Goal: Information Seeking & Learning: Learn about a topic

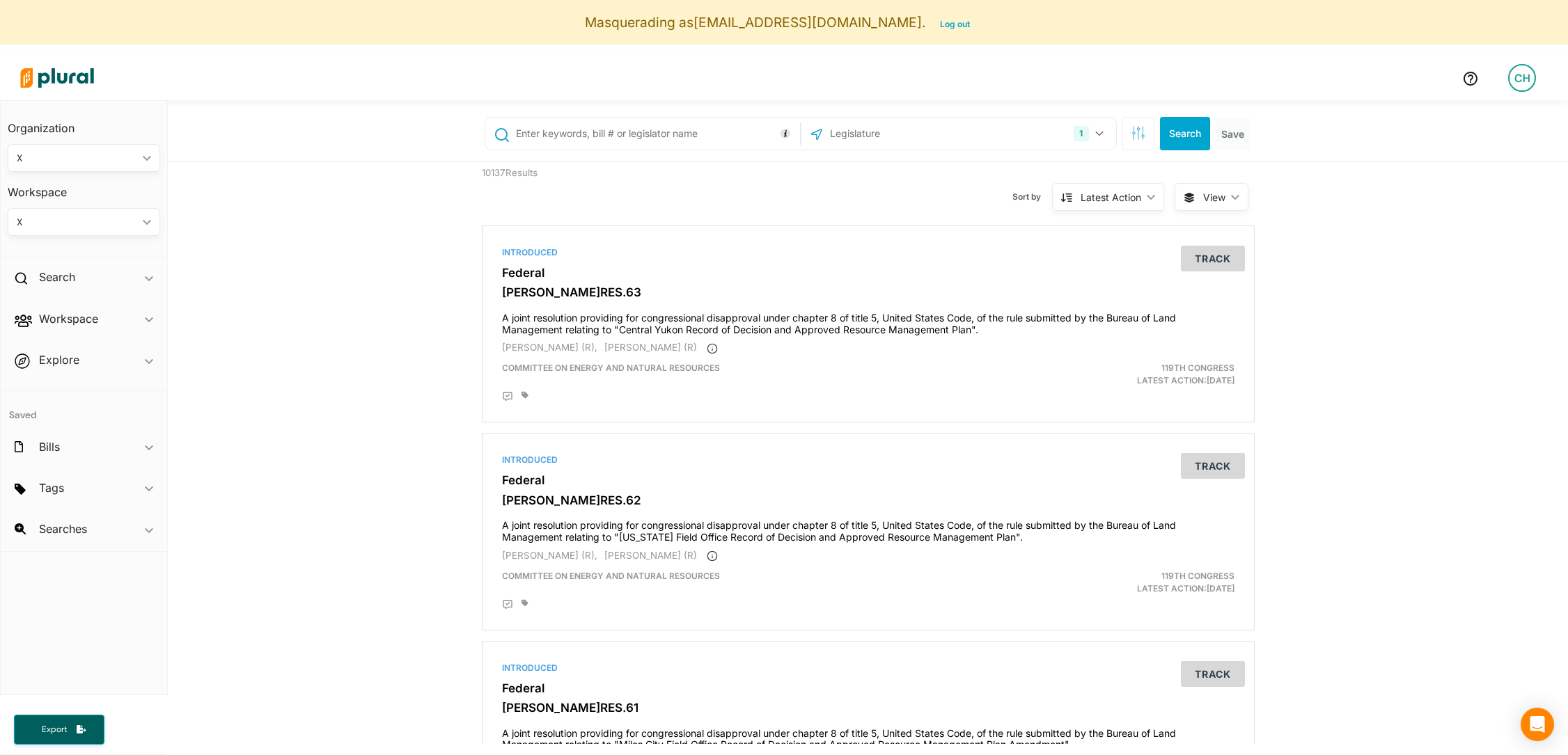
click at [121, 160] on div "X" at bounding box center [77, 158] width 121 height 15
click at [130, 209] on div "X ic_keyboard_arrow_down" at bounding box center [84, 221] width 152 height 28
click at [104, 256] on div "FEDERAL BILLS" at bounding box center [70, 255] width 103 height 12
click at [52, 313] on h2 "Workspace" at bounding box center [68, 319] width 59 height 15
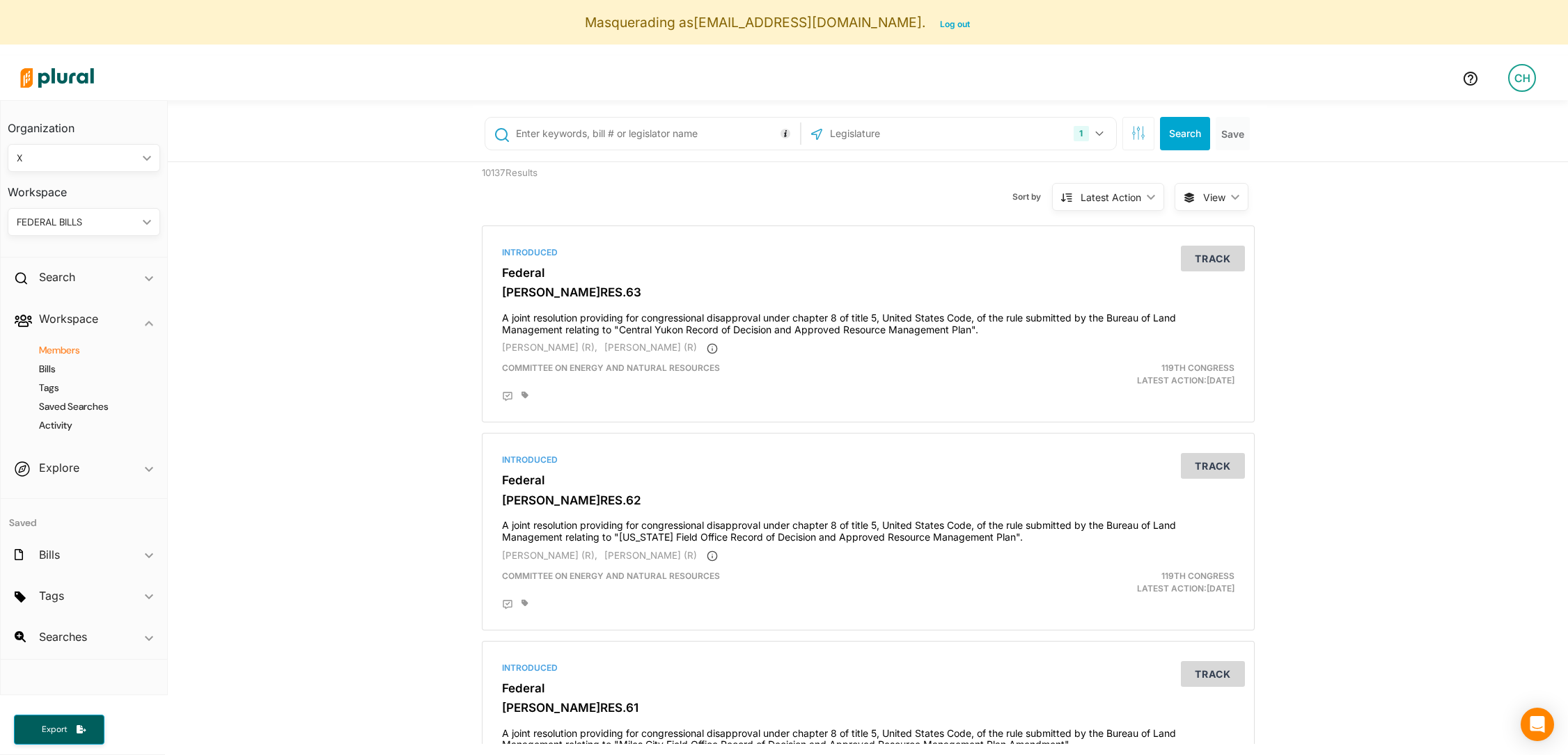
click at [69, 350] on h4 "Members" at bounding box center [87, 350] width 132 height 13
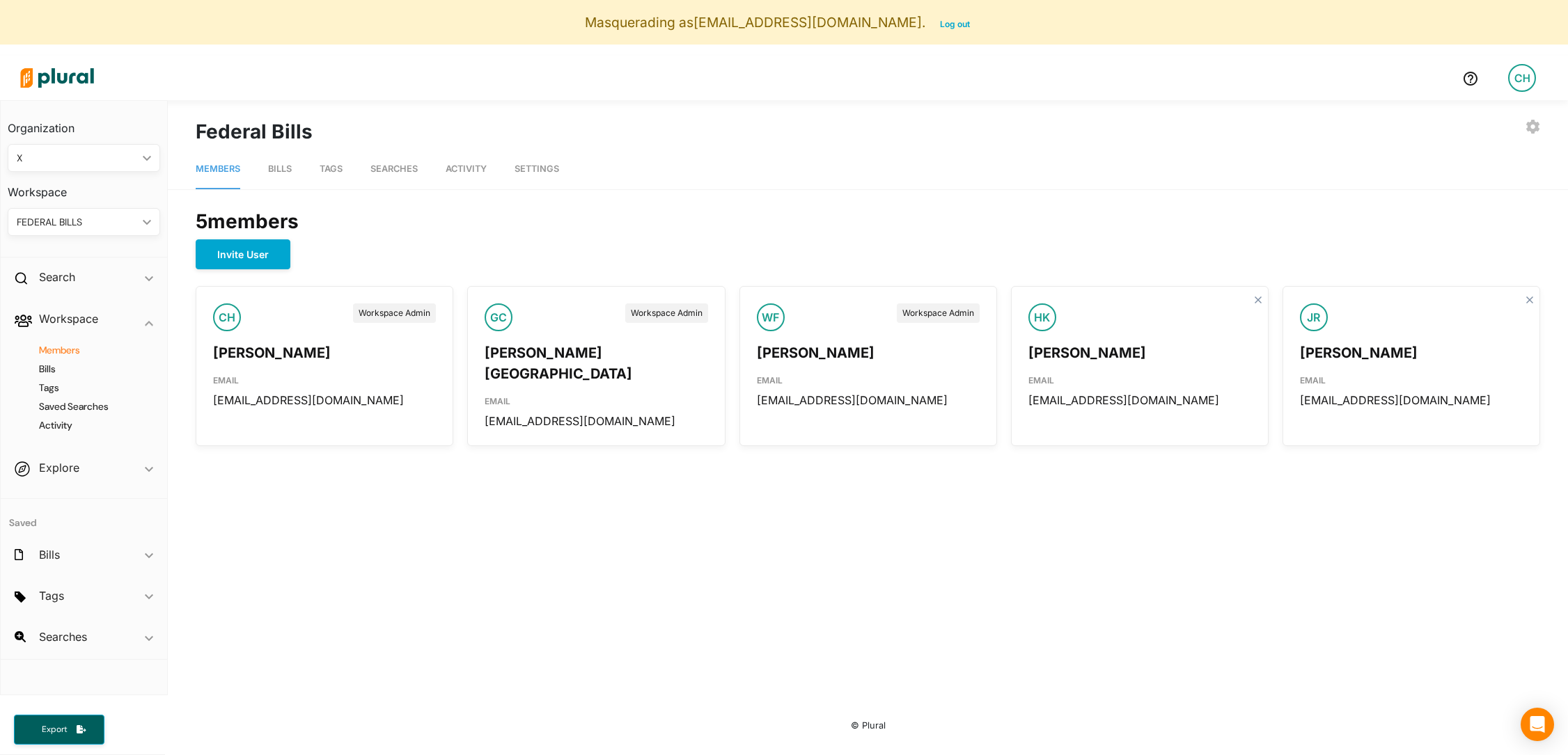
click at [360, 492] on div "EXPORT BILLS INVITE USER EDIT WORKSPACE LEAVE WORKSPACE DELETE WORKSPACE Federa…" at bounding box center [867, 402] width 1399 height 605
click at [283, 171] on span "Bills" at bounding box center [280, 168] width 24 height 10
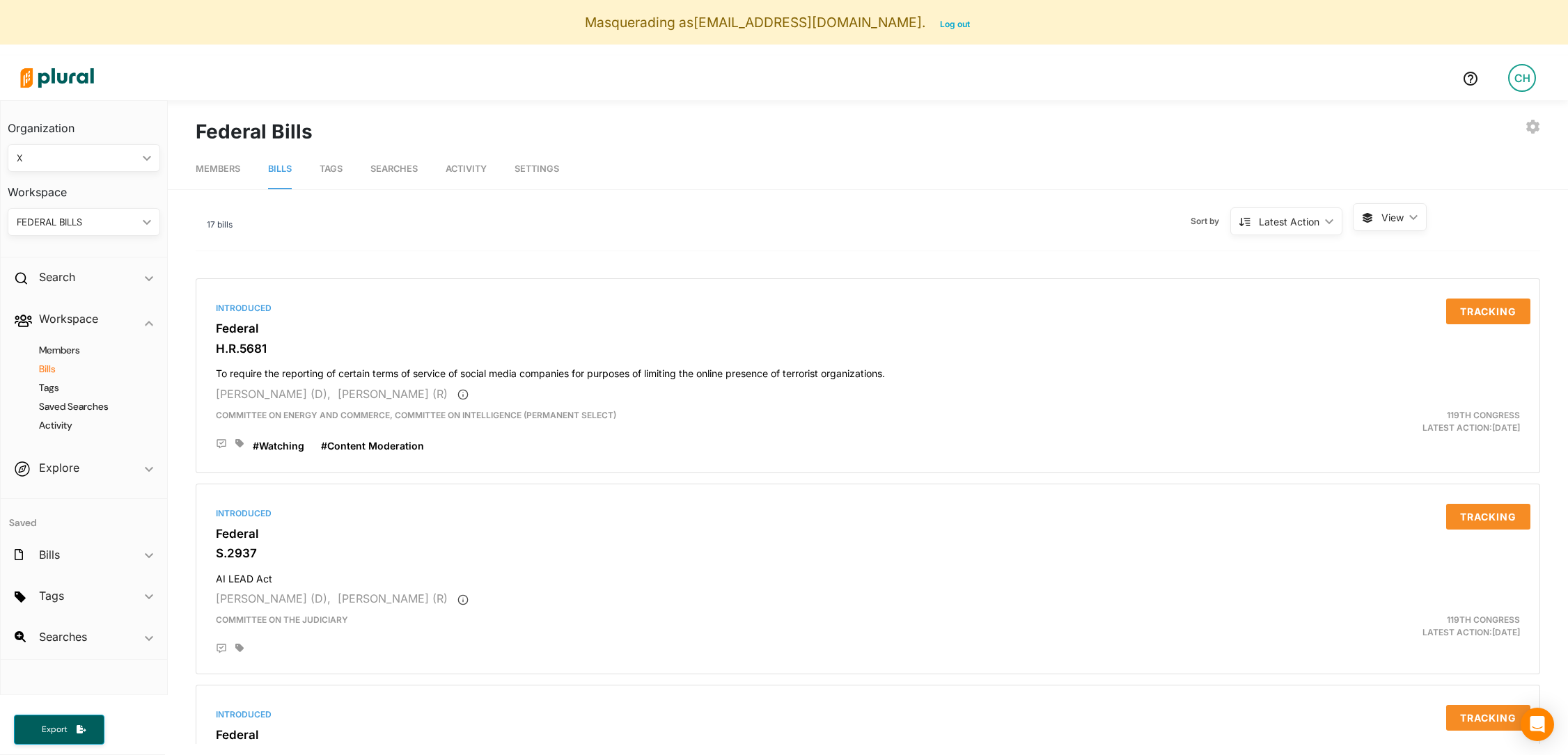
click at [337, 168] on span "Tags" at bounding box center [331, 168] width 23 height 10
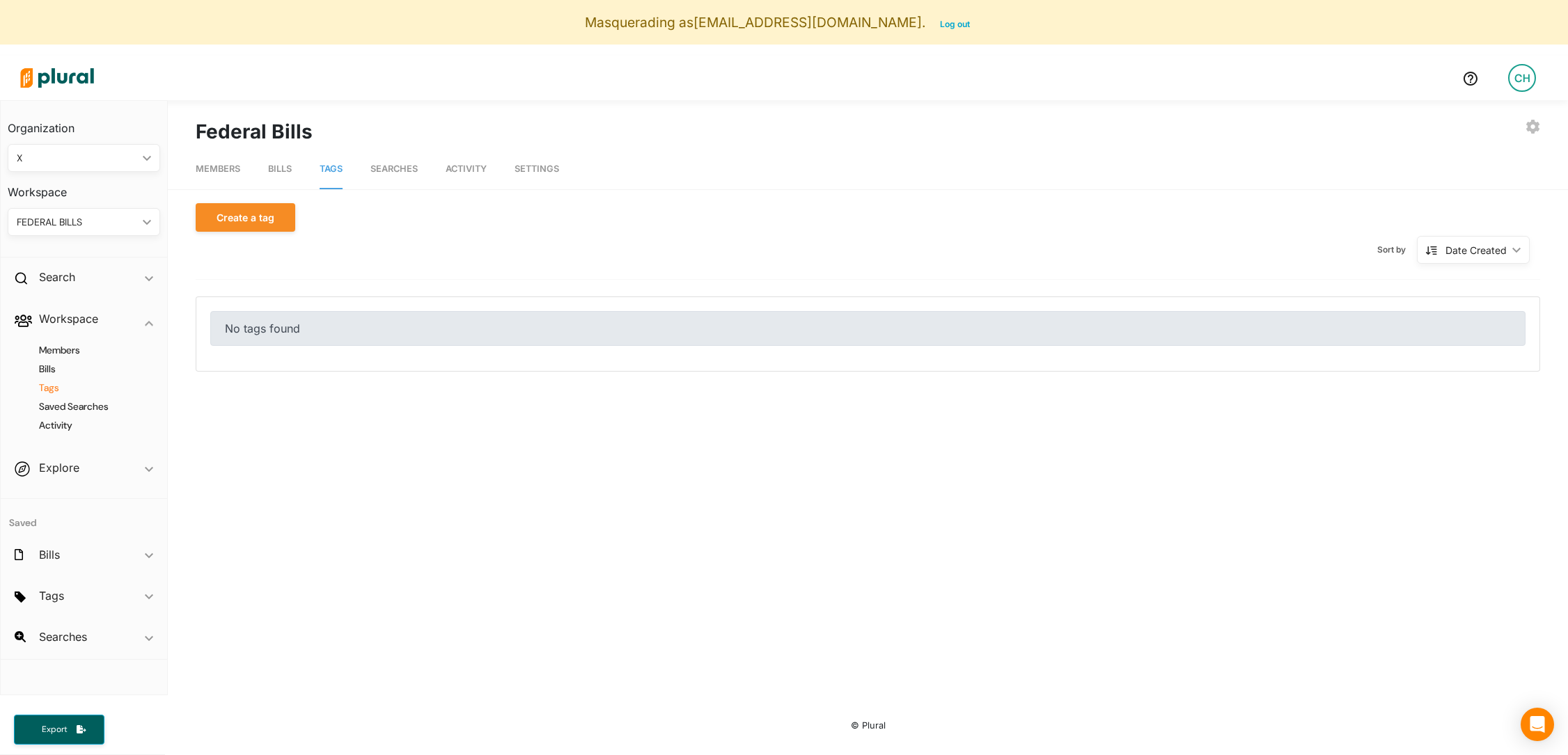
click at [397, 167] on span "Searches" at bounding box center [393, 168] width 47 height 10
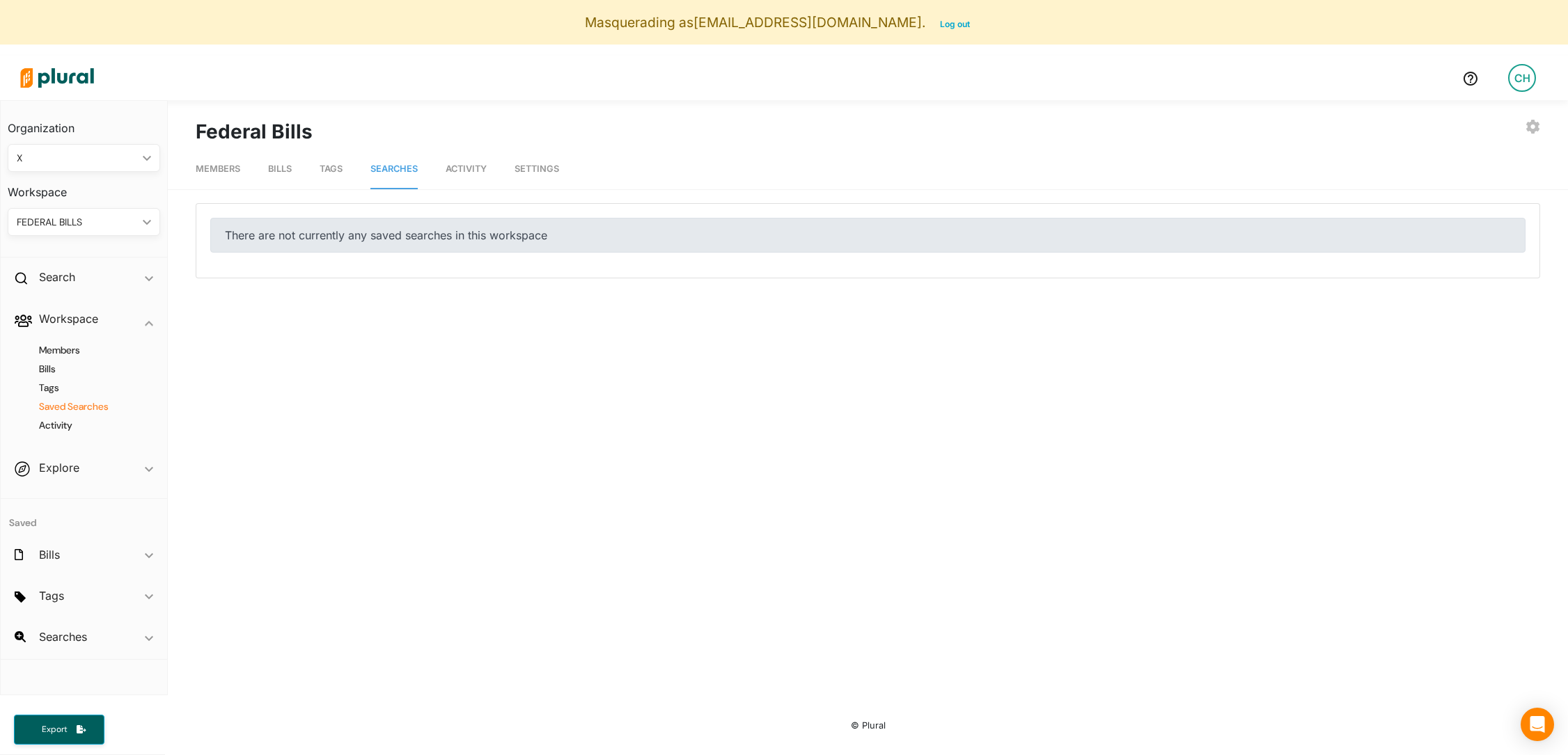
click at [459, 169] on span "Activity" at bounding box center [466, 168] width 41 height 10
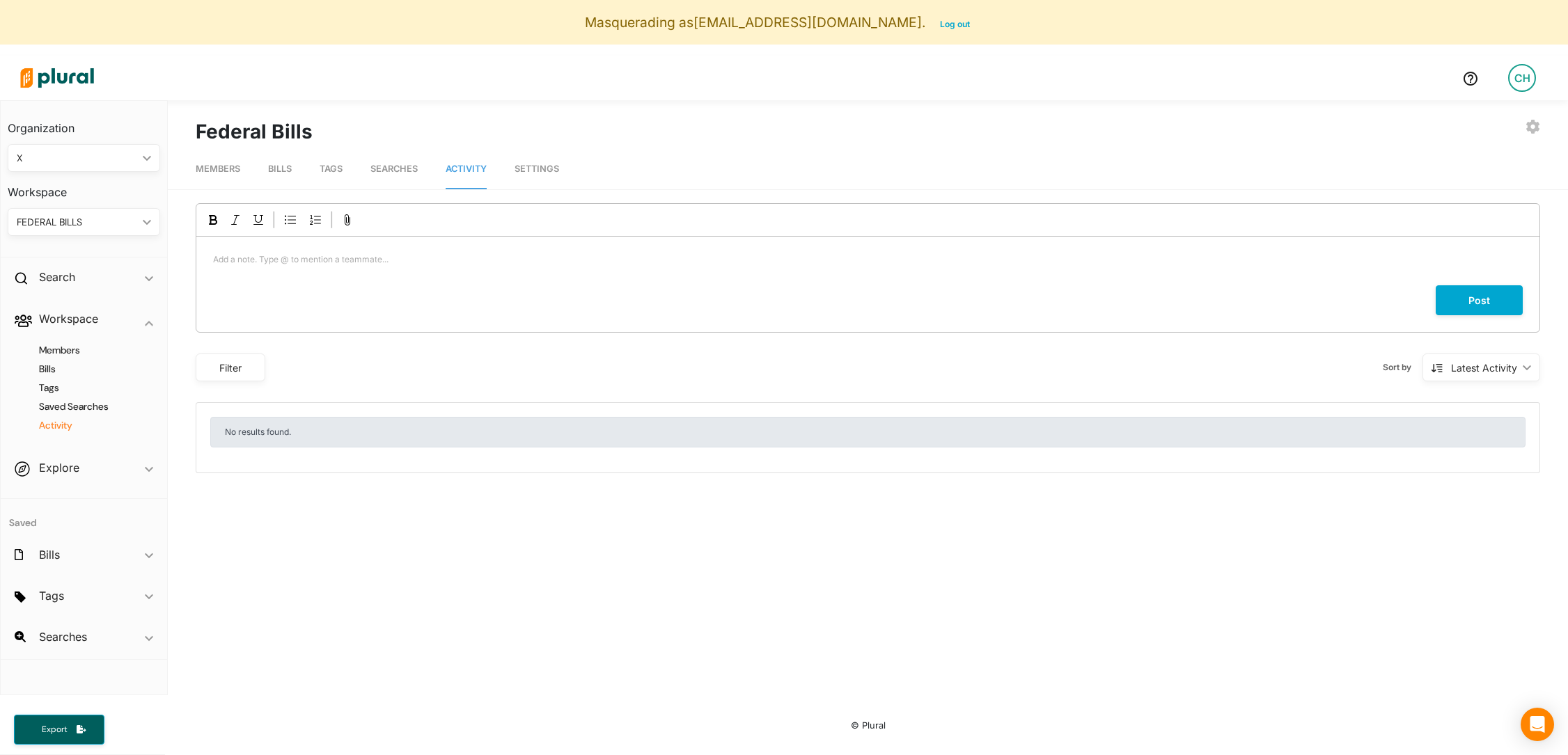
click at [529, 168] on span "Settings" at bounding box center [536, 168] width 44 height 10
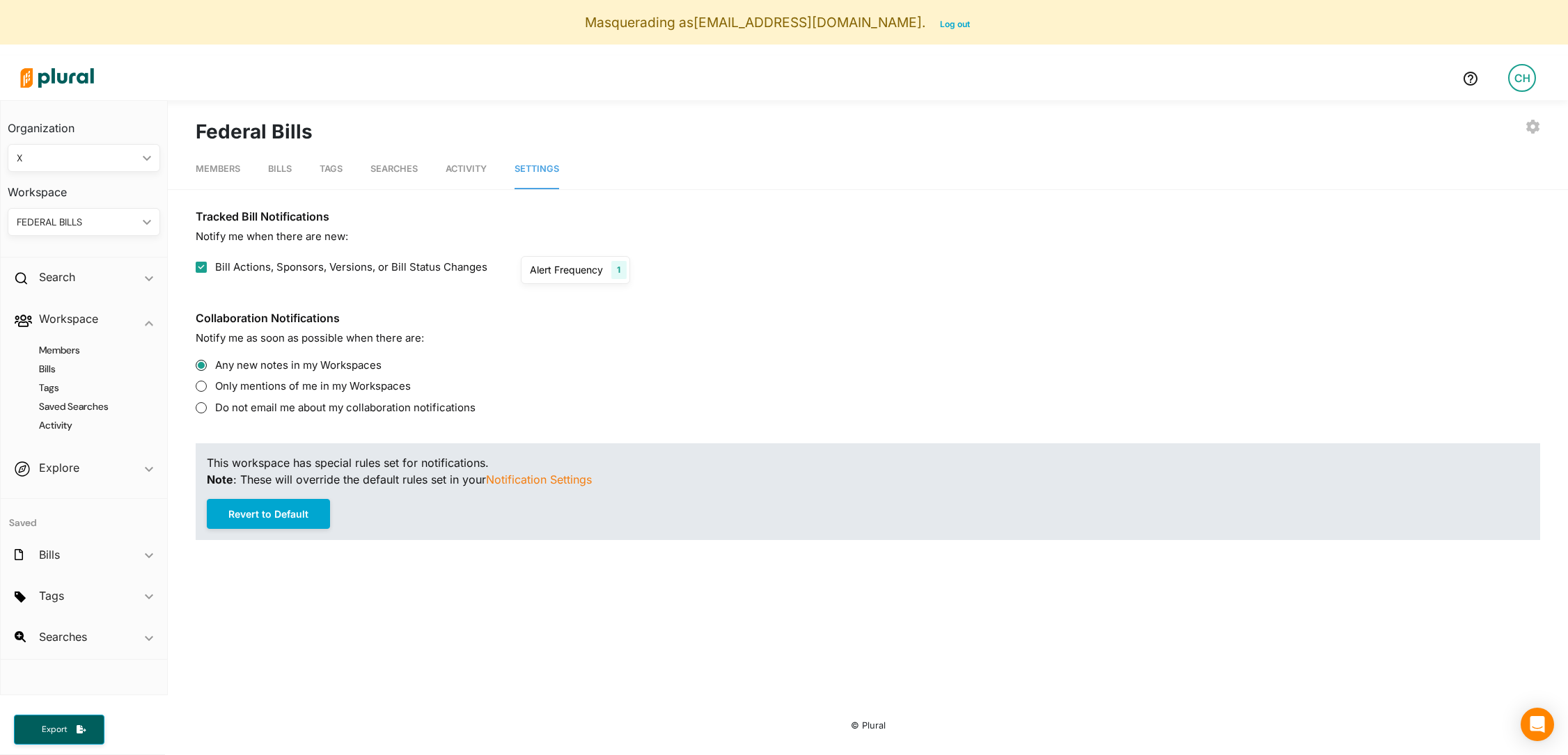
click at [342, 170] on span "Tags" at bounding box center [331, 168] width 23 height 10
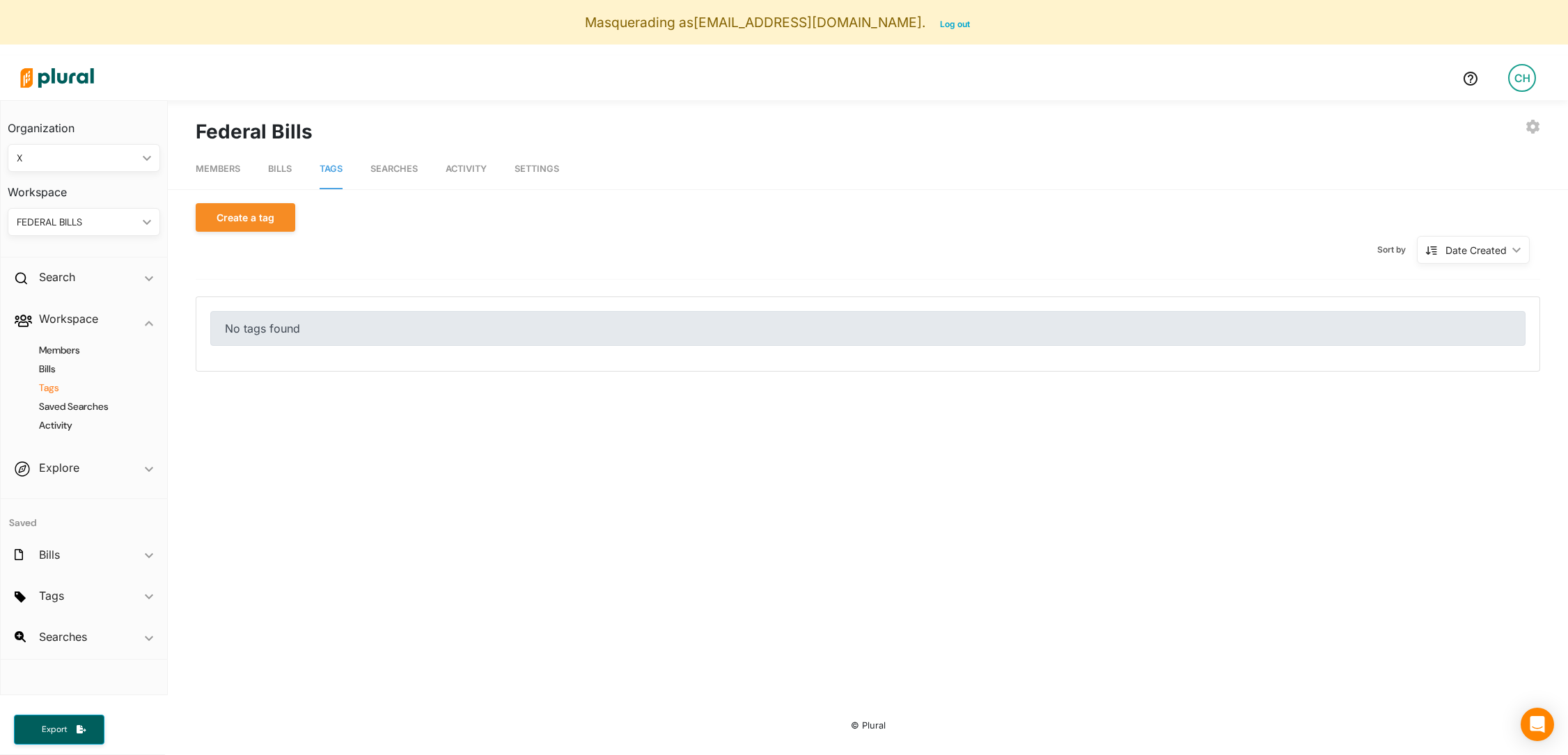
click at [389, 170] on span "Searches" at bounding box center [393, 168] width 47 height 10
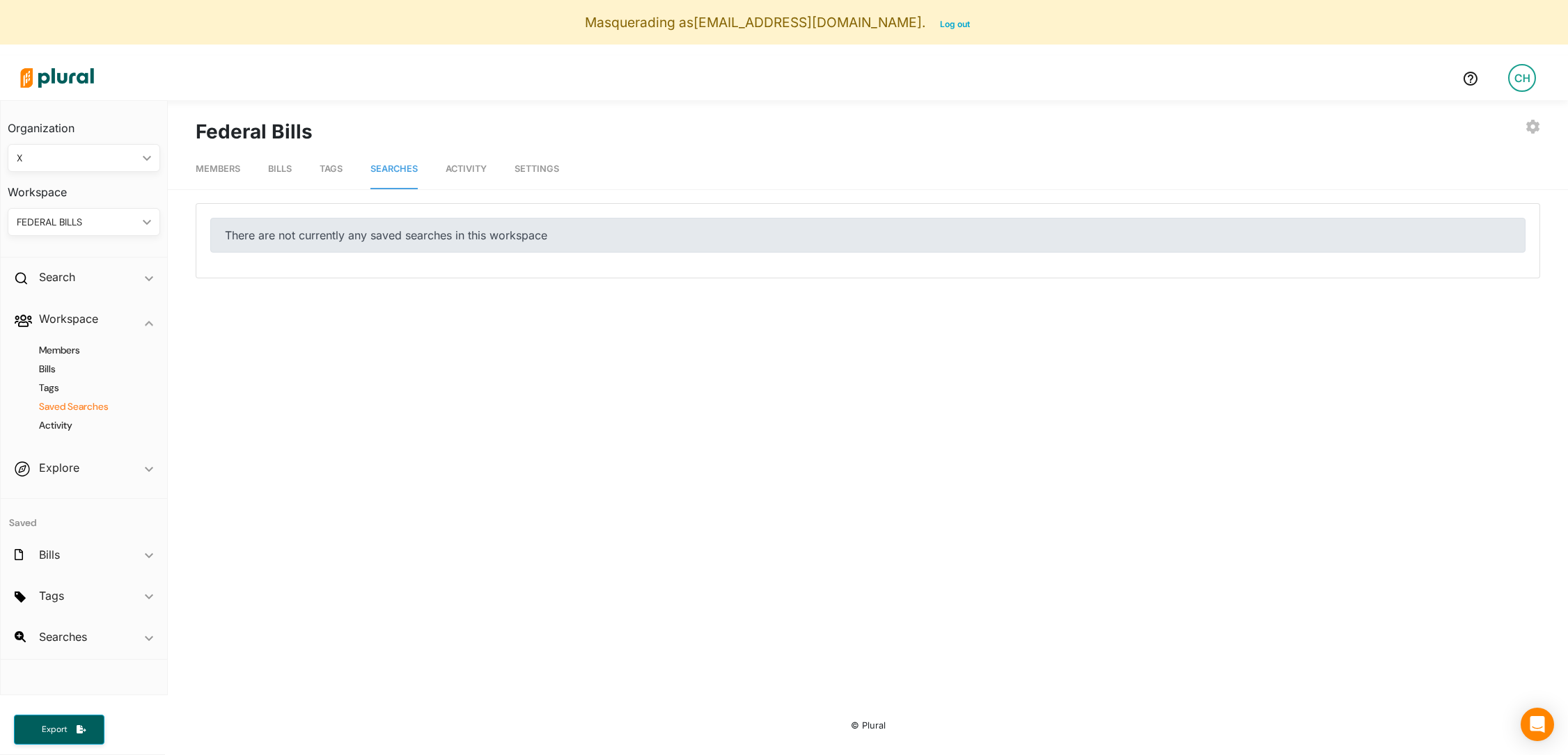
click at [106, 219] on div "FEDERAL BILLS" at bounding box center [77, 221] width 121 height 15
click at [86, 282] on div "X" at bounding box center [70, 287] width 103 height 12
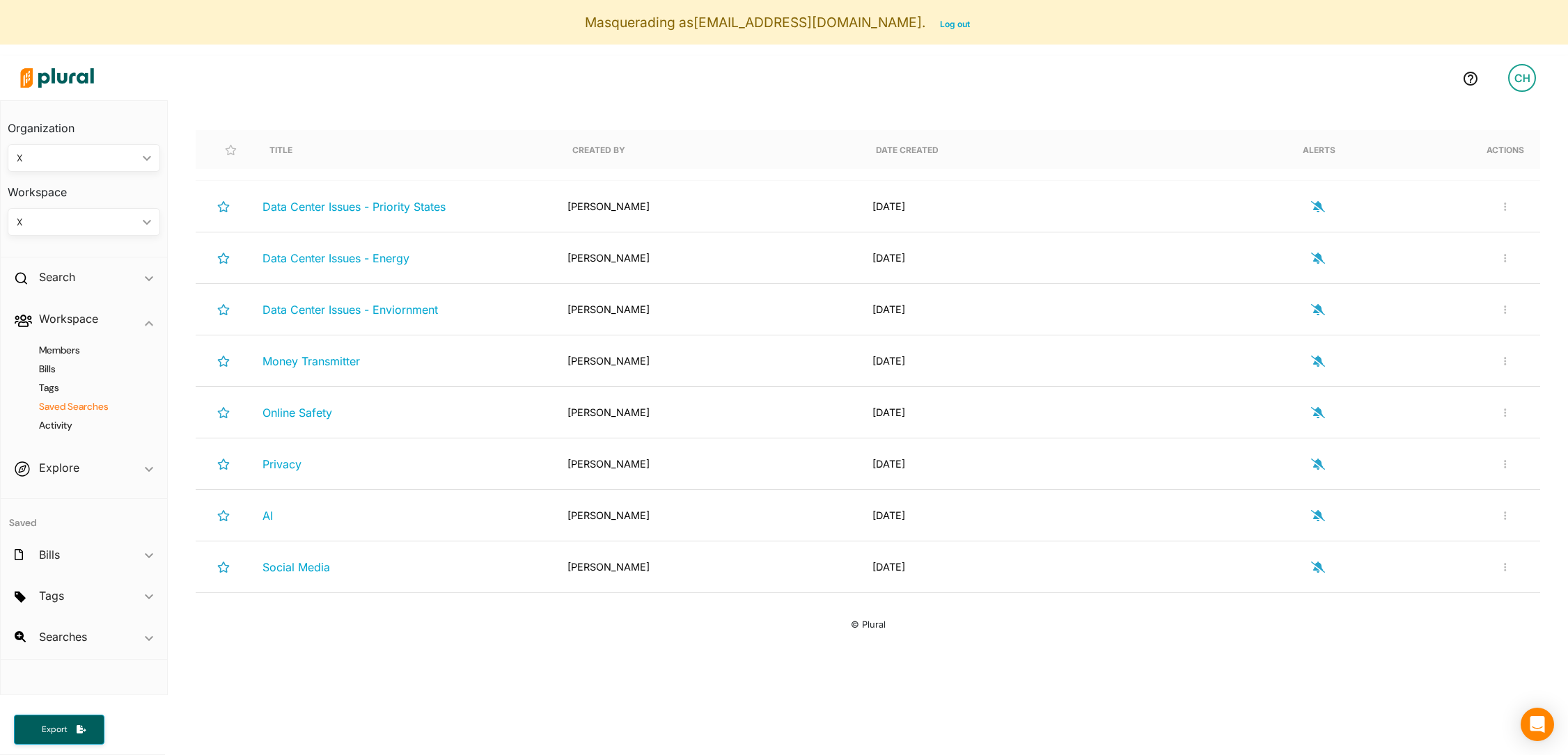
scroll to position [162, 0]
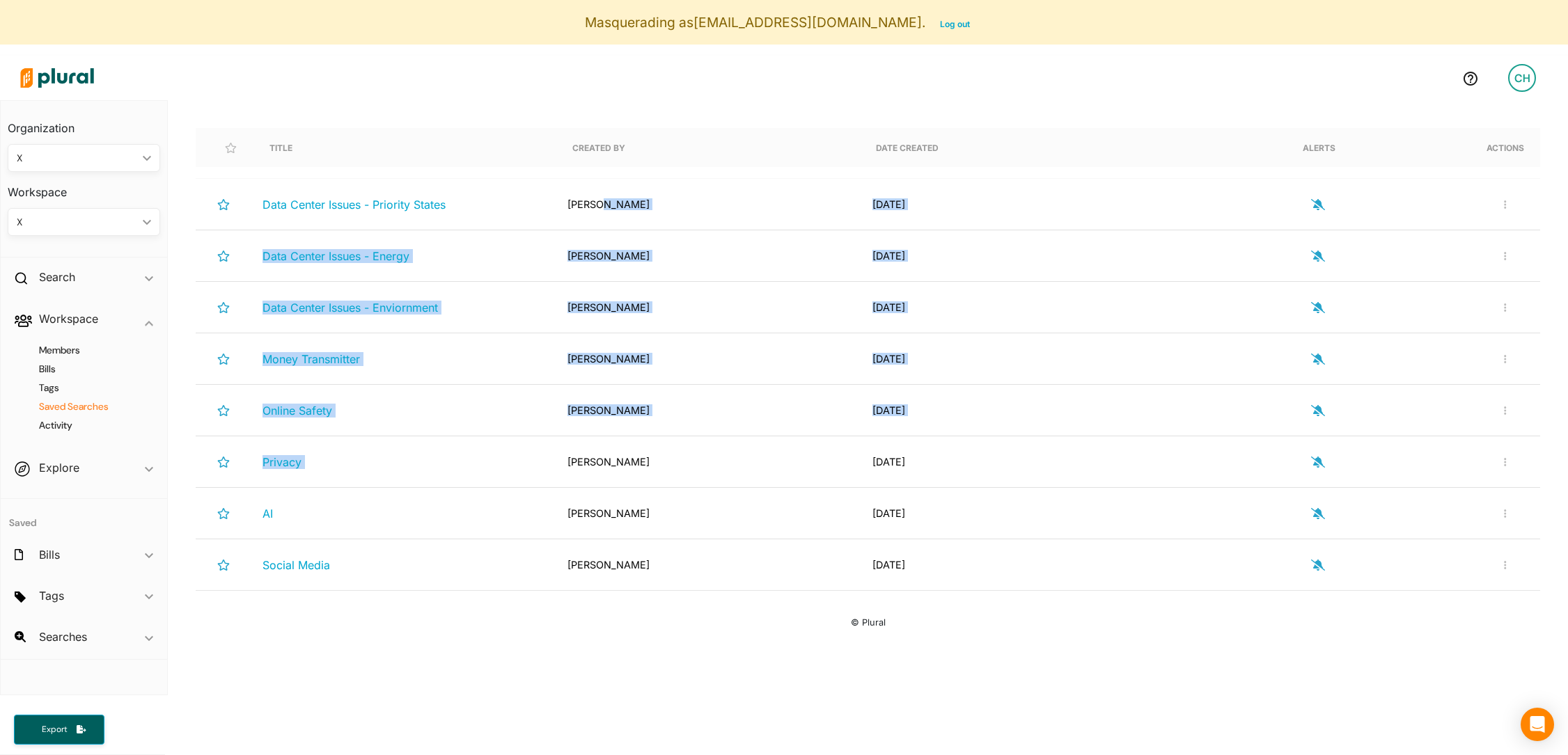
drag, startPoint x: 599, startPoint y: 206, endPoint x: 621, endPoint y: 452, distance: 247.0
click at [621, 452] on div "Data Center Issues - Priority States [GEOGRAPHIC_DATA][PERSON_NAME] [DATE] Rena…" at bounding box center [867, 385] width 1344 height 412
click at [621, 452] on div "[PERSON_NAME]" at bounding box center [708, 461] width 305 height 28
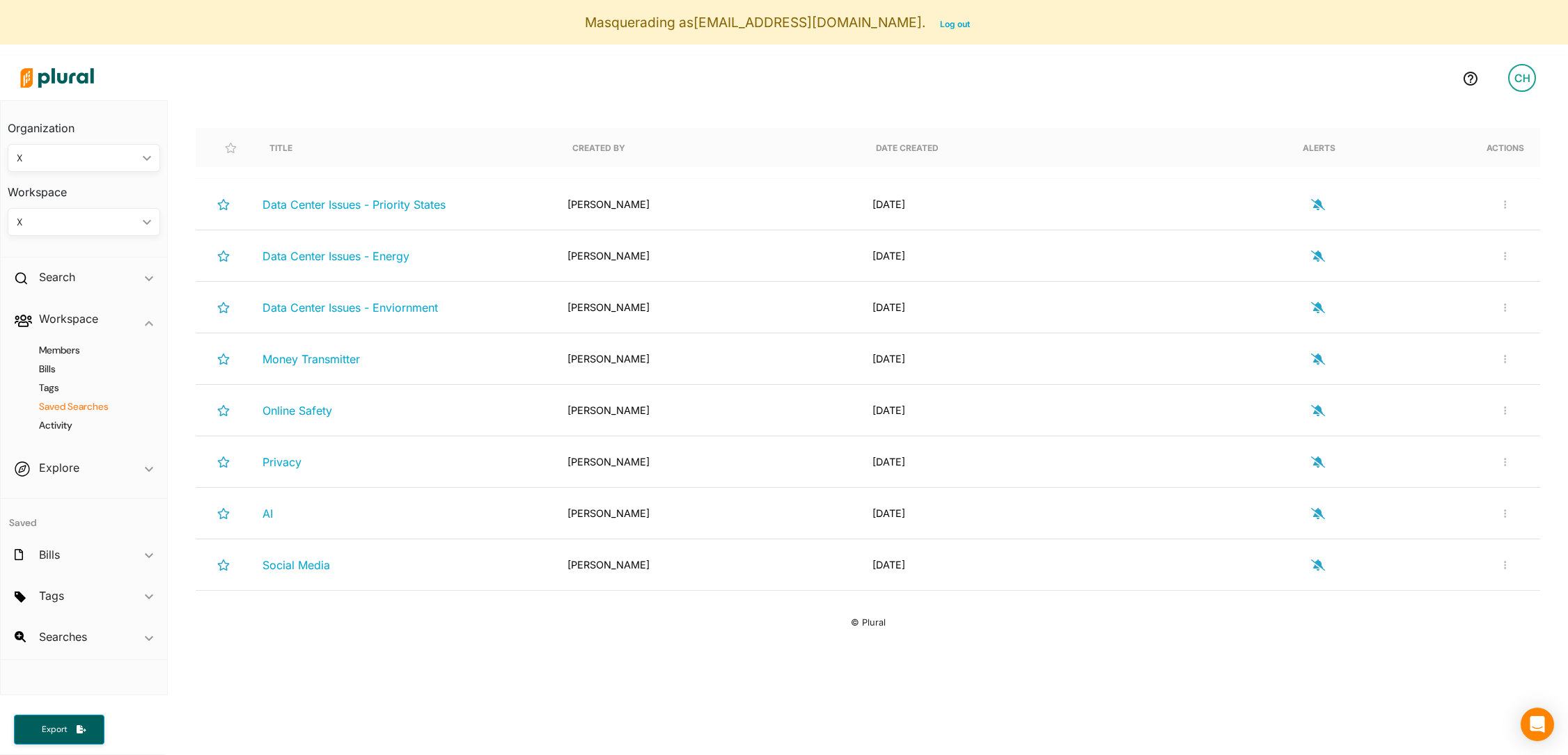
scroll to position [184, 0]
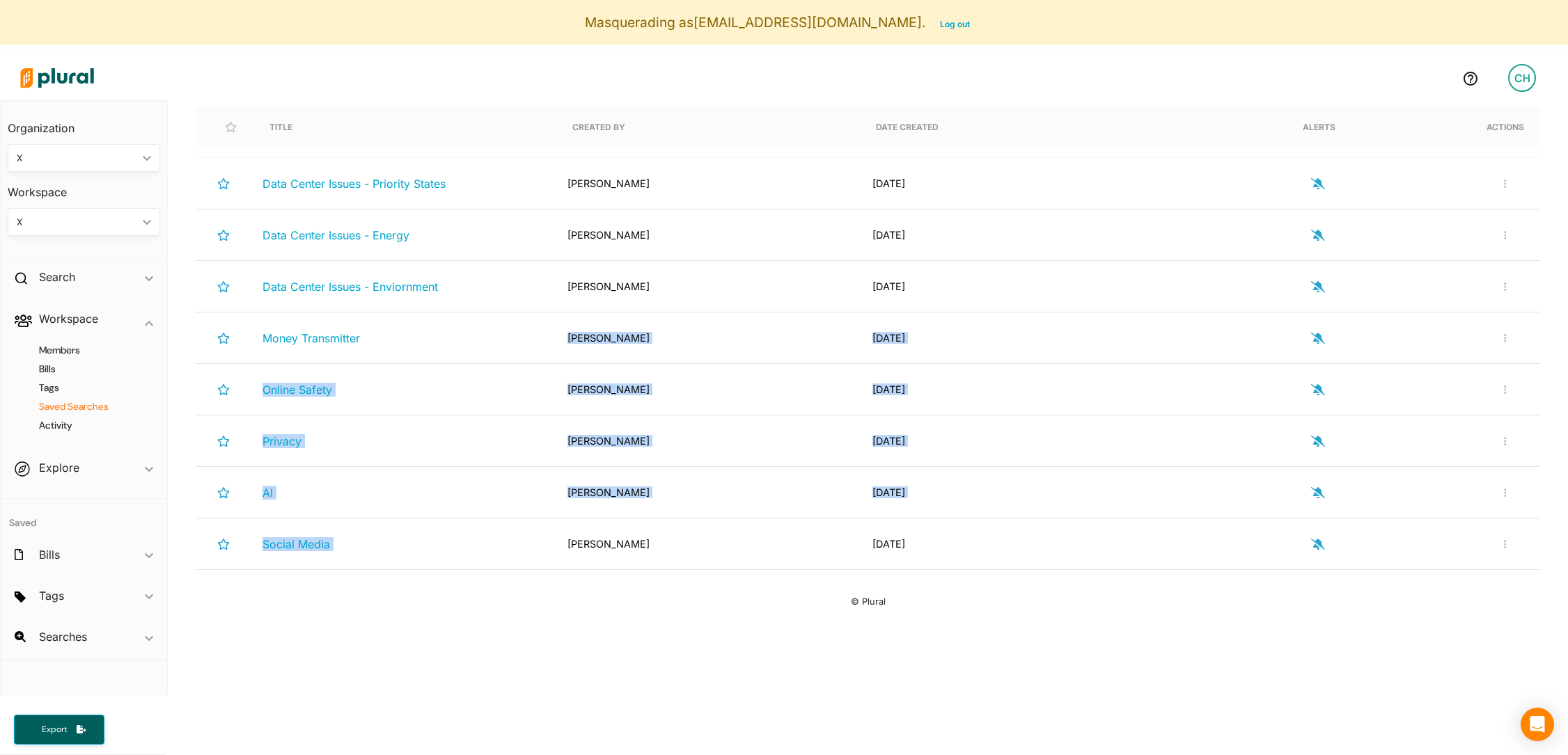
drag, startPoint x: 593, startPoint y: 316, endPoint x: 616, endPoint y: 517, distance: 202.3
click at [618, 524] on div "Data Center Issues - Priority States [GEOGRAPHIC_DATA][PERSON_NAME] [DATE] Rena…" at bounding box center [867, 364] width 1344 height 412
click at [616, 517] on div "AI [PERSON_NAME] [DATE] Rename Search Delete Search" at bounding box center [867, 493] width 1344 height 51
drag, startPoint x: 594, startPoint y: 457, endPoint x: 632, endPoint y: 539, distance: 90.4
click at [634, 541] on div "Data Center Issues - Priority States [GEOGRAPHIC_DATA][PERSON_NAME] [DATE] Rena…" at bounding box center [867, 364] width 1344 height 412
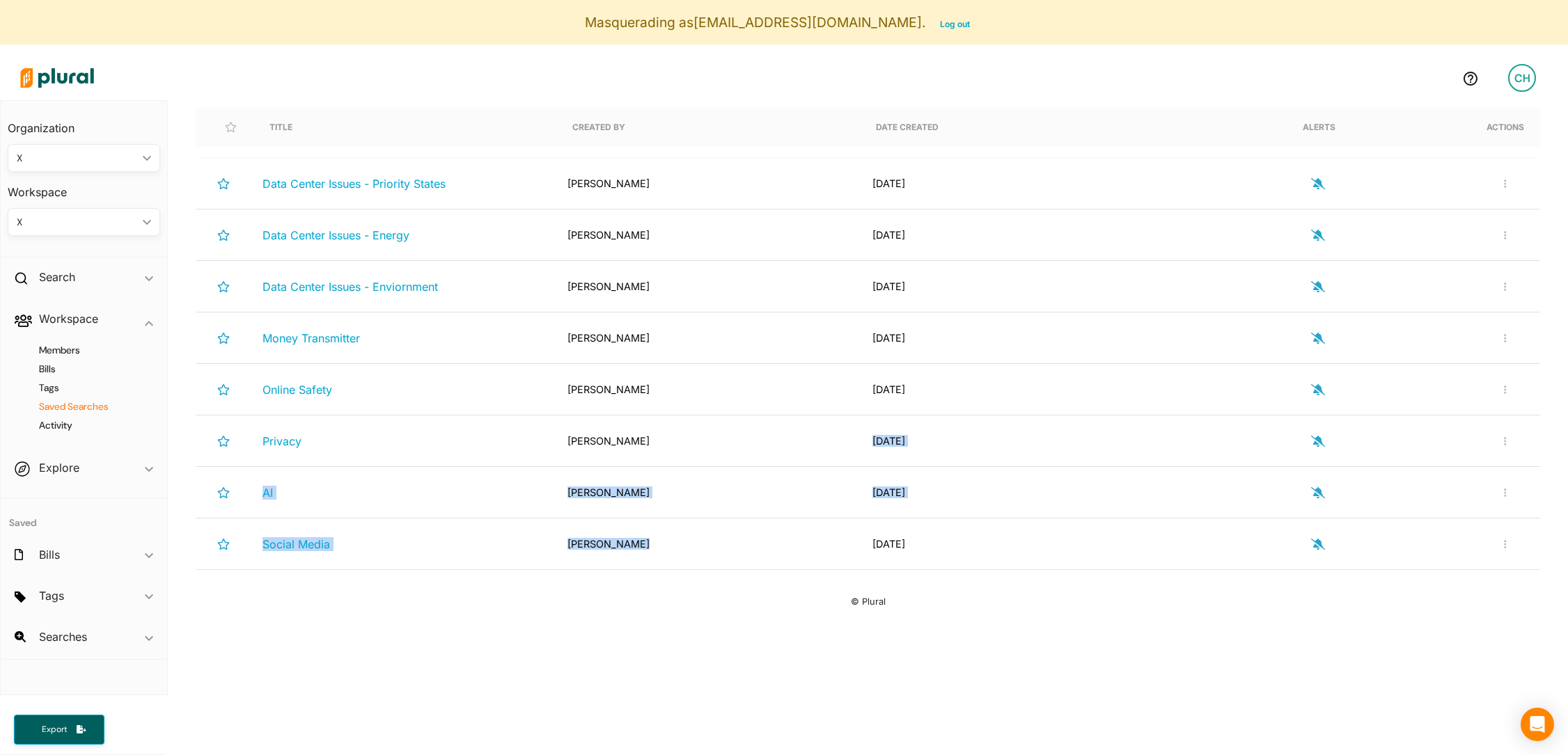
click at [632, 539] on div "[PERSON_NAME]" at bounding box center [708, 543] width 305 height 28
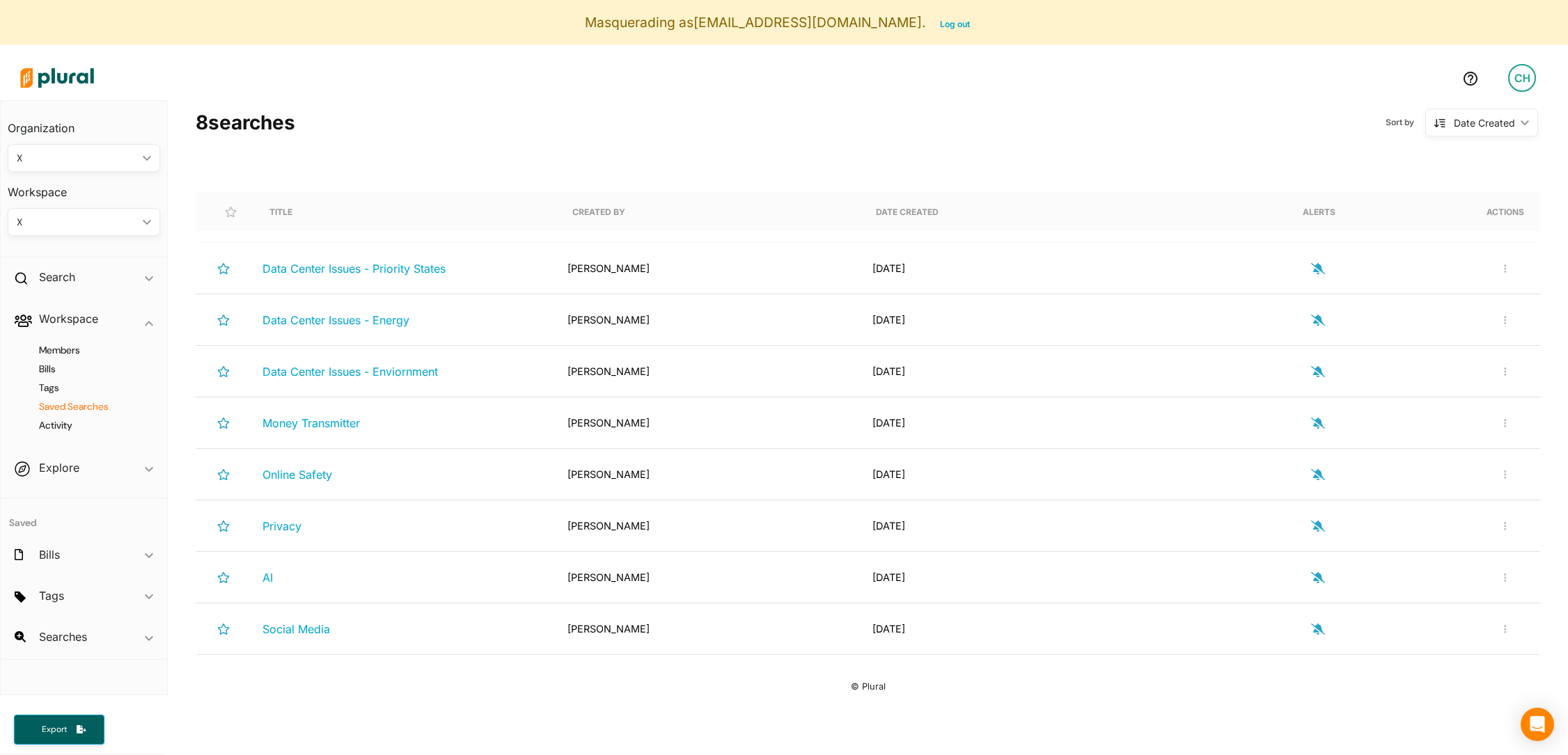
scroll to position [80, 0]
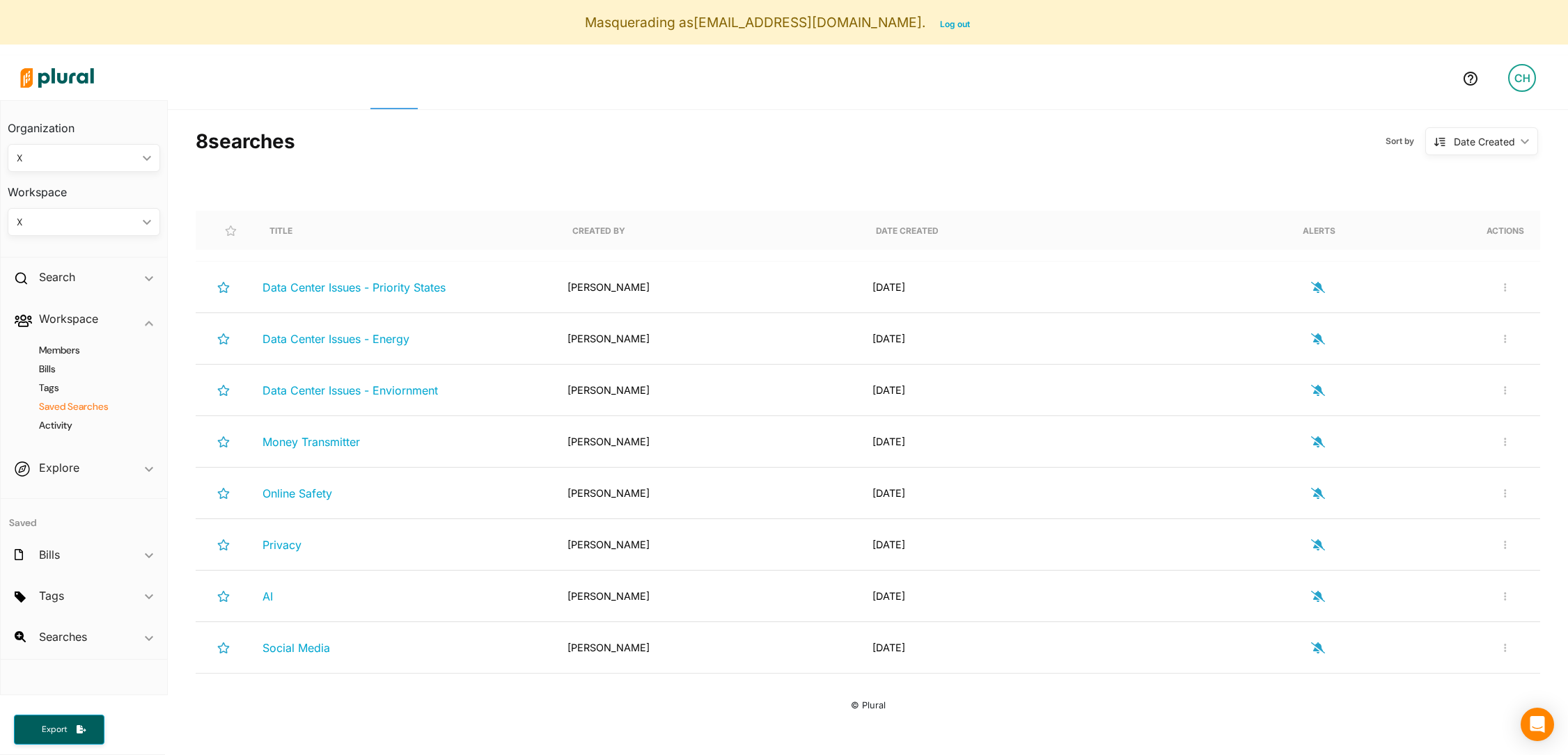
click at [49, 361] on div "Members Bills Tags Saved Searches Activity" at bounding box center [84, 394] width 166 height 108
click at [52, 355] on h4 "Members" at bounding box center [87, 350] width 132 height 13
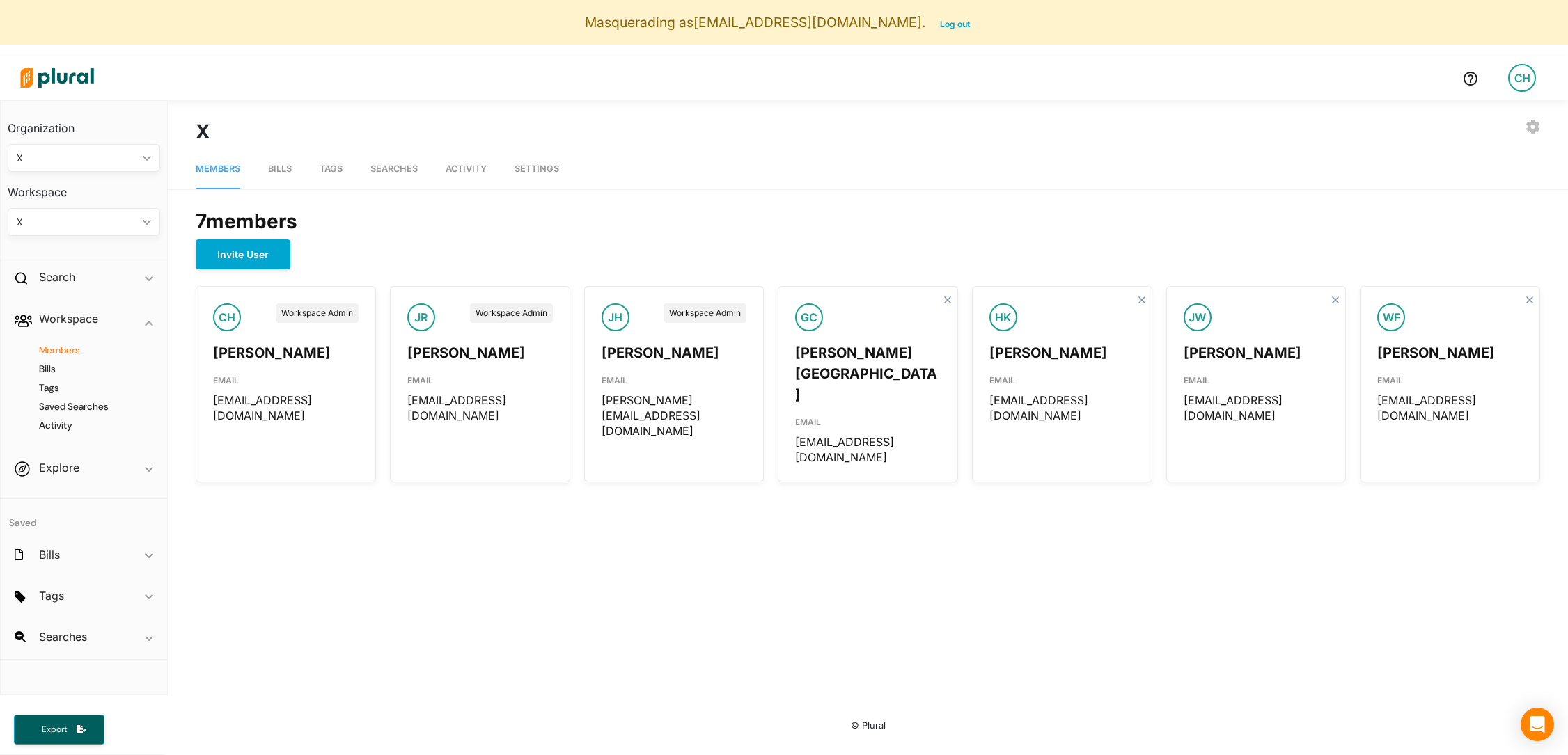
click at [93, 228] on div "X" at bounding box center [77, 221] width 121 height 15
click at [86, 255] on div "FEDERAL BILLS" at bounding box center [70, 255] width 103 height 12
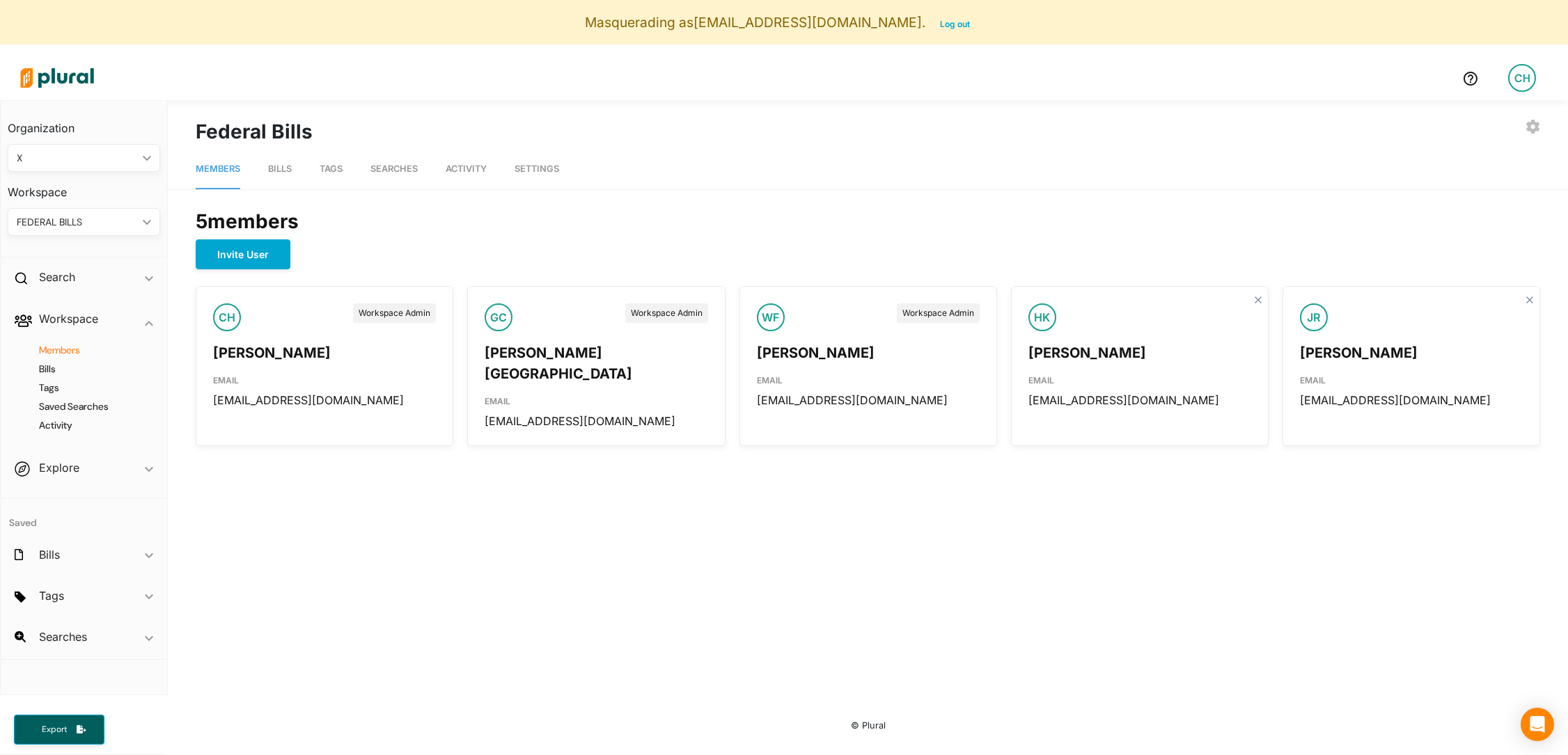
click at [278, 171] on span "Bills" at bounding box center [280, 168] width 24 height 10
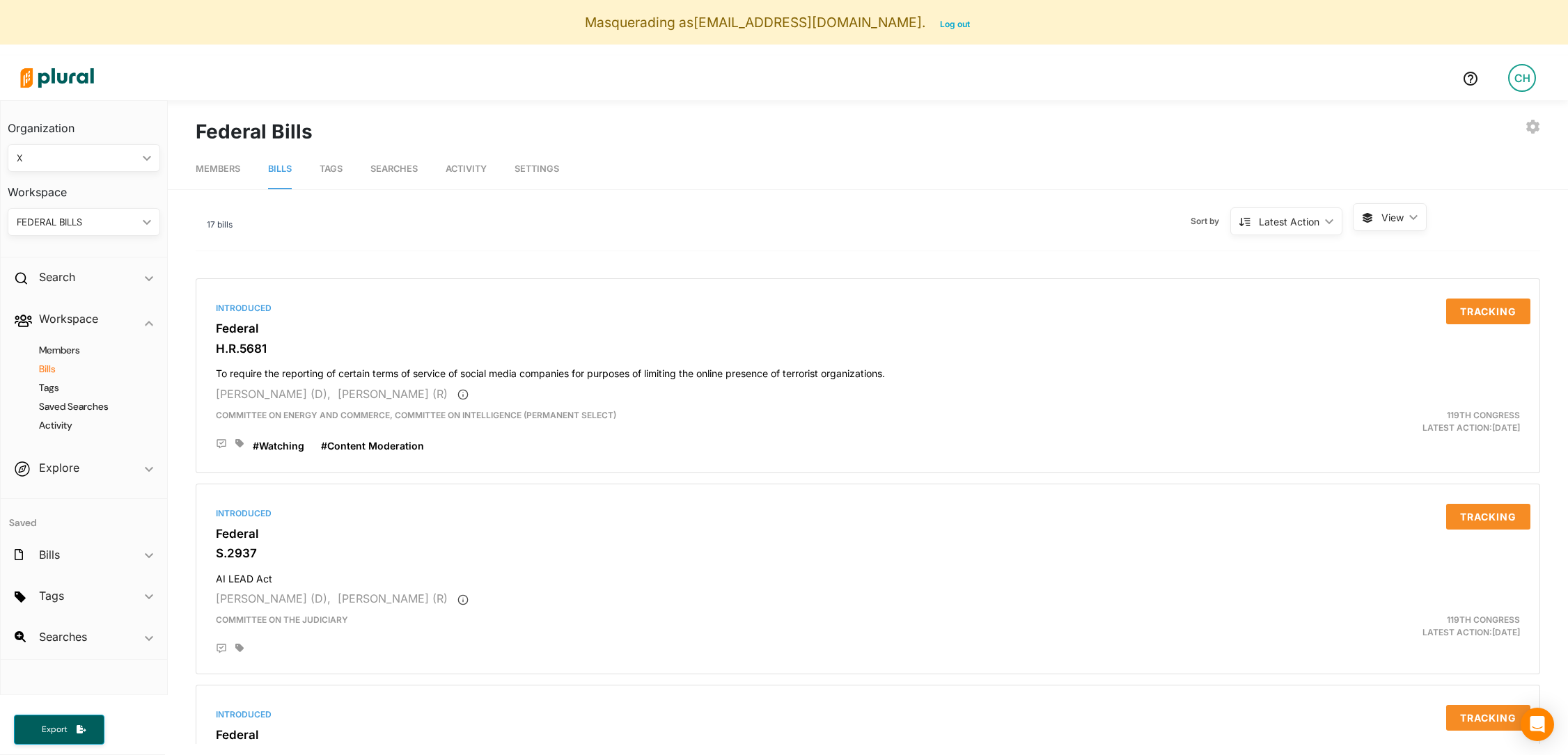
click at [338, 173] on span "Tags" at bounding box center [331, 168] width 23 height 10
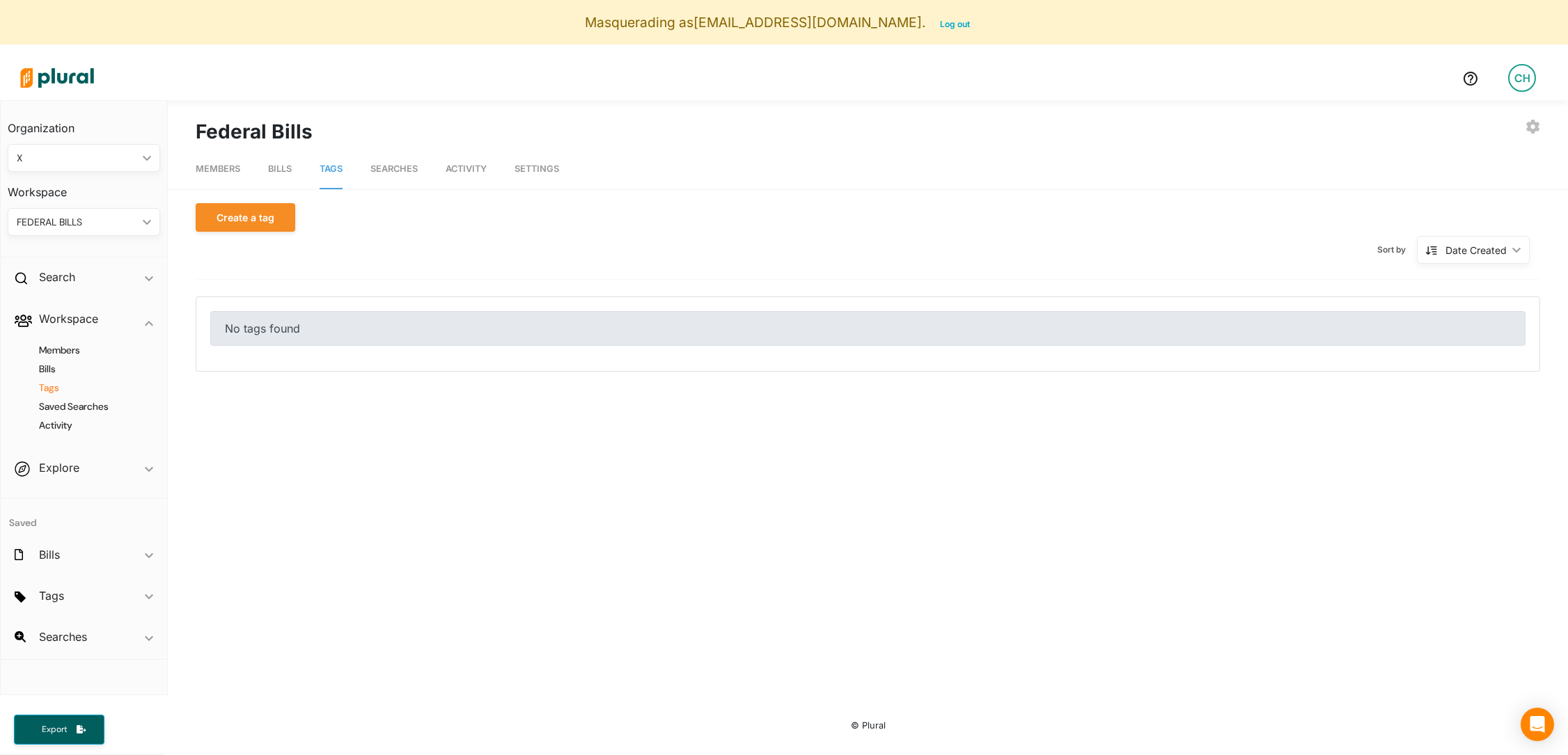
click at [394, 170] on span "Searches" at bounding box center [393, 168] width 47 height 10
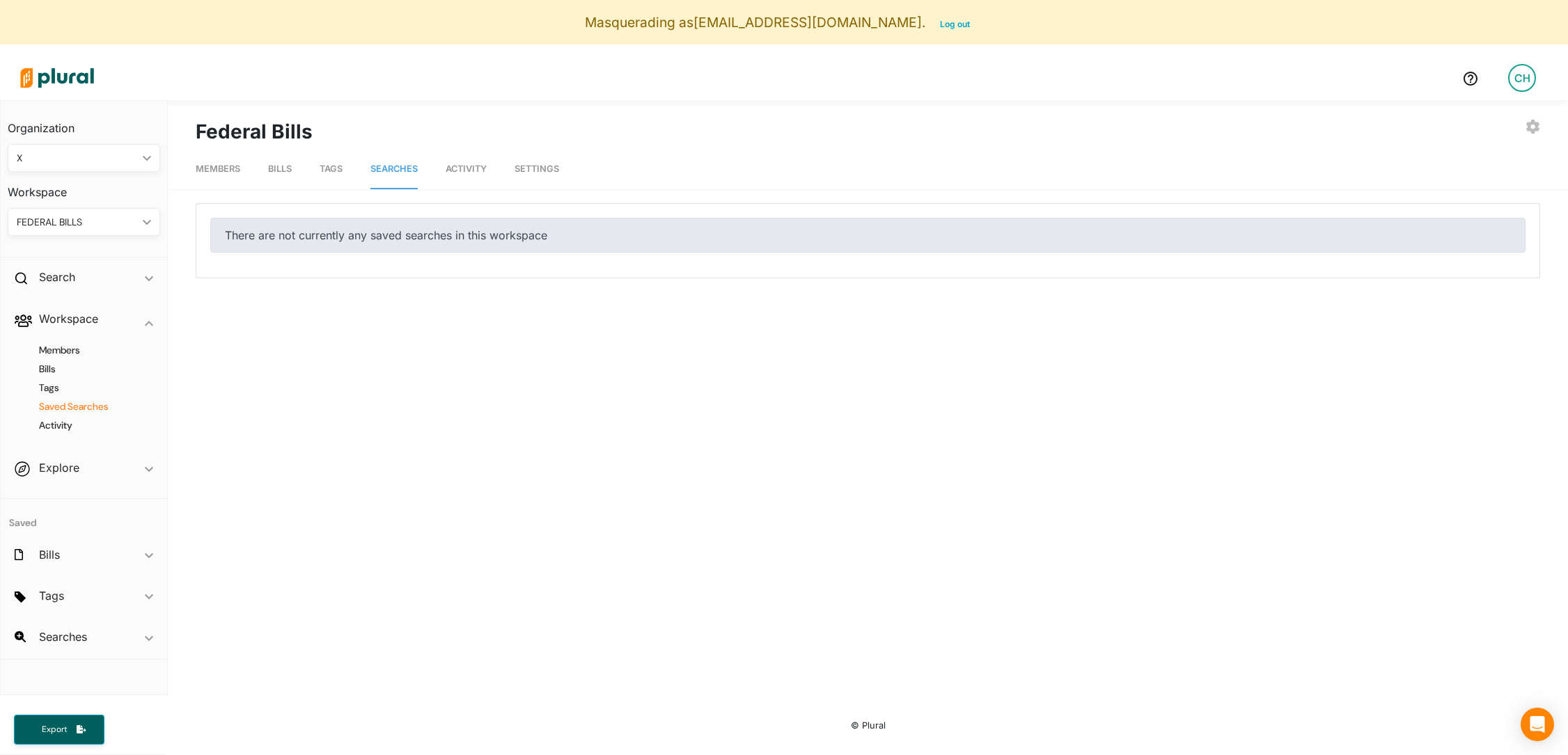
click at [450, 170] on span "Activity" at bounding box center [466, 168] width 41 height 10
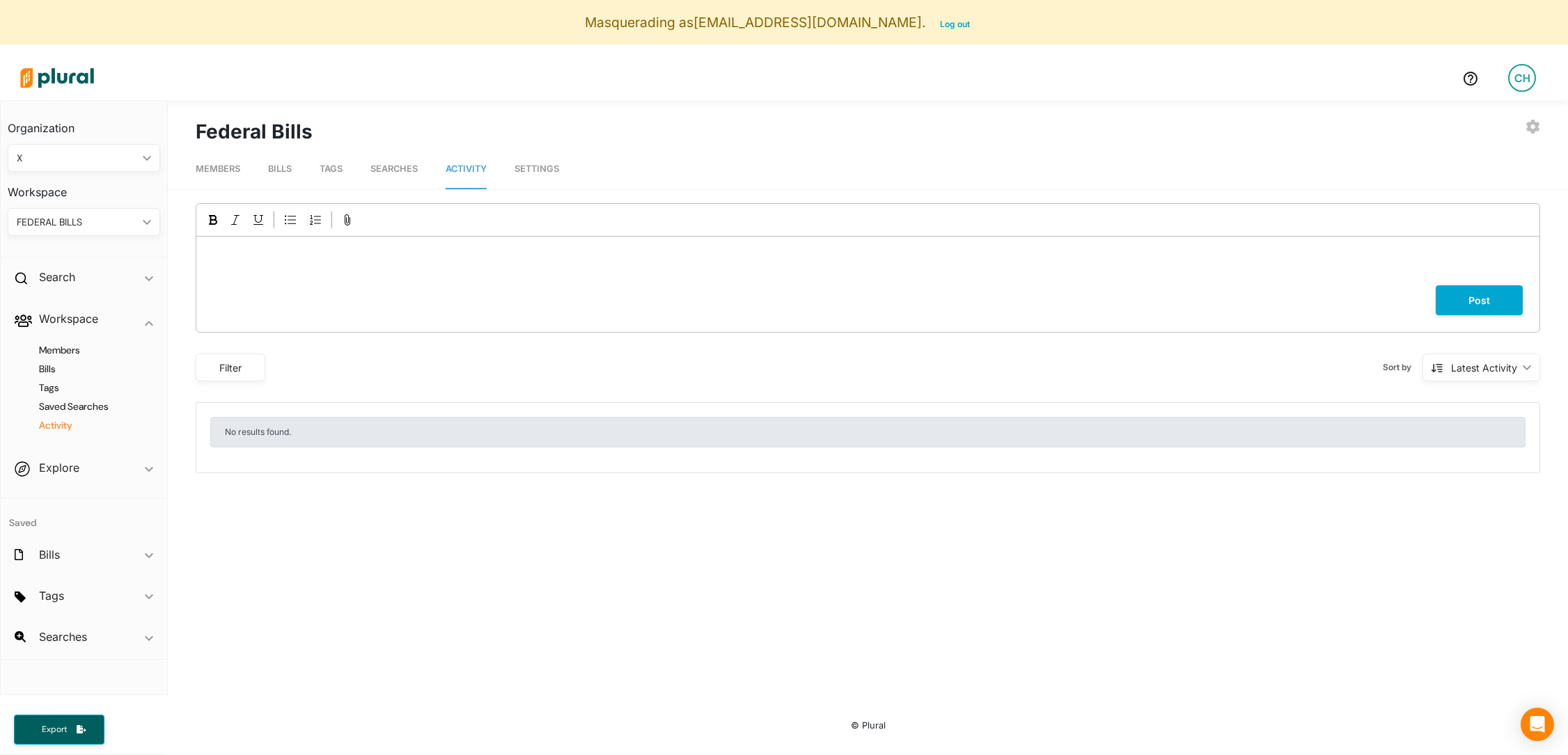
click at [393, 173] on span "Searches" at bounding box center [393, 168] width 47 height 10
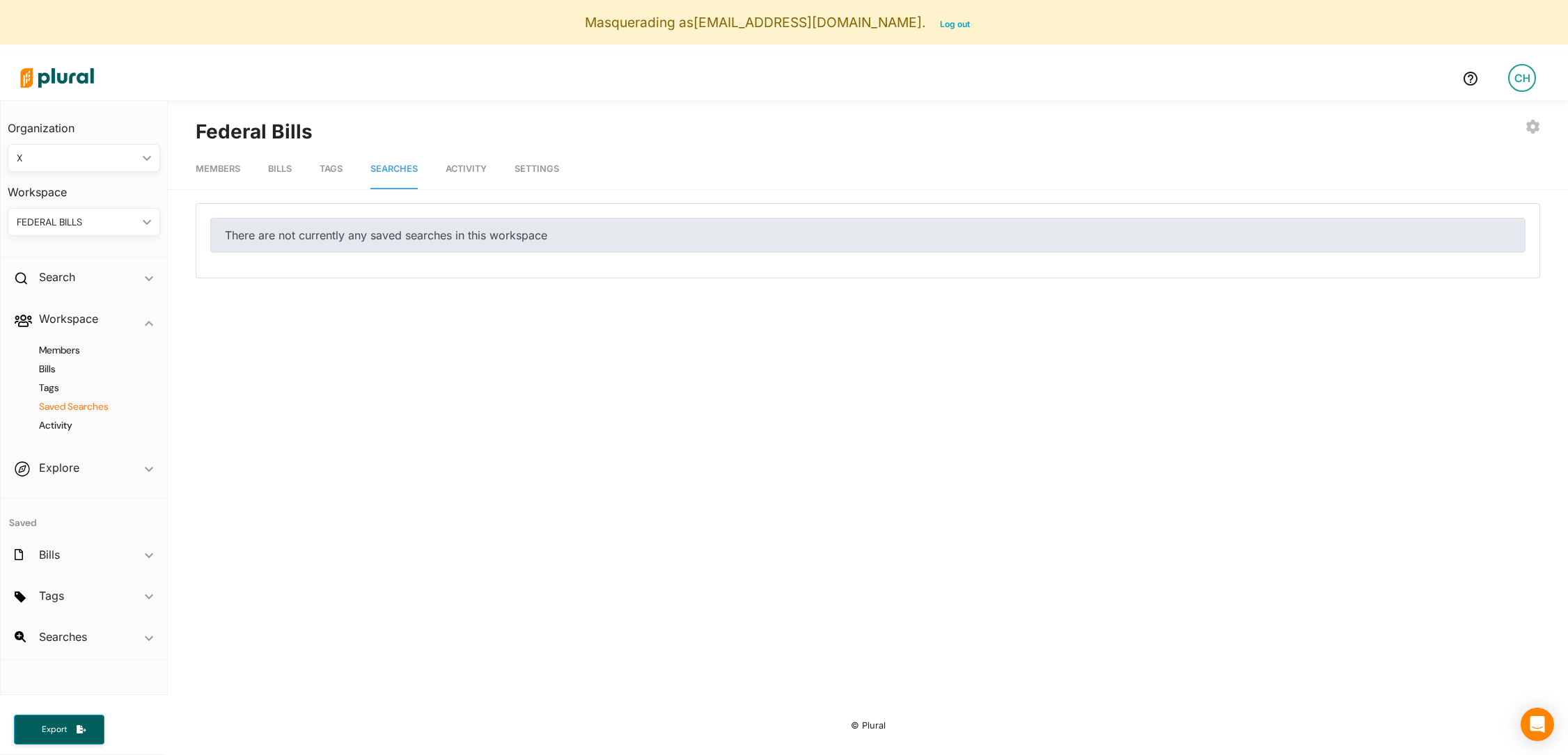
click at [332, 173] on span "Tags" at bounding box center [331, 168] width 23 height 10
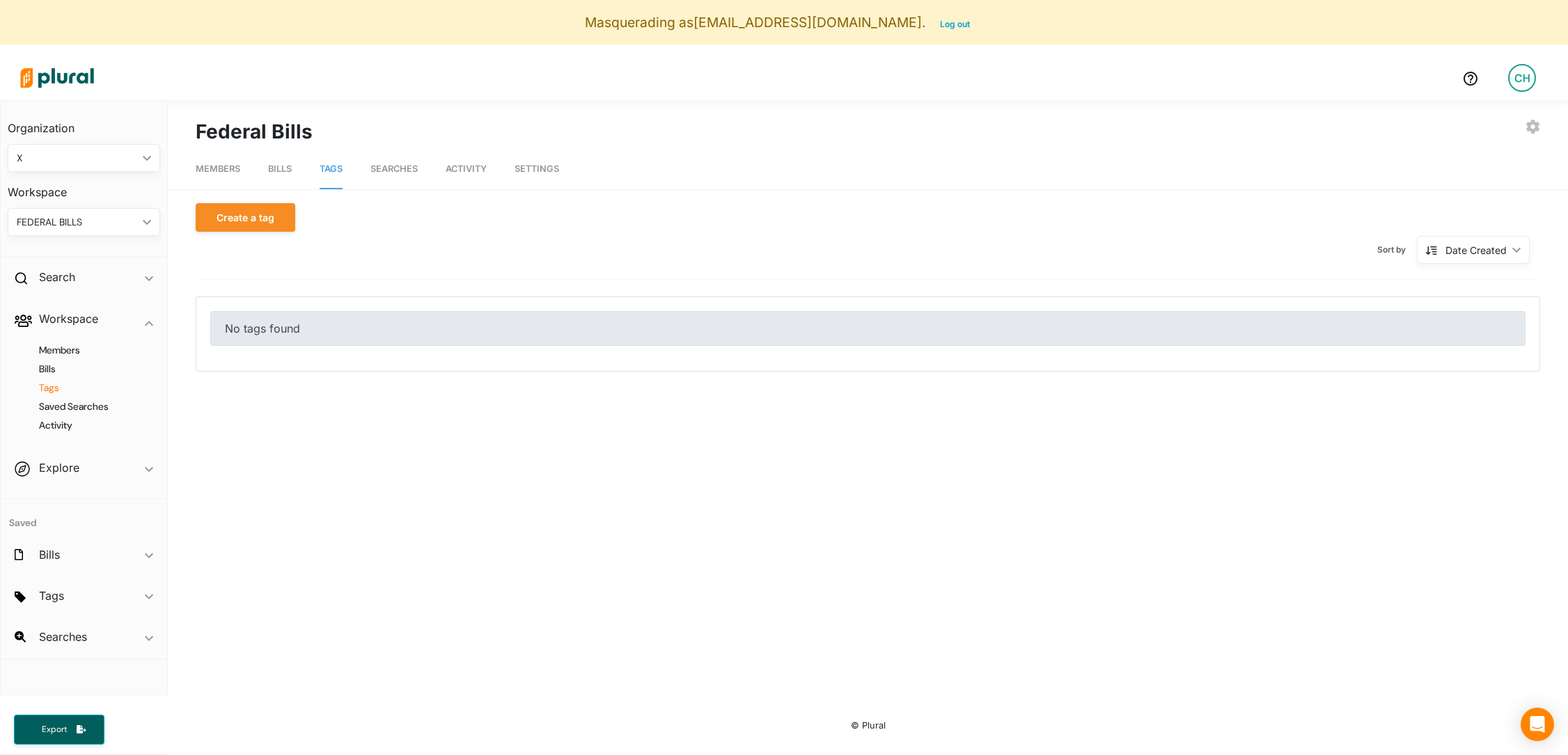
click at [102, 157] on div "X" at bounding box center [77, 158] width 121 height 15
click at [240, 107] on div "EXPORT BILLS INVITE USER EDIT WORKSPACE LEAVE WORKSPACE DELETE WORKSPACE Federa…" at bounding box center [867, 123] width 1399 height 46
click at [82, 229] on div "FEDERAL BILLS" at bounding box center [77, 221] width 121 height 15
click at [68, 286] on div "X" at bounding box center [70, 287] width 103 height 12
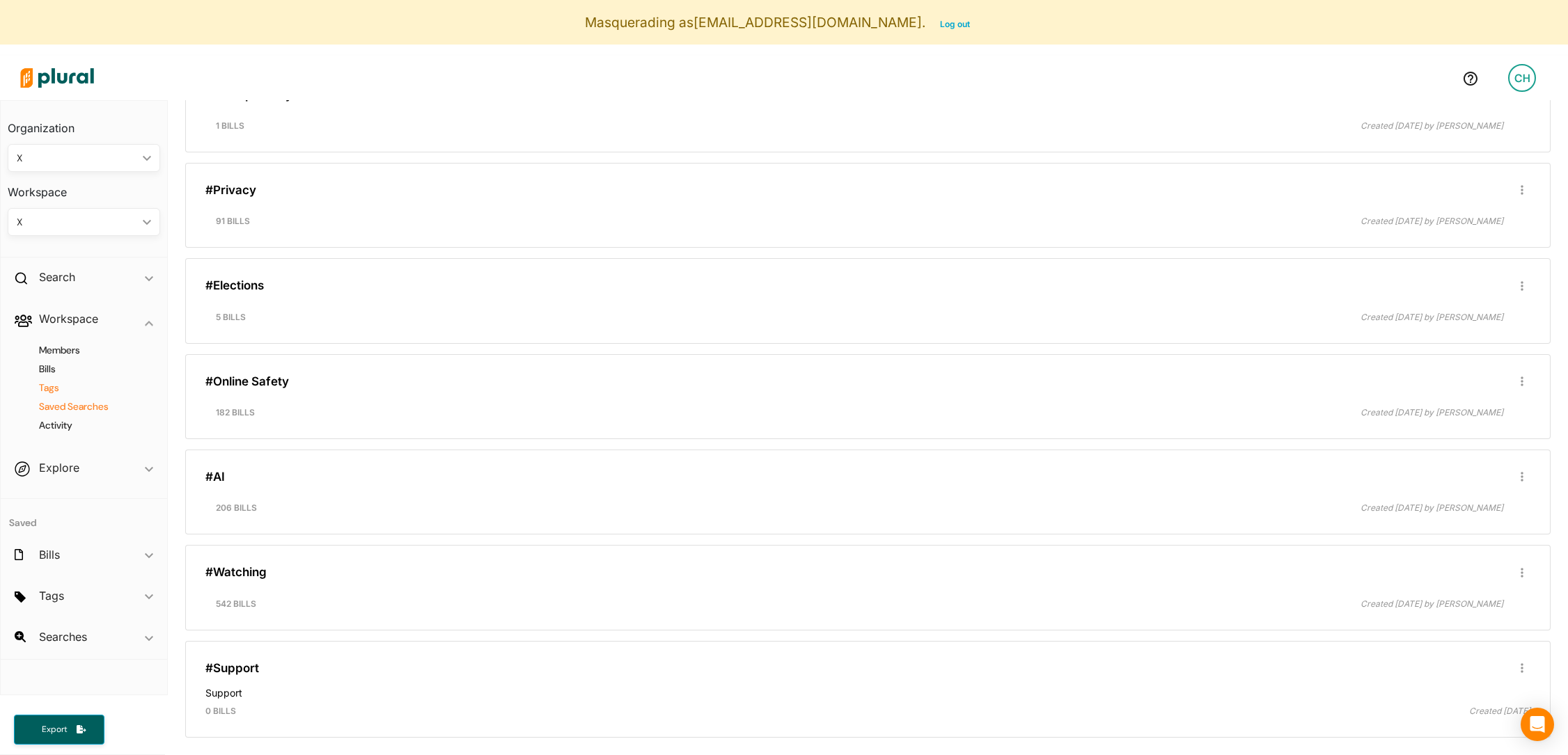
click at [103, 405] on h4 "Saved Searches" at bounding box center [87, 406] width 132 height 13
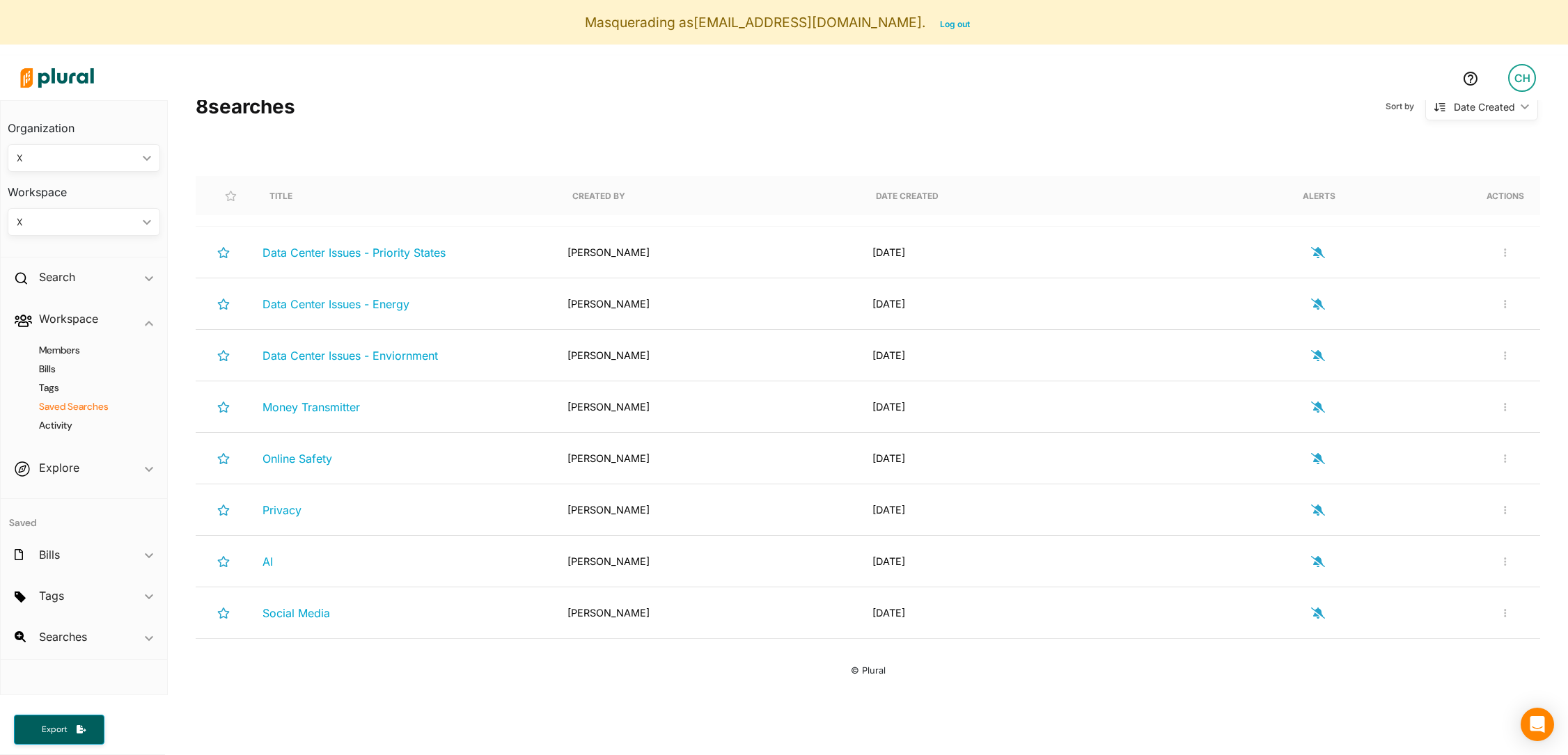
scroll to position [105, 0]
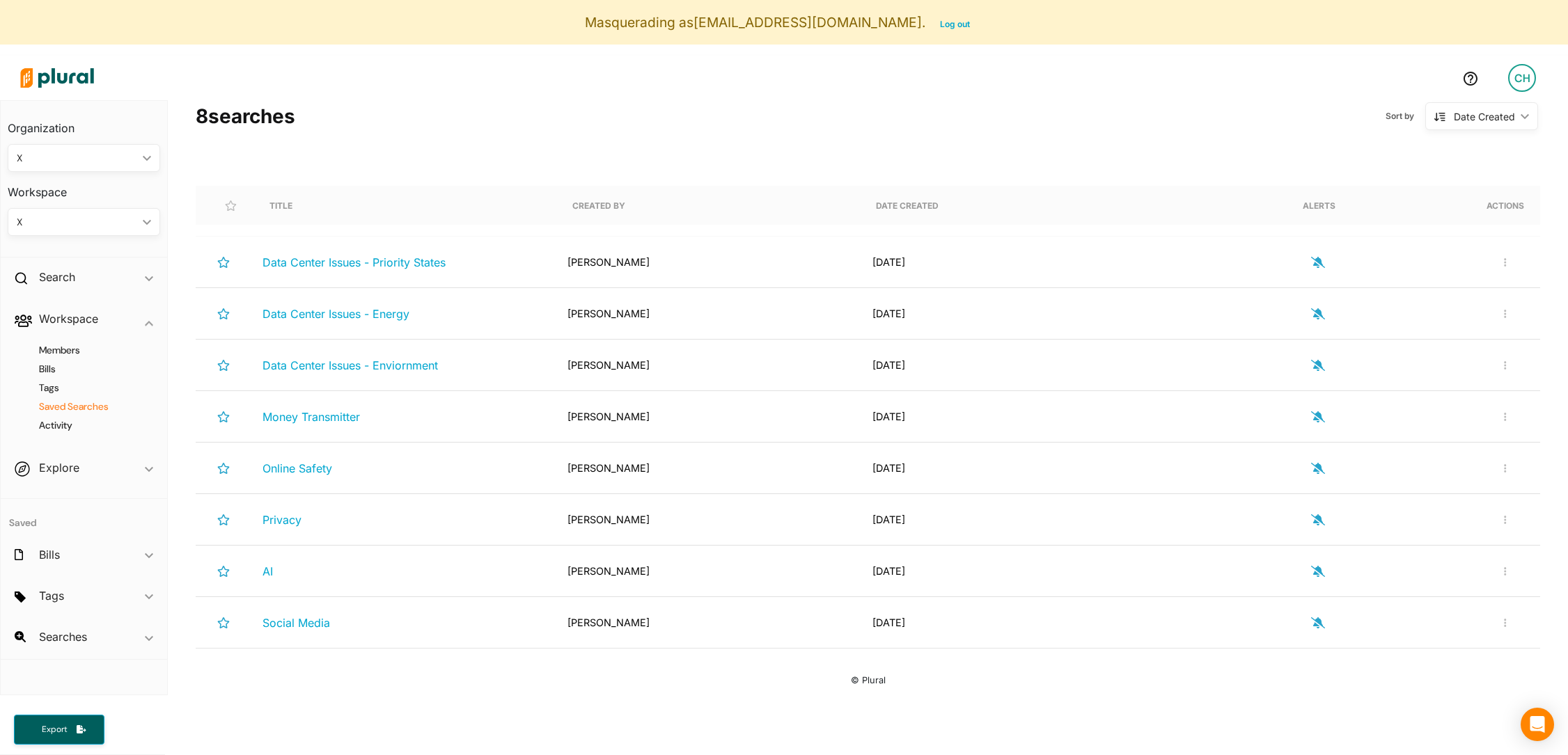
click at [584, 129] on div "Sort by Date Created ic_keyboard_arrow_down Date Created Date Created Alphabeti…" at bounding box center [921, 116] width 1253 height 36
click at [67, 320] on h2 "Workspace" at bounding box center [68, 319] width 59 height 15
click at [52, 284] on h2 "Search" at bounding box center [57, 277] width 36 height 15
click at [59, 274] on h2 "Search" at bounding box center [57, 277] width 36 height 15
click at [58, 275] on h2 "Search" at bounding box center [57, 277] width 36 height 15
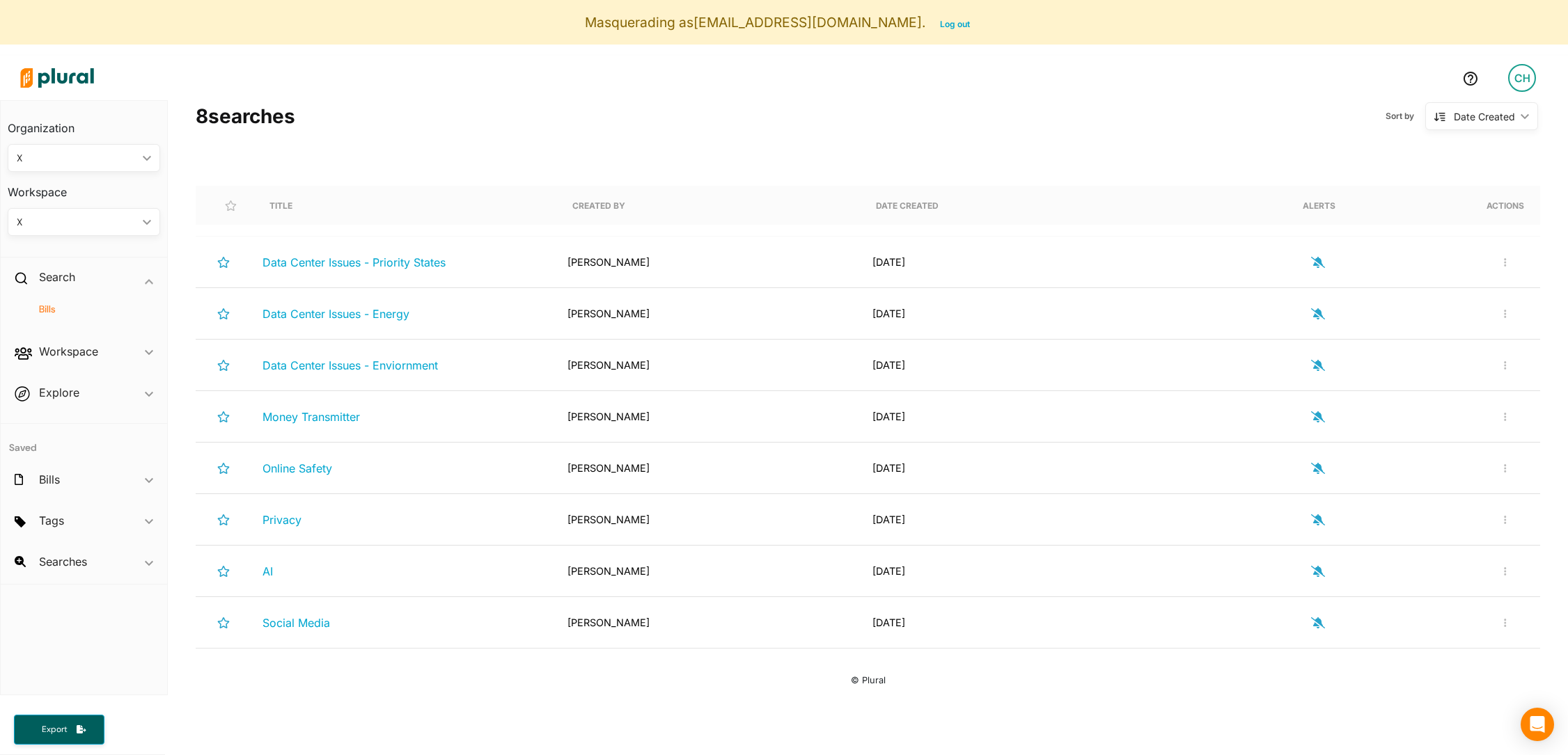
click at [49, 312] on h4 "Bills" at bounding box center [87, 309] width 132 height 13
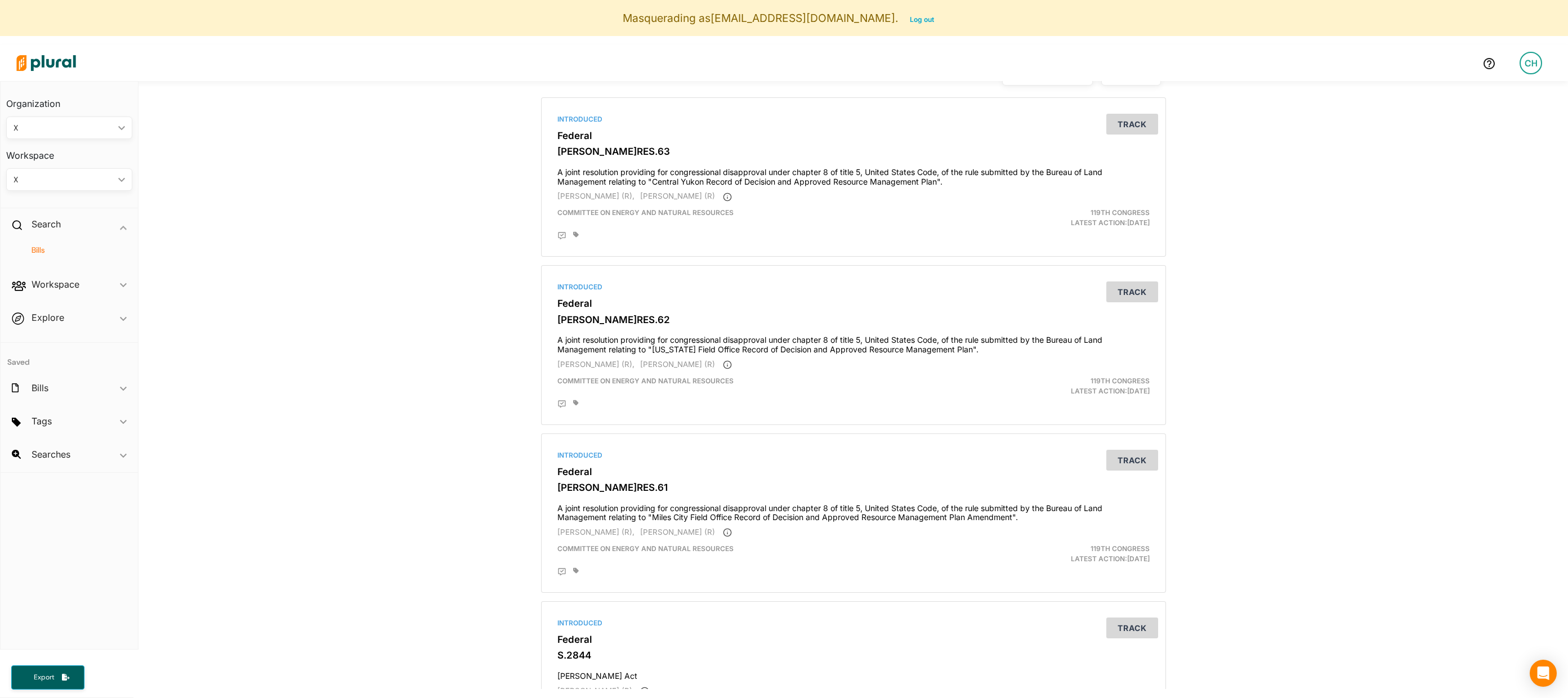
click at [95, 123] on div "X" at bounding box center [64, 128] width 100 height 12
click at [78, 130] on div "X" at bounding box center [64, 128] width 100 height 12
click at [86, 178] on div "X" at bounding box center [57, 181] width 83 height 10
drag, startPoint x: 22, startPoint y: 101, endPoint x: 50, endPoint y: 101, distance: 28.0
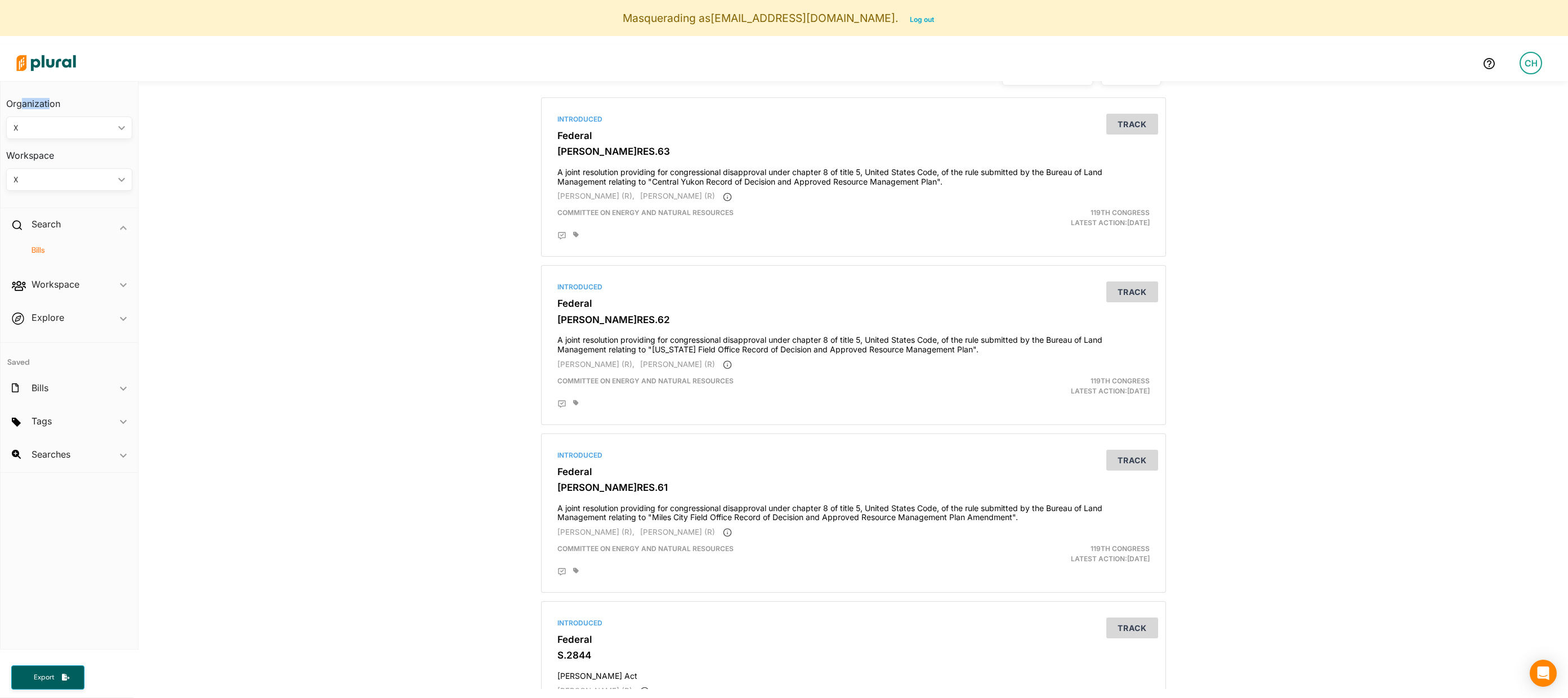
click at [50, 101] on h3 "Organization" at bounding box center [69, 100] width 126 height 25
click at [53, 130] on div "X" at bounding box center [64, 128] width 100 height 12
click at [49, 159] on link "Personal" at bounding box center [57, 154] width 98 height 26
click at [88, 129] on div "Personal" at bounding box center [64, 128] width 100 height 12
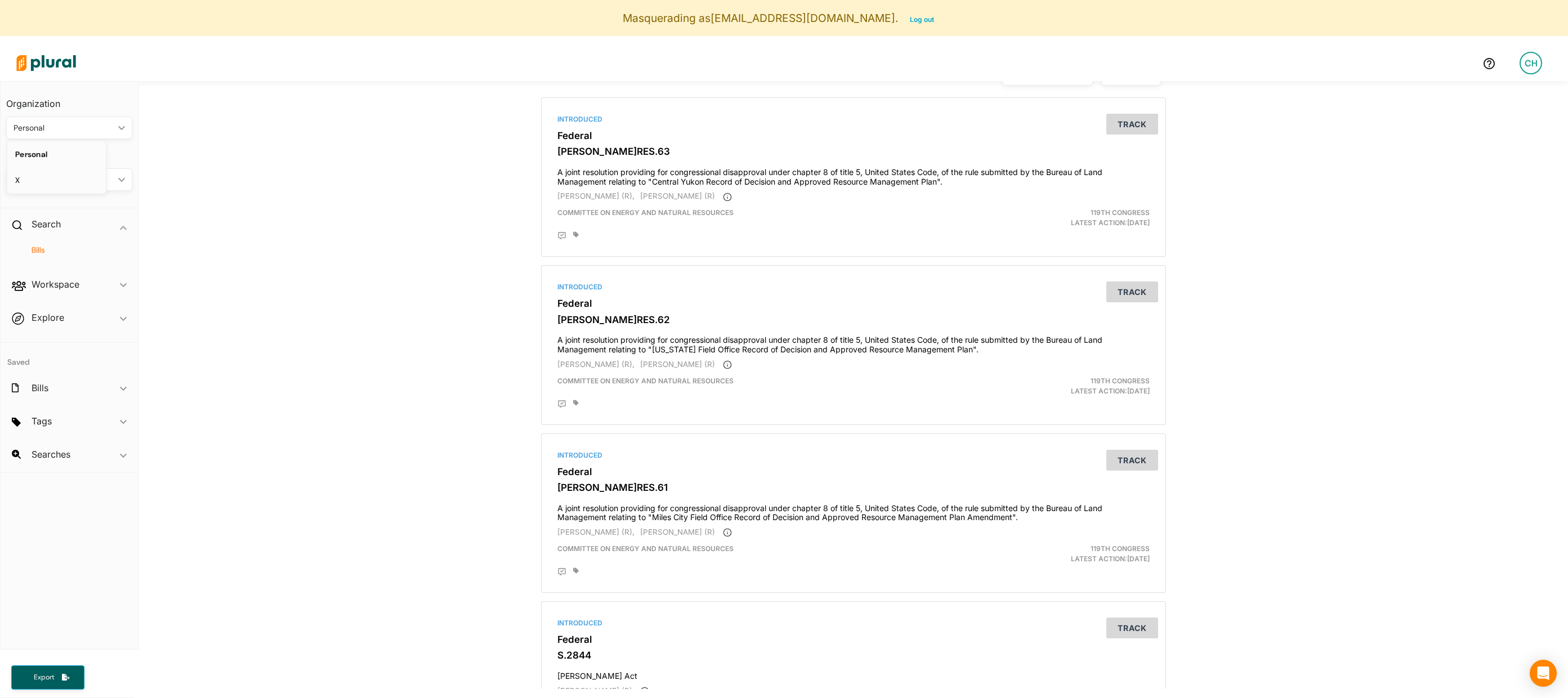
click at [44, 181] on div "X" at bounding box center [57, 181] width 83 height 10
click at [75, 129] on div "X" at bounding box center [64, 128] width 100 height 12
click at [108, 98] on h3 "Organization" at bounding box center [69, 100] width 126 height 25
click at [100, 183] on div "X" at bounding box center [64, 179] width 100 height 12
click at [54, 230] on div "X" at bounding box center [57, 232] width 83 height 10
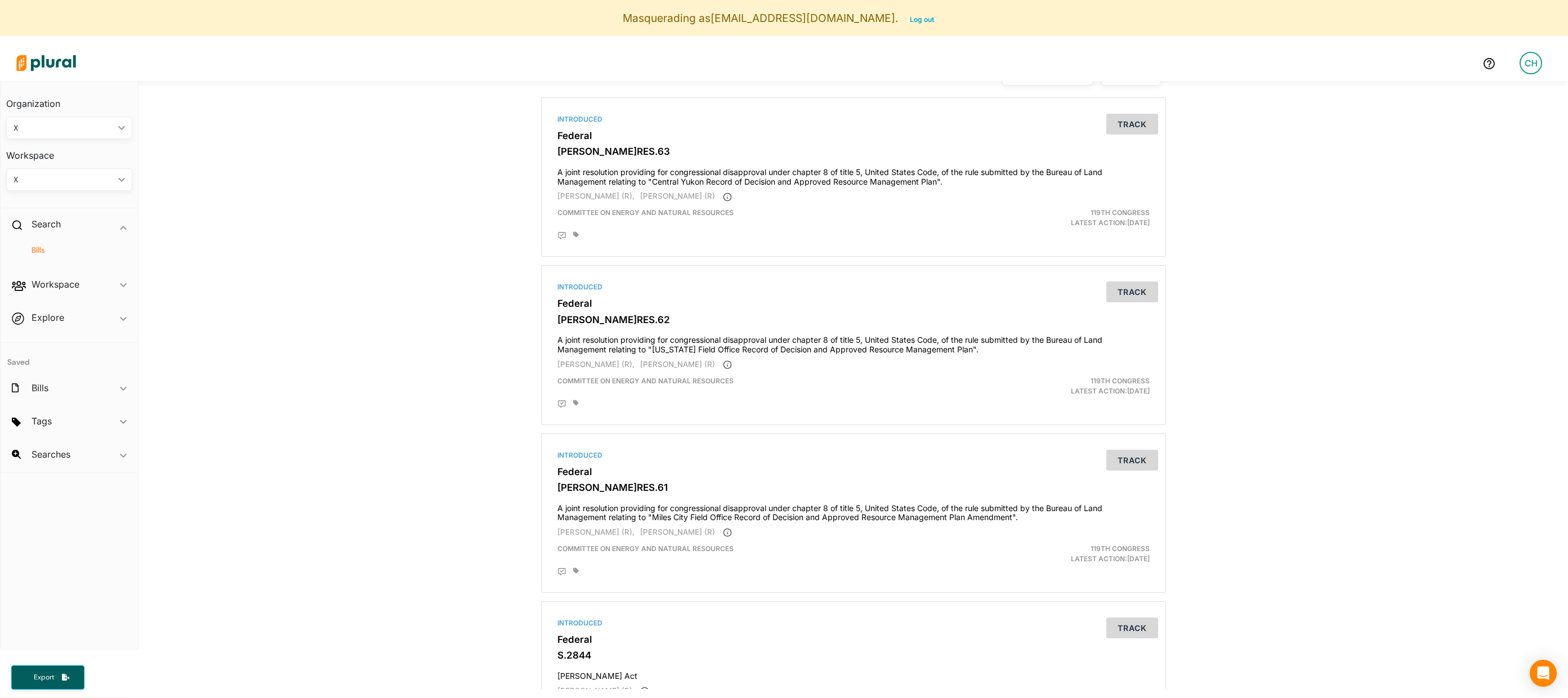
click at [62, 179] on div "X" at bounding box center [64, 179] width 100 height 12
click at [42, 228] on div "X" at bounding box center [57, 232] width 83 height 10
click at [57, 288] on h2 "Workspace" at bounding box center [55, 284] width 48 height 12
click at [56, 286] on h4 "Members" at bounding box center [72, 283] width 109 height 10
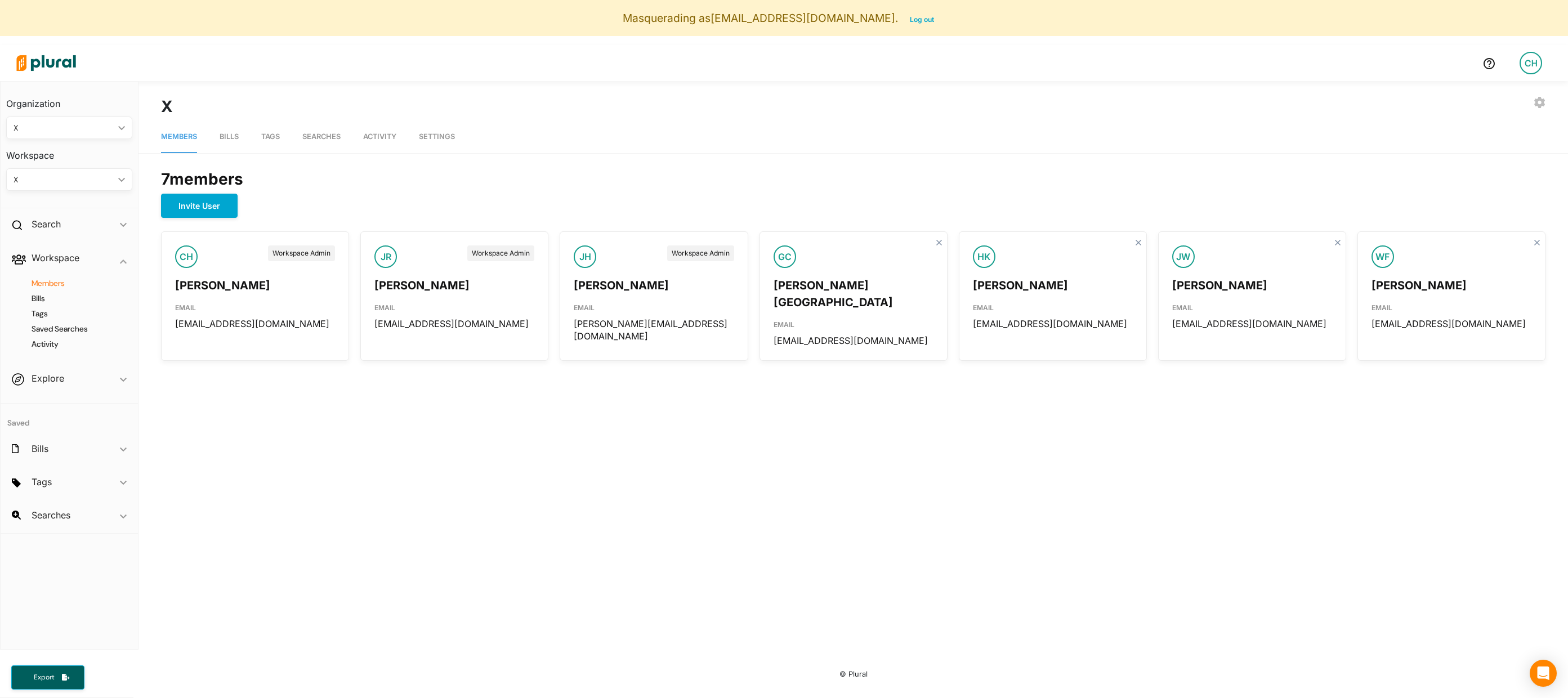
click at [235, 140] on link "Bills" at bounding box center [229, 137] width 19 height 32
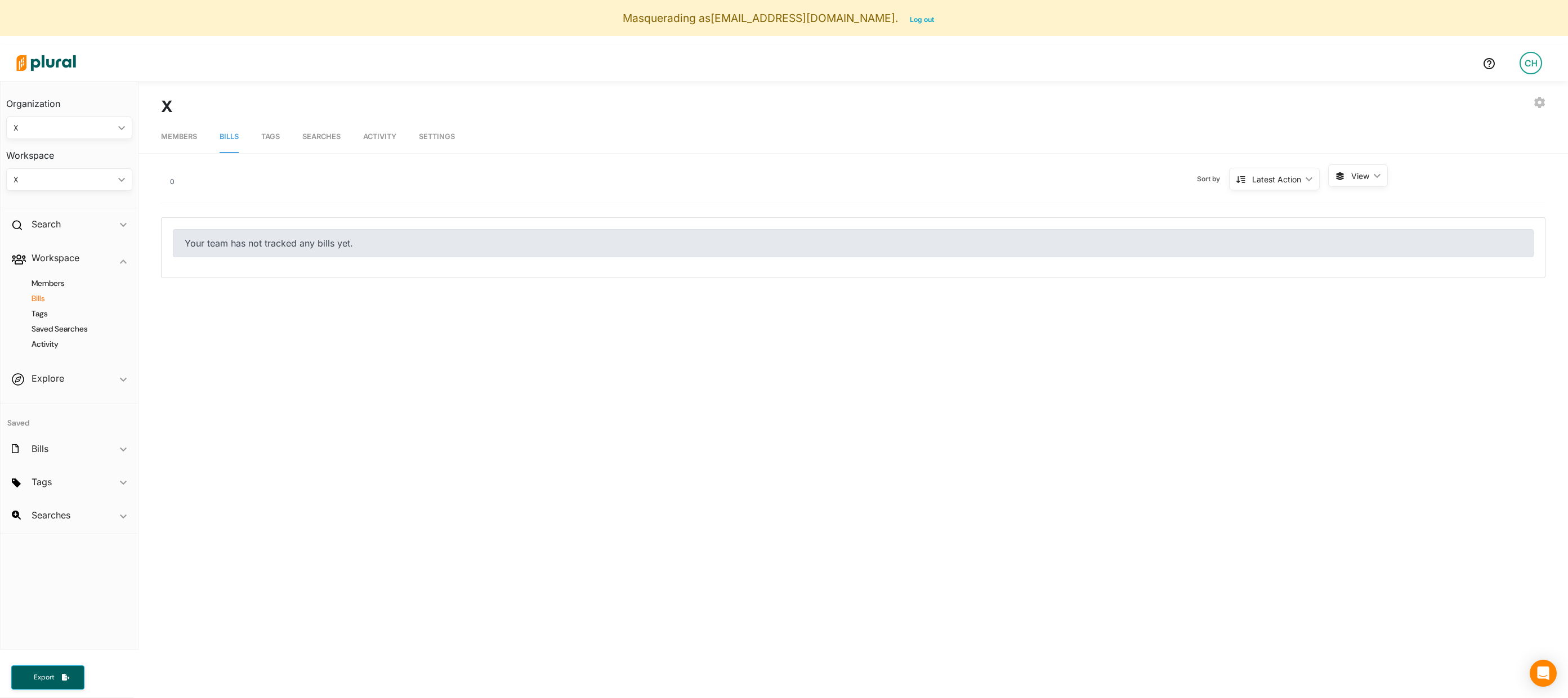
click at [100, 187] on div "X ic_keyboard_arrow_down" at bounding box center [69, 179] width 126 height 23
click at [284, 136] on nav "Members Bills Tags Searches Activity Settings" at bounding box center [853, 136] width 1430 height 35
click at [273, 138] on span "Tags" at bounding box center [271, 136] width 19 height 8
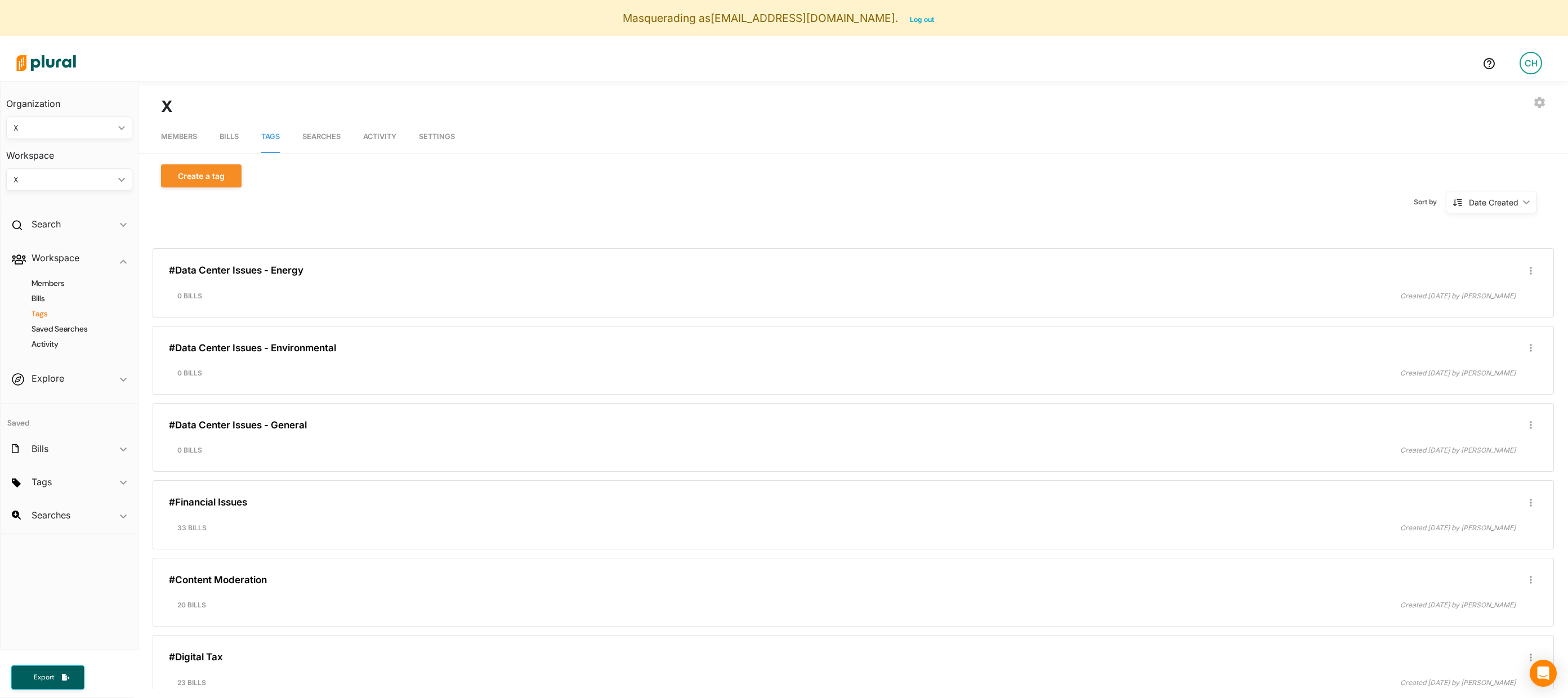
click at [222, 143] on link "Bills" at bounding box center [229, 137] width 19 height 32
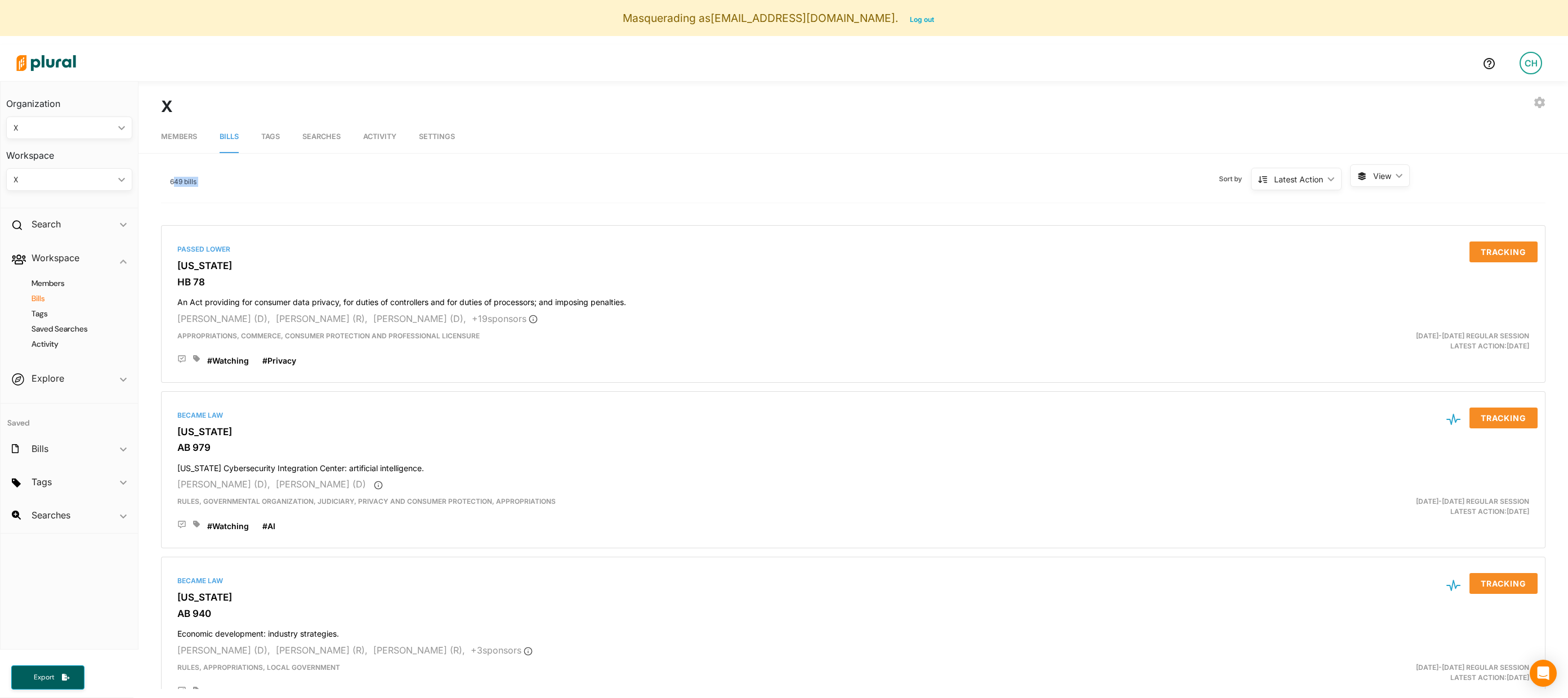
drag, startPoint x: 173, startPoint y: 183, endPoint x: 221, endPoint y: 183, distance: 48.0
click at [221, 183] on div "649 bills Sort by Latest Action ic_keyboard_arrow_down Latest Action Latest Act…" at bounding box center [853, 184] width 1385 height 39
click at [221, 183] on div "Sort by Latest Action ic_keyboard_arrow_down Latest Action Latest Action Alphan…" at bounding box center [773, 179] width 1154 height 29
click at [272, 136] on span "Tags" at bounding box center [271, 136] width 19 height 8
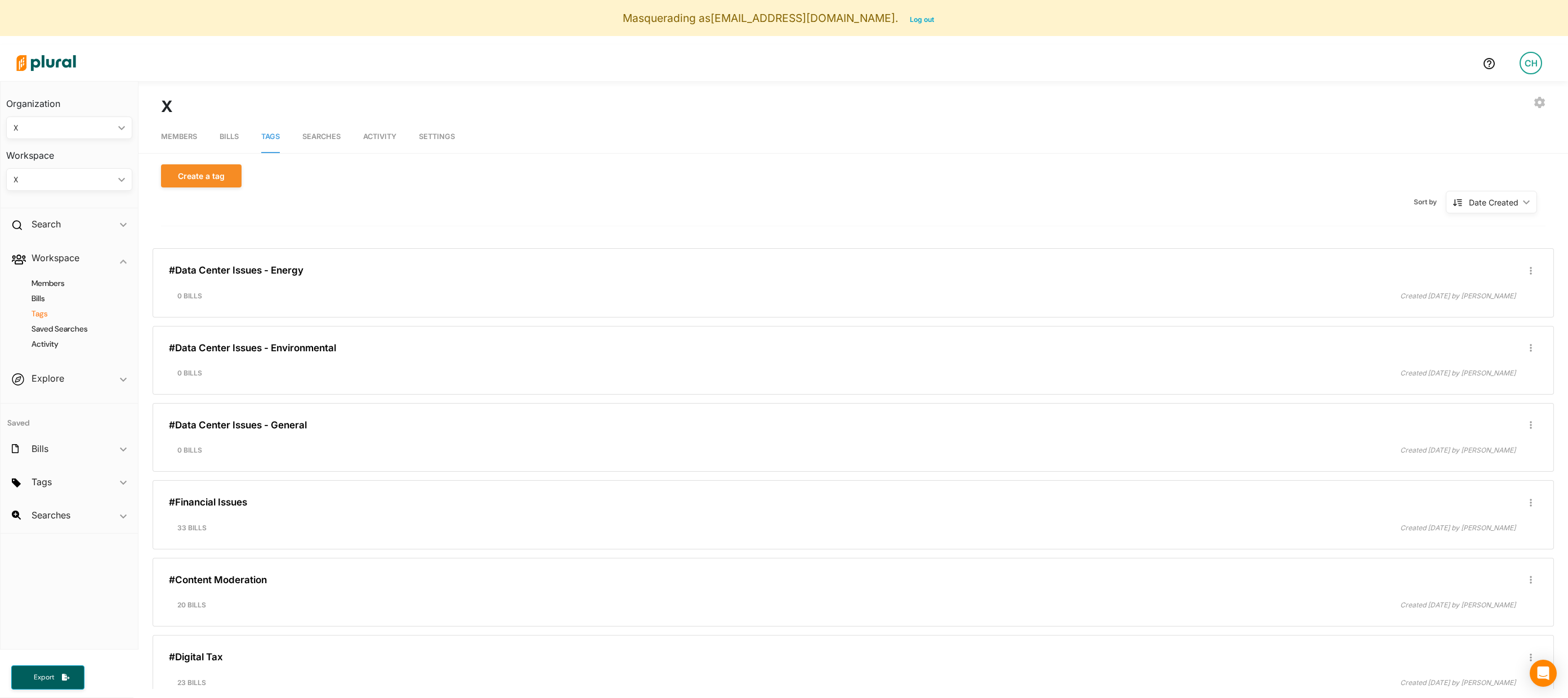
click at [123, 176] on div "X ic_keyboard_arrow_down" at bounding box center [69, 179] width 126 height 23
click at [89, 206] on div "FEDERAL BILLS" at bounding box center [57, 206] width 83 height 10
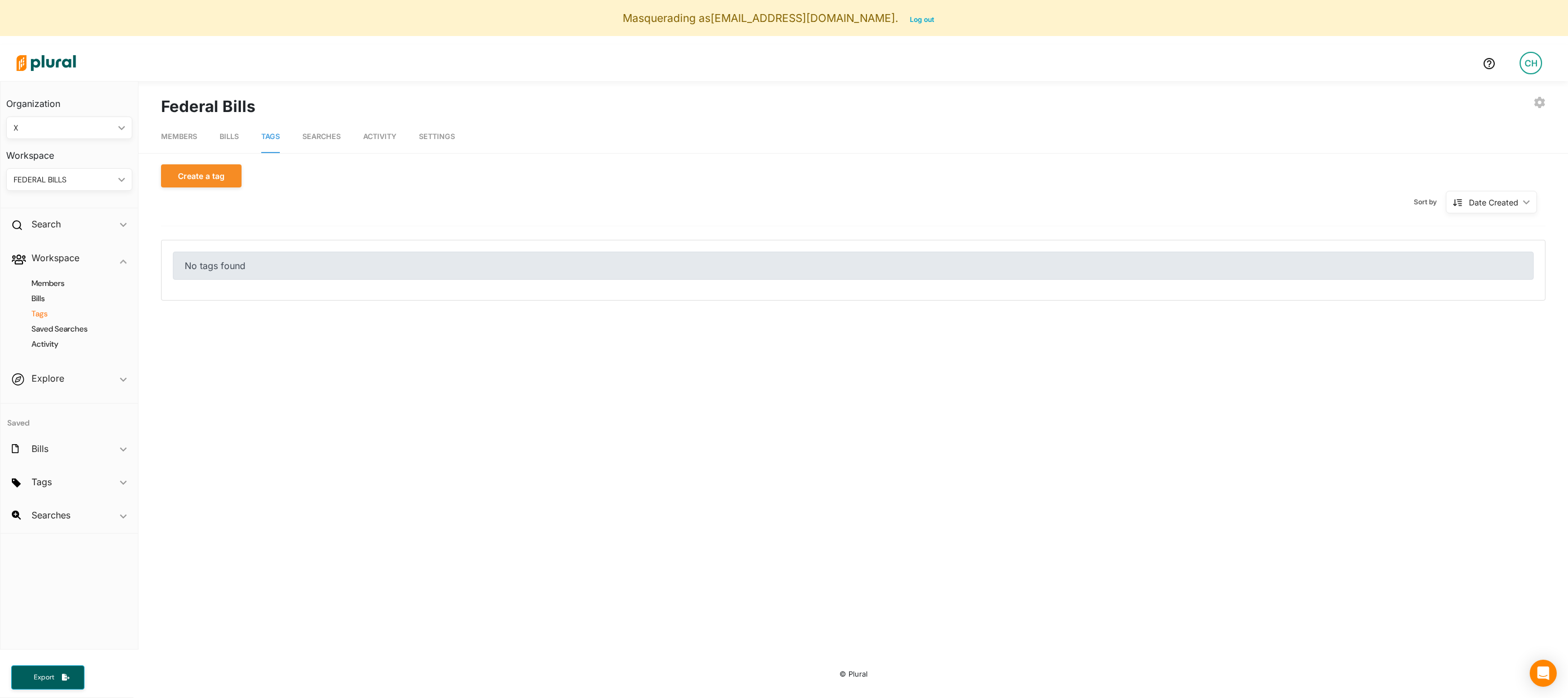
click at [229, 140] on link "Bills" at bounding box center [229, 137] width 19 height 32
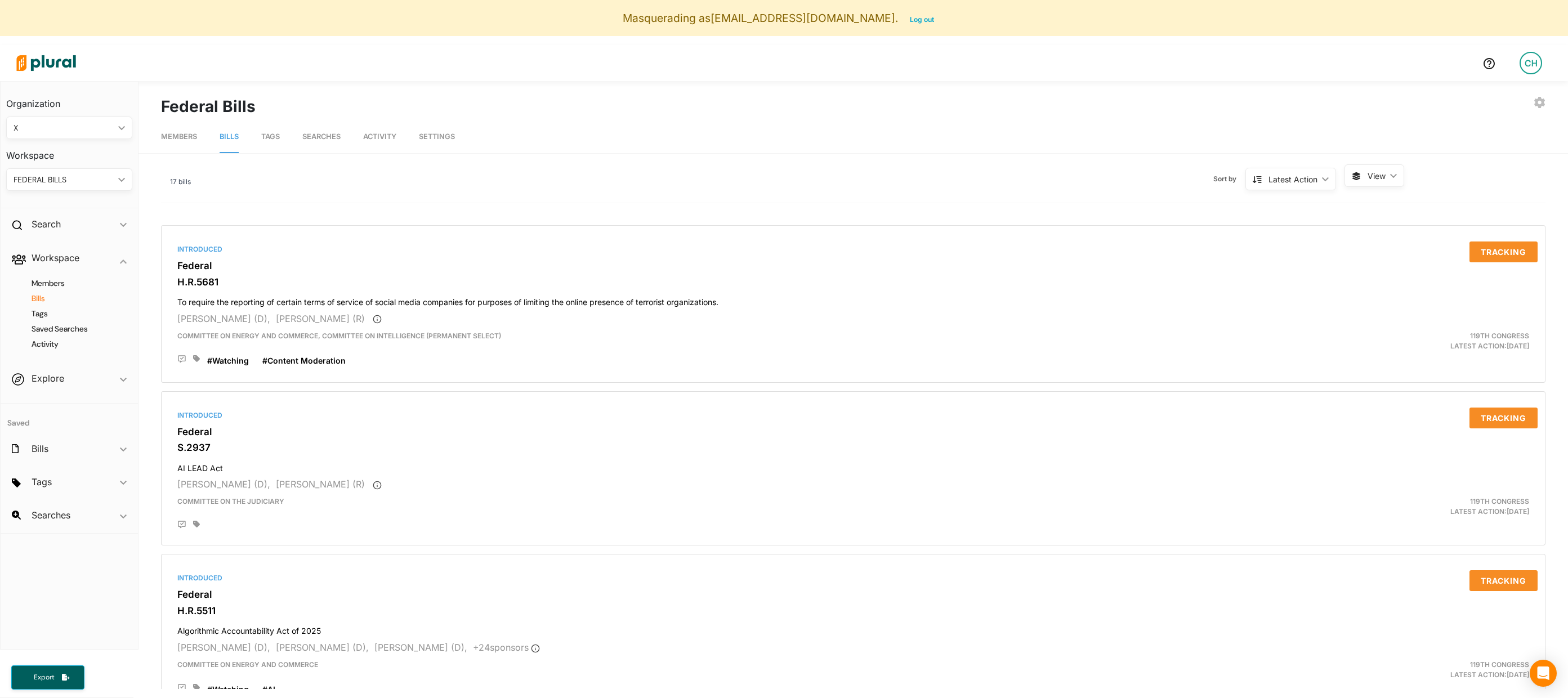
click at [109, 185] on div "FEDERAL BILLS" at bounding box center [64, 179] width 100 height 12
click at [235, 186] on div "Sort by Latest Action ic_keyboard_arrow_down Latest Action Latest Action Alphan…" at bounding box center [767, 179] width 1154 height 29
click at [181, 138] on span "Members" at bounding box center [179, 136] width 36 height 8
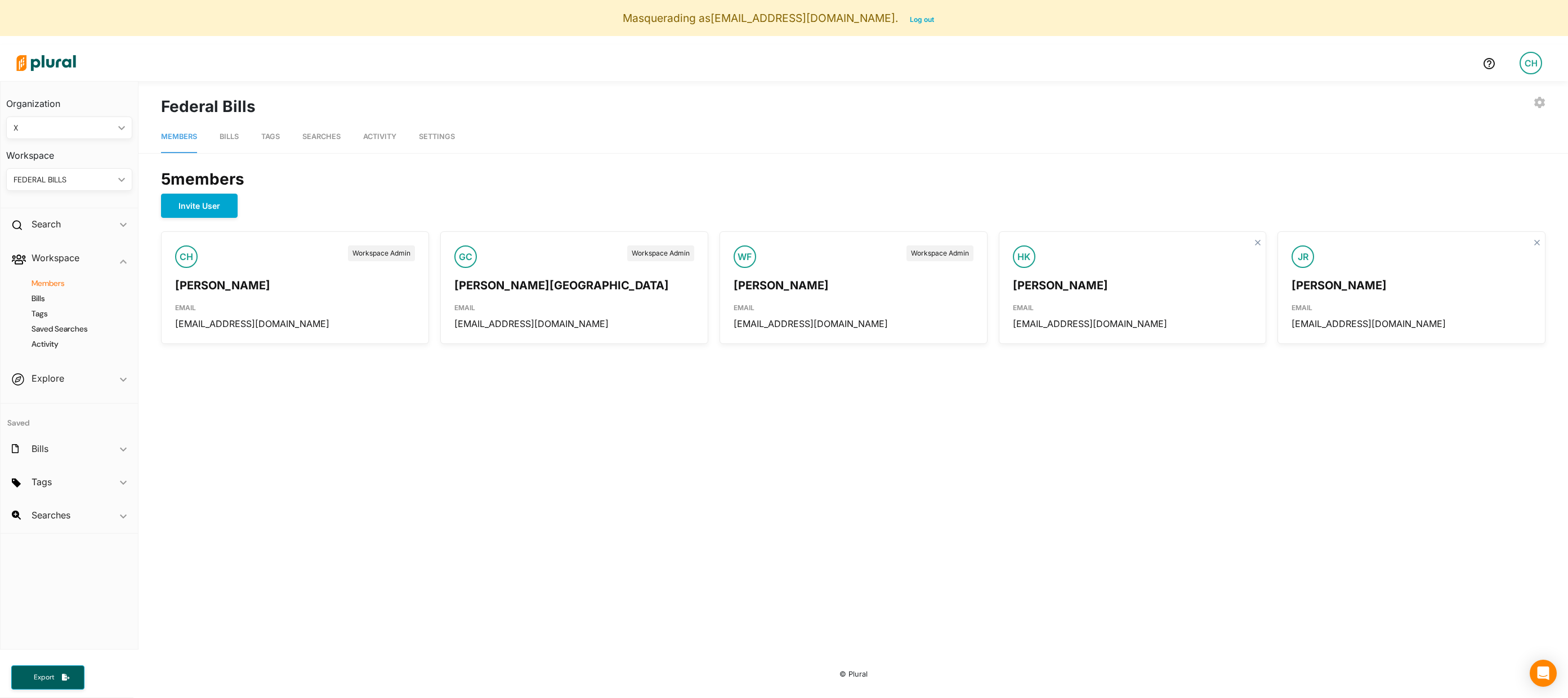
click at [231, 138] on span "Bills" at bounding box center [229, 136] width 19 height 8
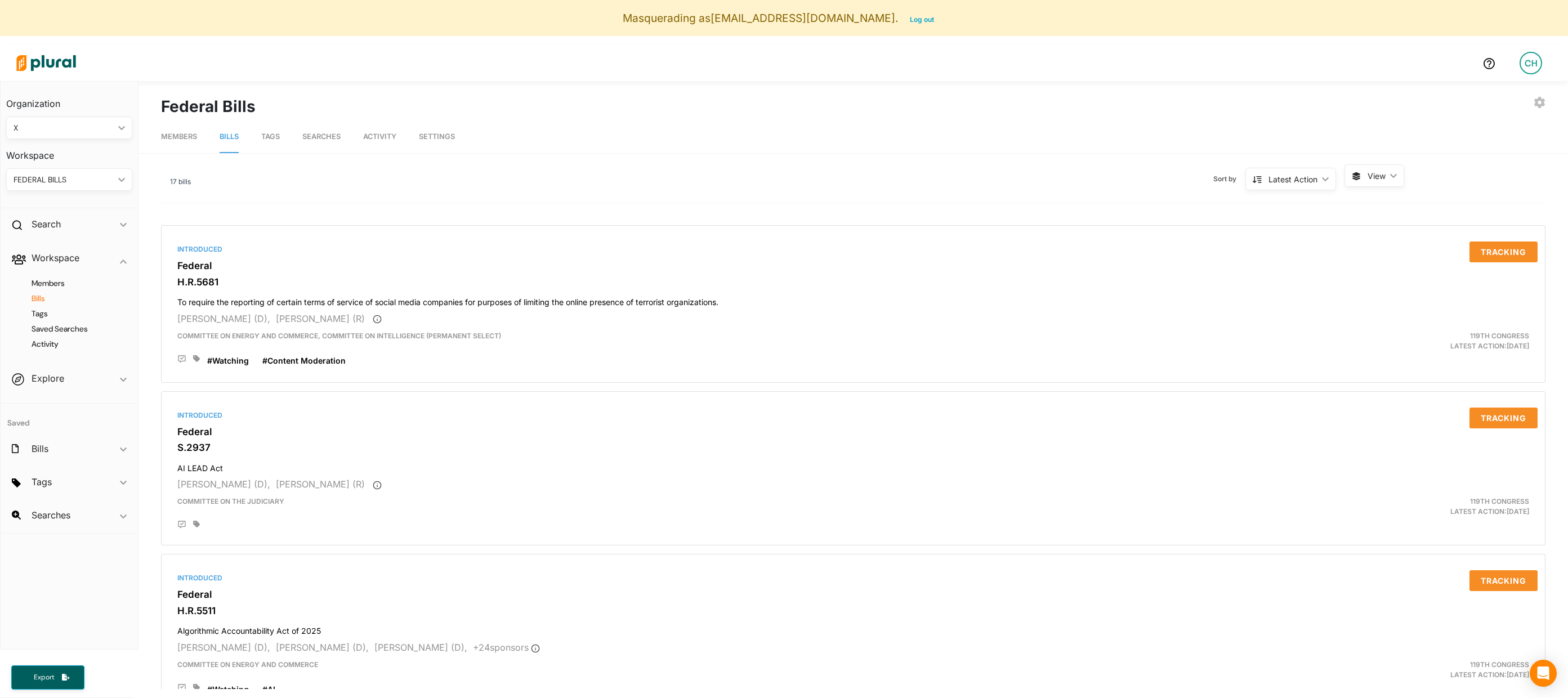
click at [89, 177] on div "FEDERAL BILLS" at bounding box center [64, 179] width 100 height 12
click at [69, 224] on link "X" at bounding box center [57, 232] width 98 height 26
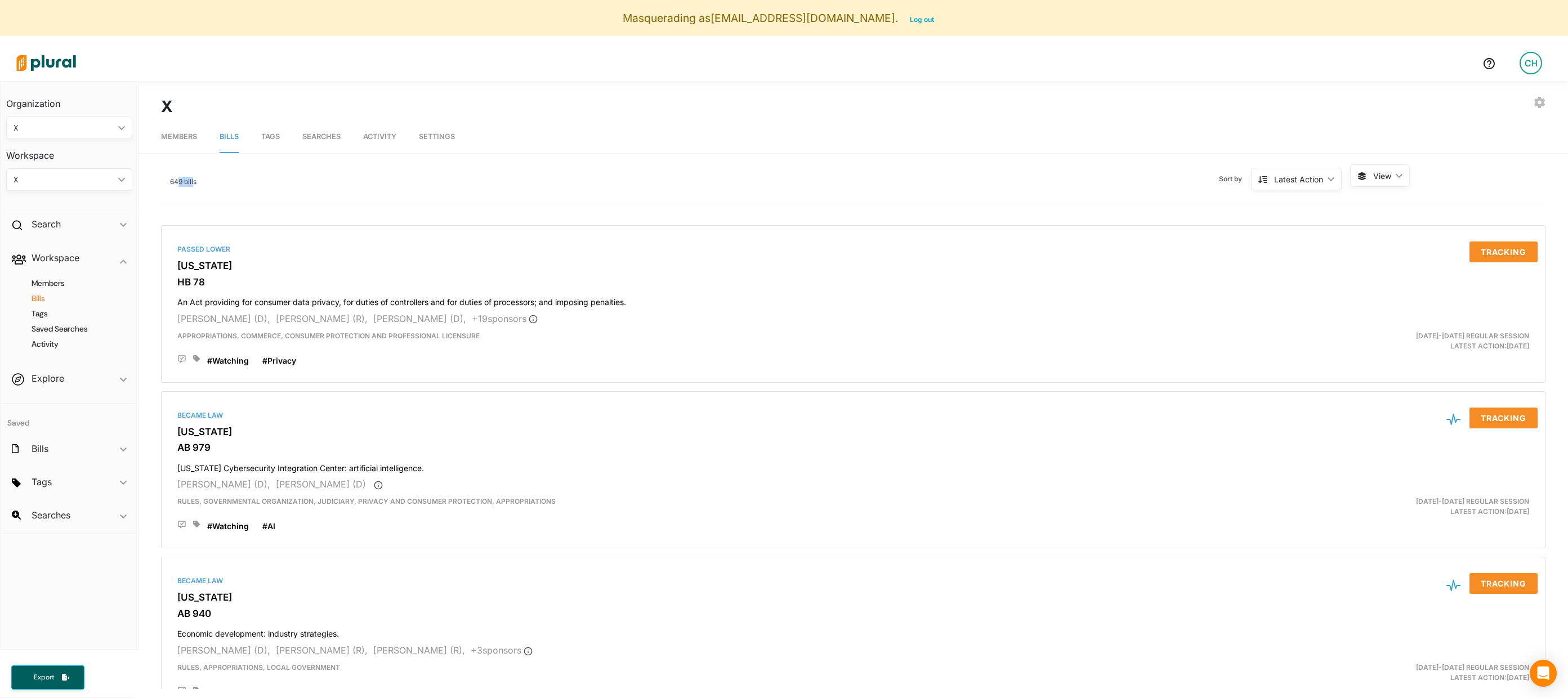
drag, startPoint x: 179, startPoint y: 183, endPoint x: 197, endPoint y: 183, distance: 18.0
click at [197, 183] on div "649 bills Sort by Latest Action ic_keyboard_arrow_down Latest Action Latest Act…" at bounding box center [853, 184] width 1385 height 39
click at [197, 183] on div "Sort by Latest Action ic_keyboard_arrow_down Latest Action Latest Action Alphan…" at bounding box center [773, 179] width 1154 height 29
click at [65, 179] on div "X" at bounding box center [64, 179] width 100 height 12
click at [64, 210] on div "FEDERAL BILLS" at bounding box center [57, 206] width 83 height 10
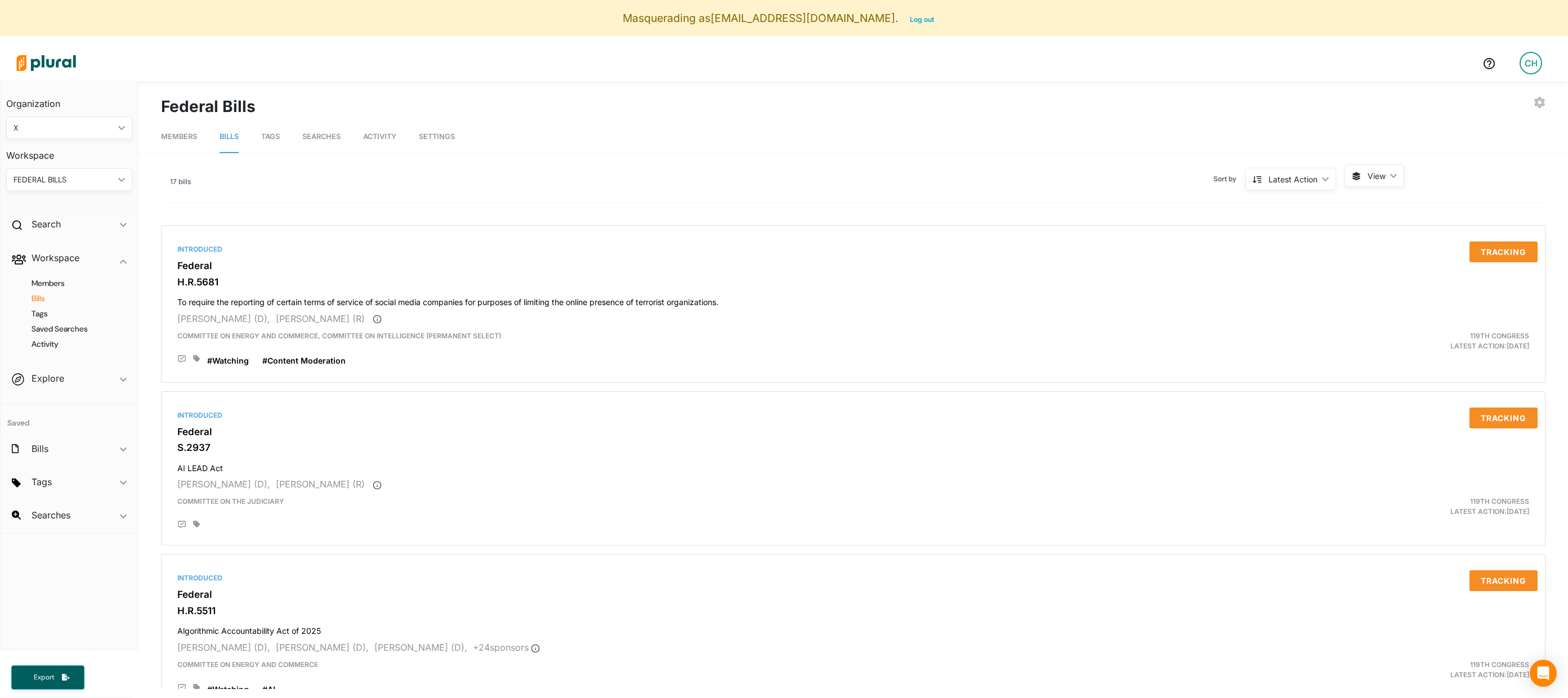
click at [1268, 175] on span "View" at bounding box center [1377, 176] width 18 height 12
click at [1268, 204] on span "Table" at bounding box center [1403, 203] width 67 height 10
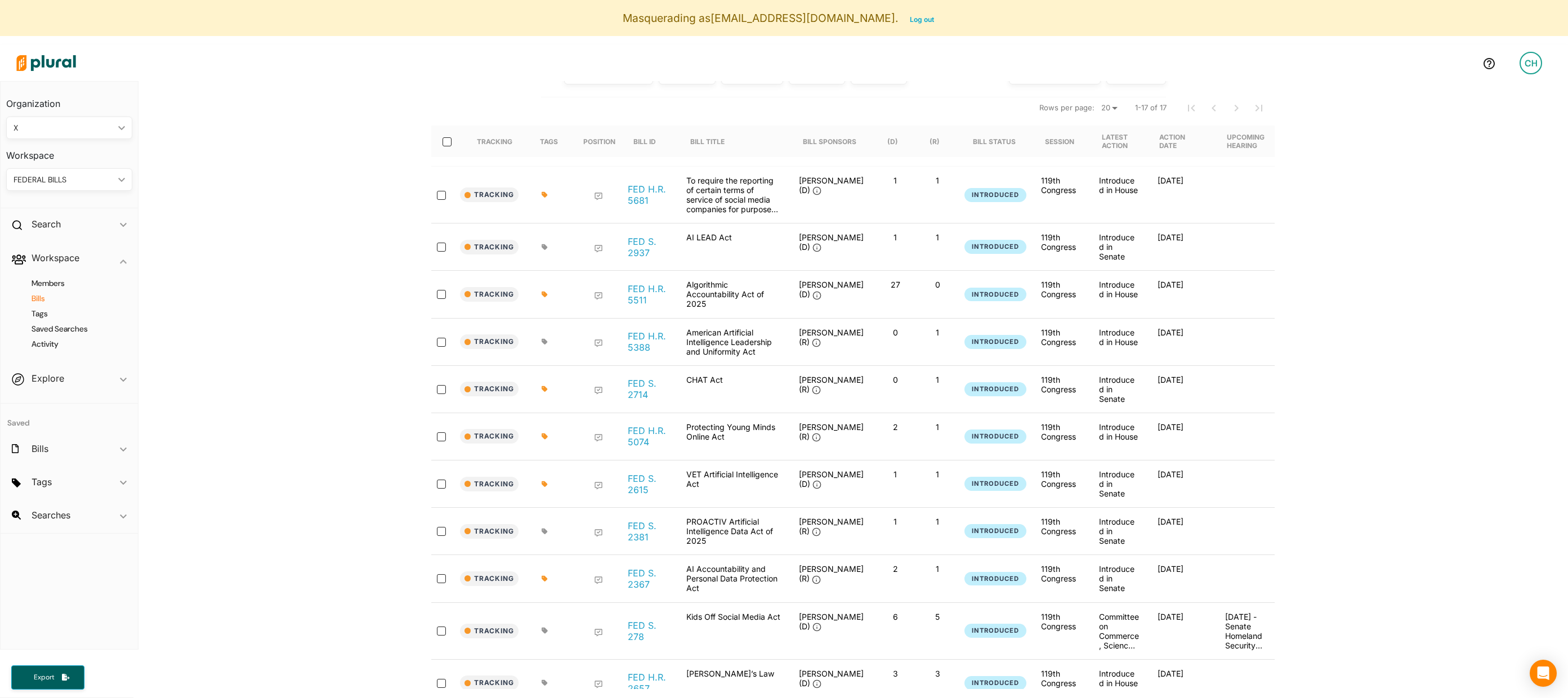
scroll to position [120, 0]
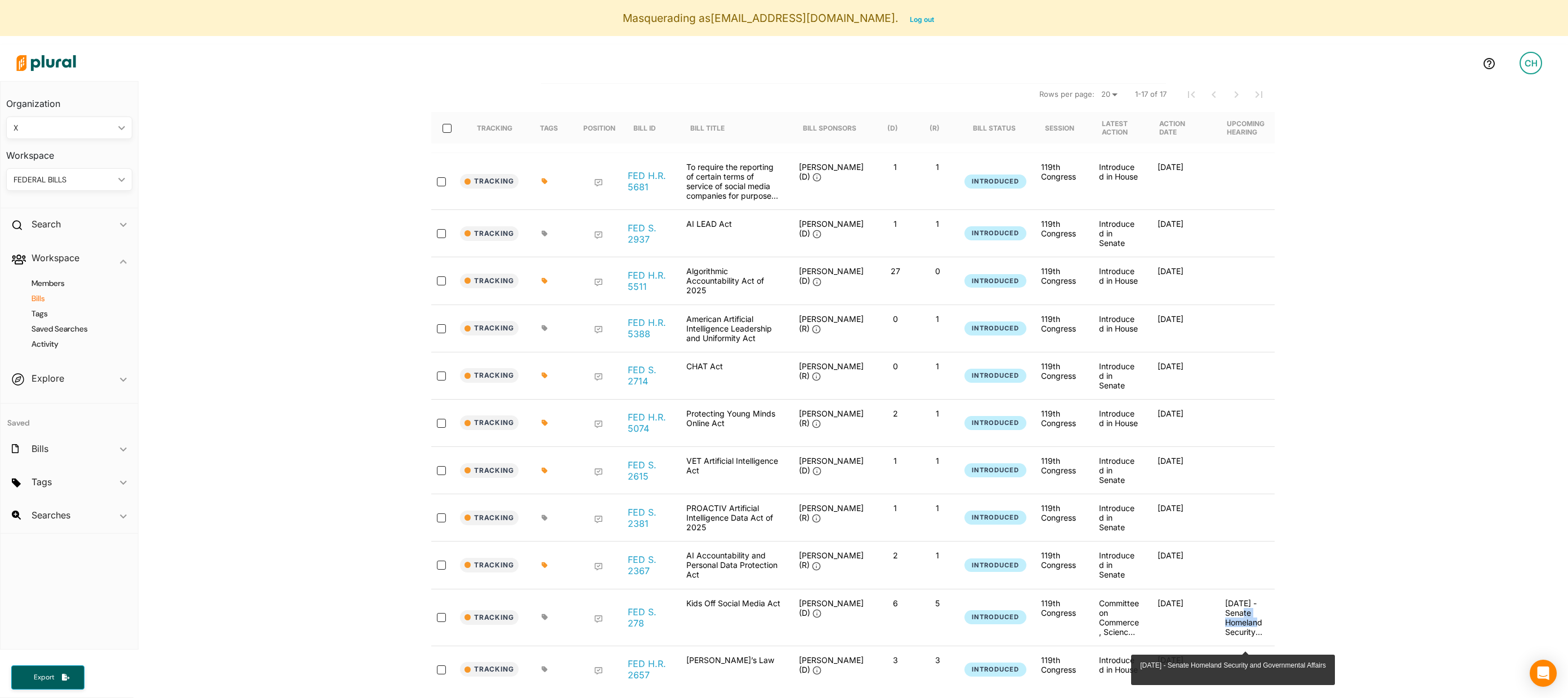
drag, startPoint x: 1240, startPoint y: 630, endPoint x: 1246, endPoint y: 641, distance: 12.5
click at [1246, 610] on p "[DATE] - Senate Homeland Security and Governmental Affairs" at bounding box center [1246, 617] width 41 height 38
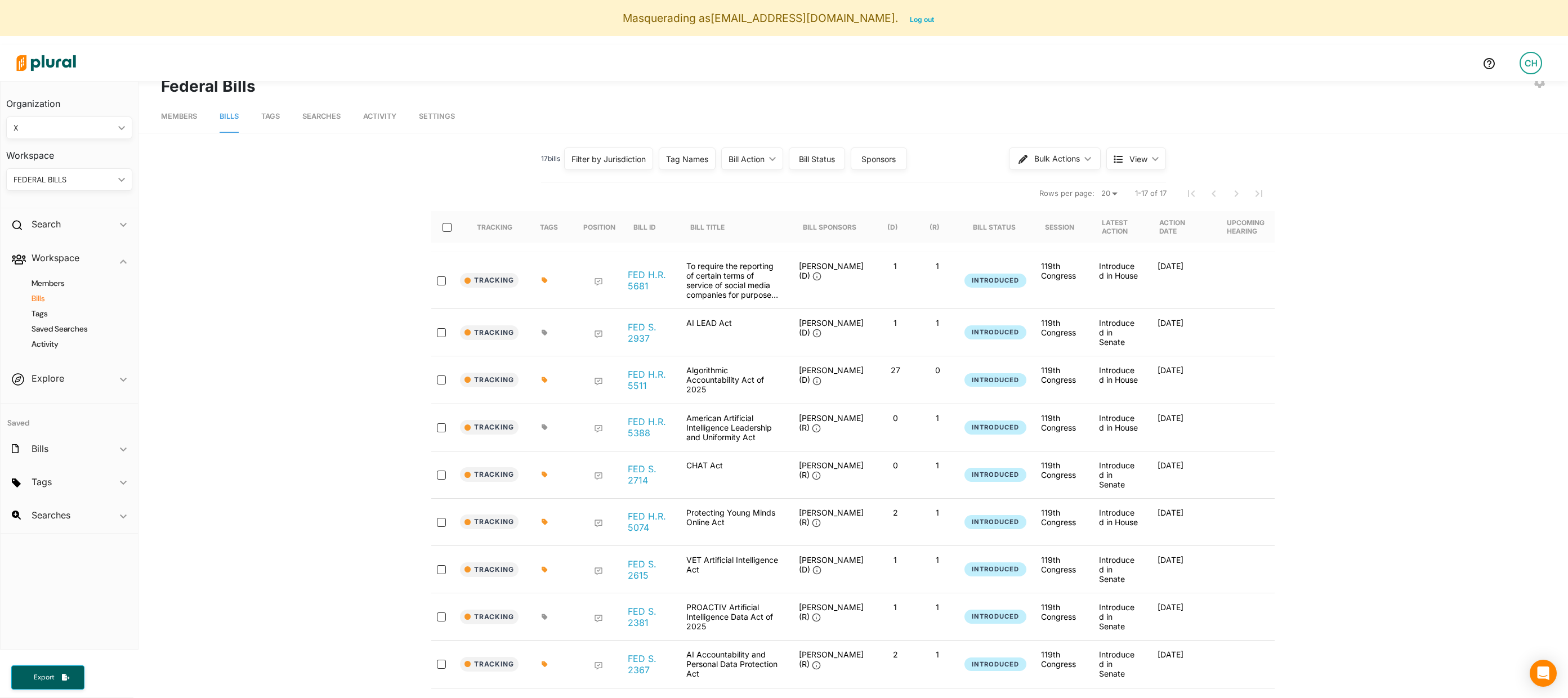
scroll to position [0, 0]
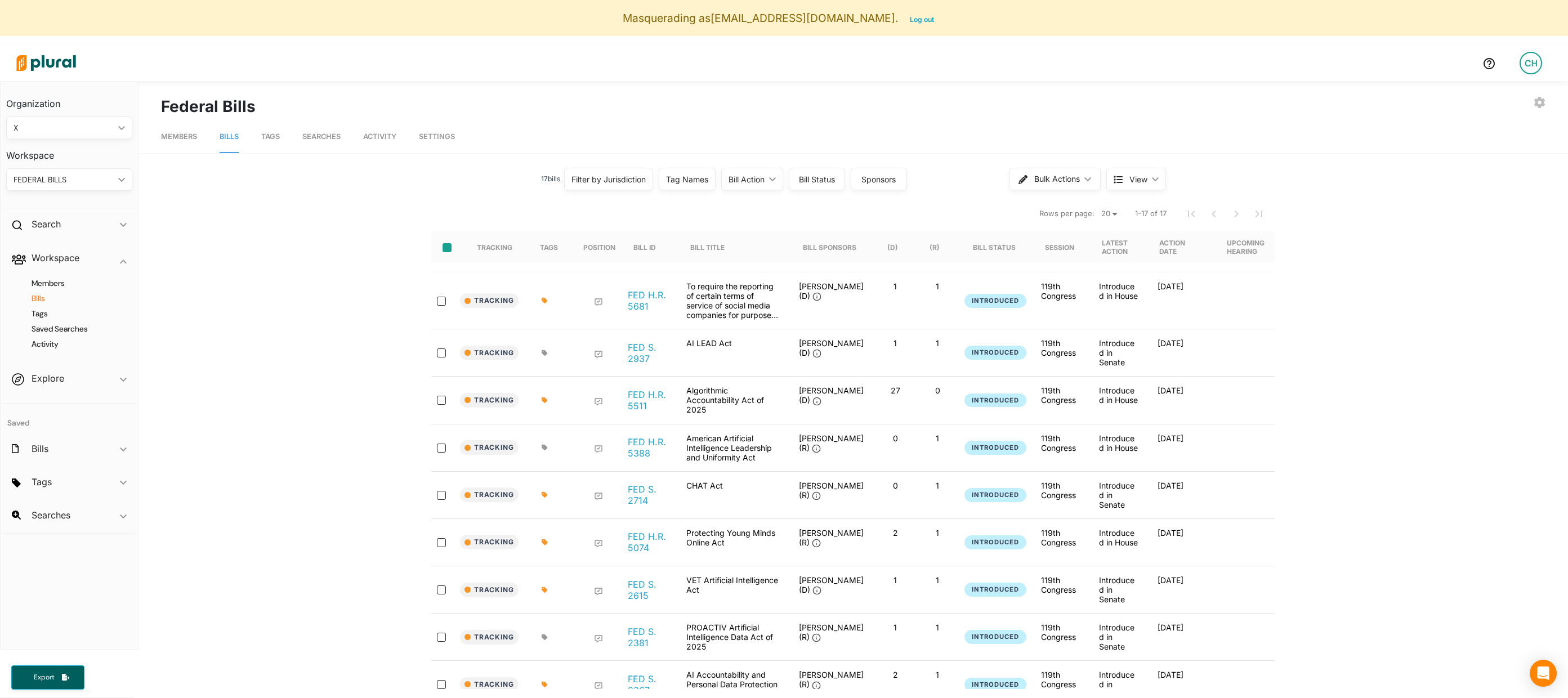
click at [448, 250] on input "select-all-rows" at bounding box center [447, 248] width 9 height 9
checkbox input "true"
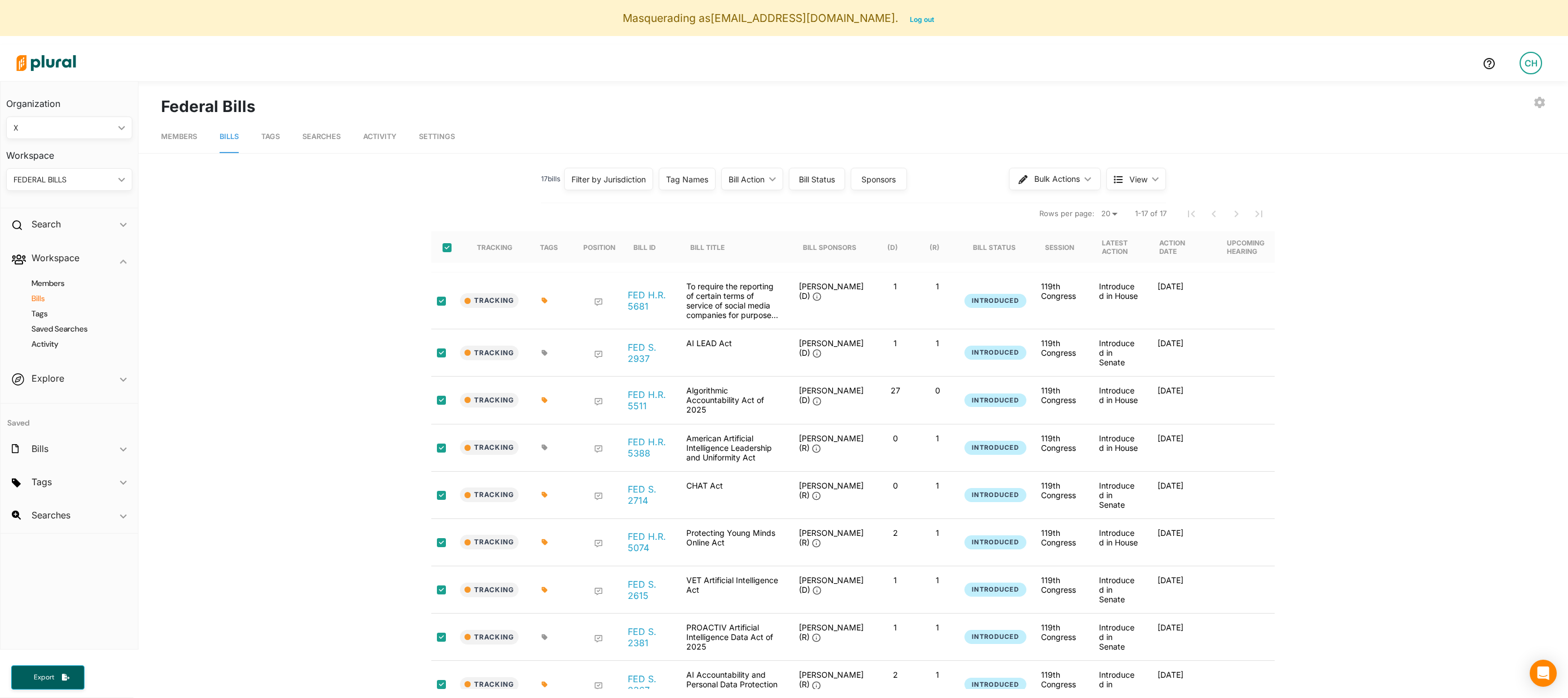
checkbox input "true"
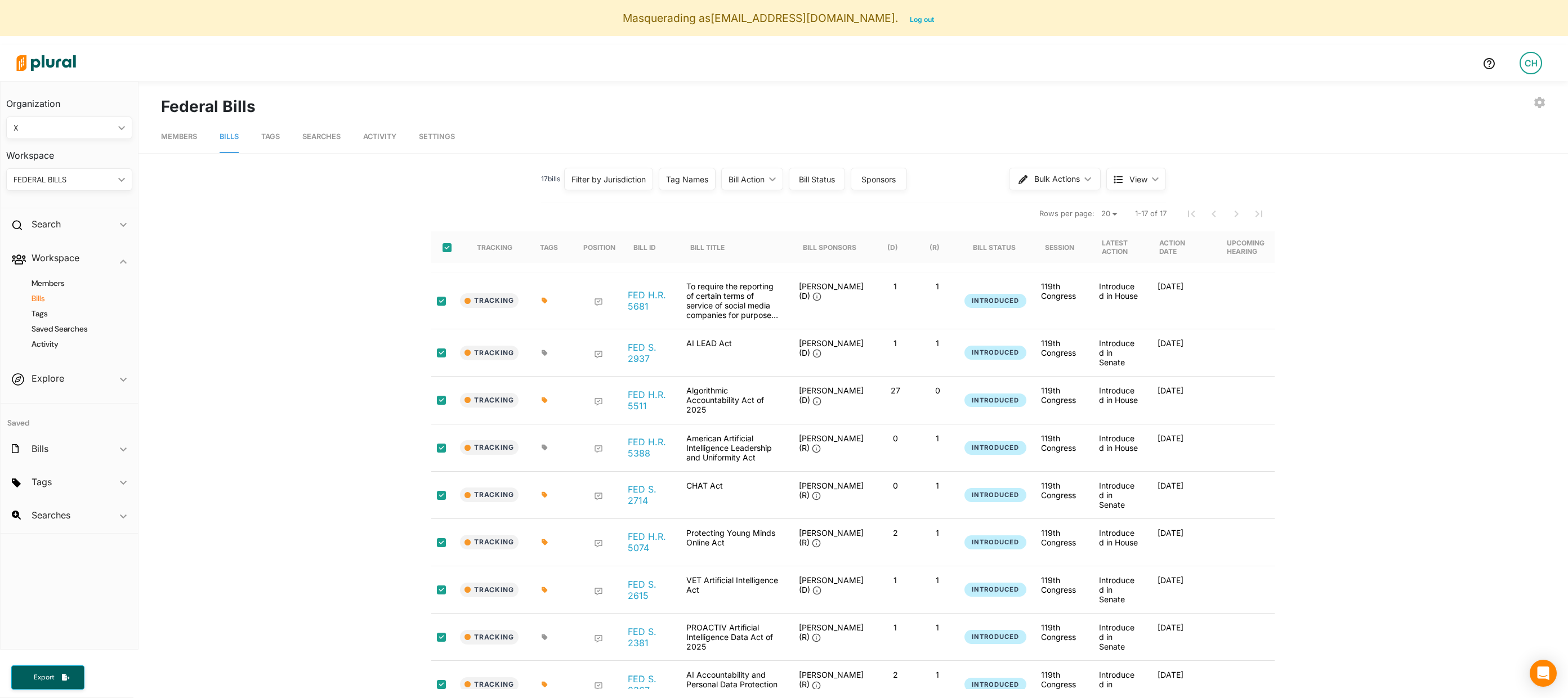
checkbox input "true"
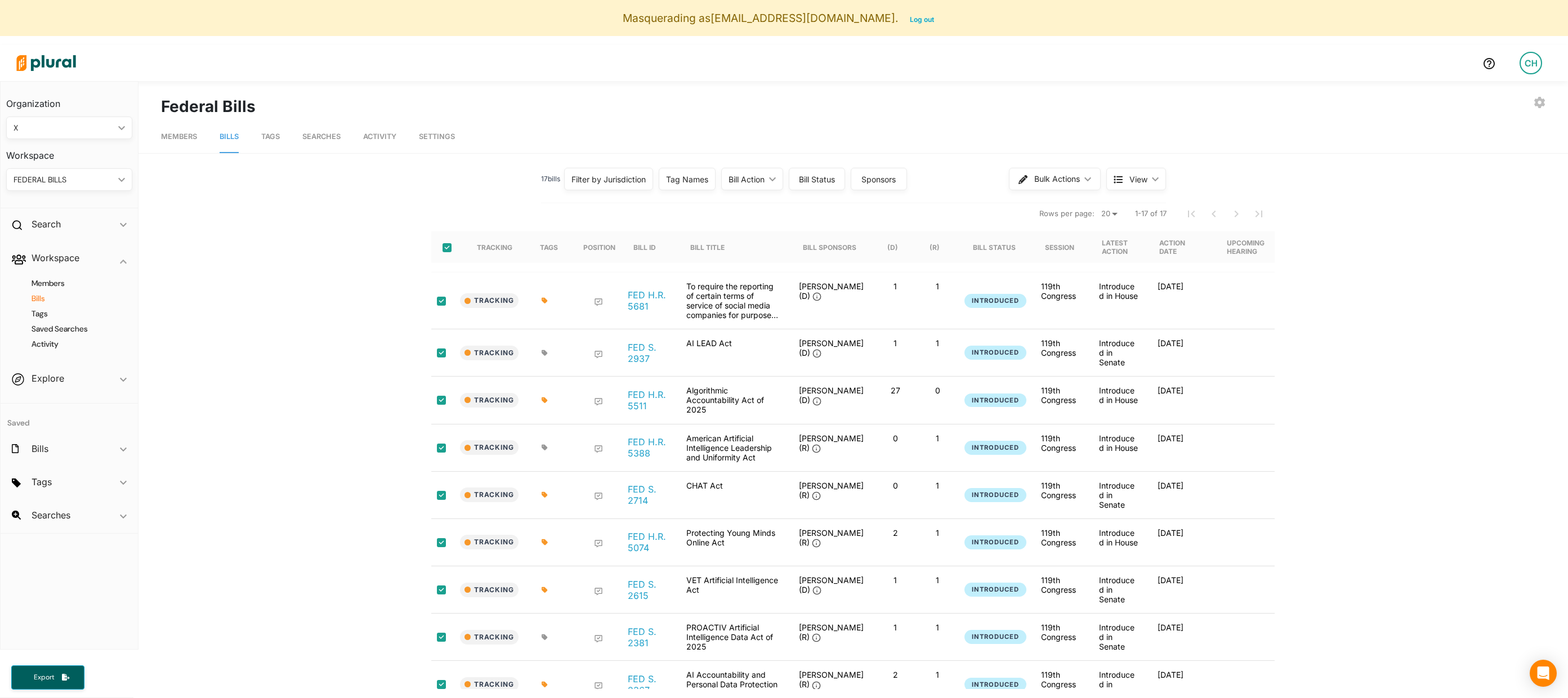
checkbox input "true"
click at [448, 250] on input "select-all-rows" at bounding box center [447, 248] width 9 height 9
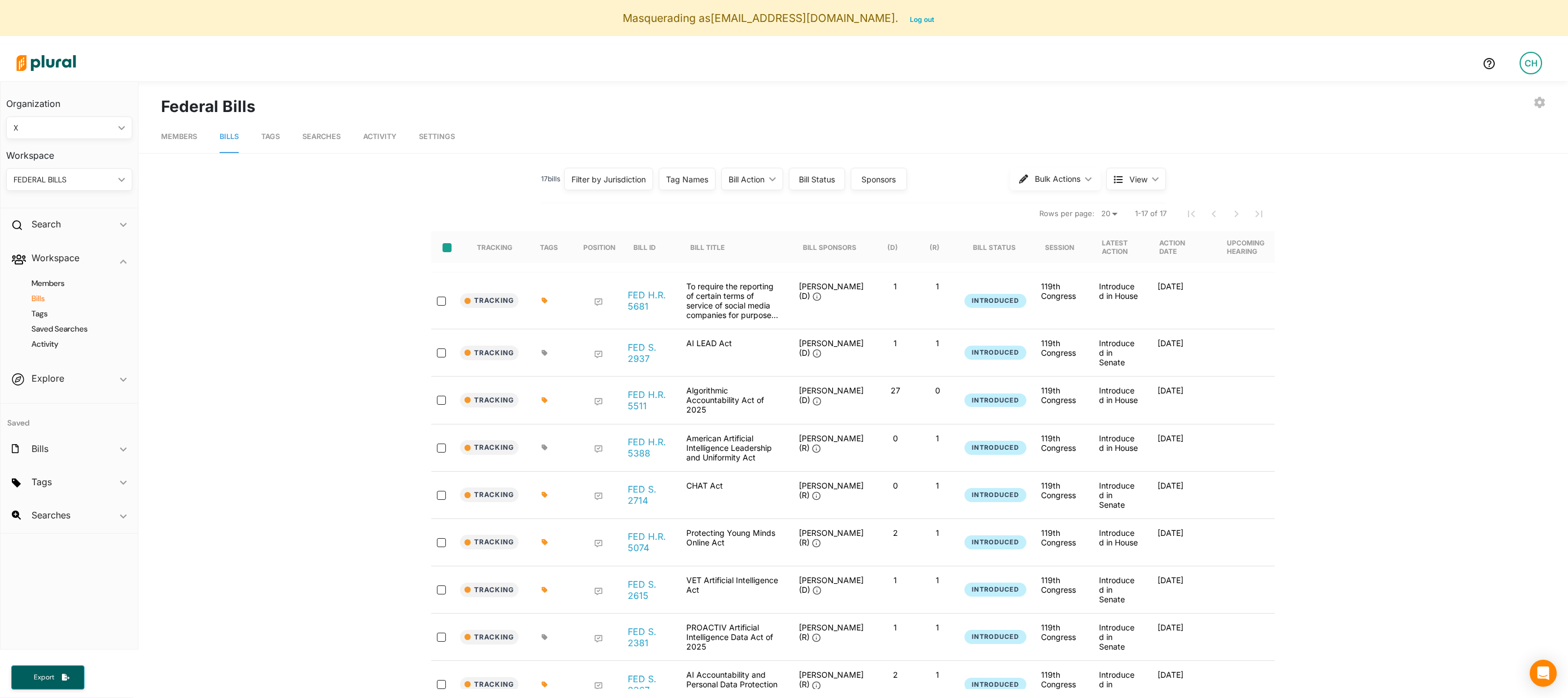
checkbox input "false"
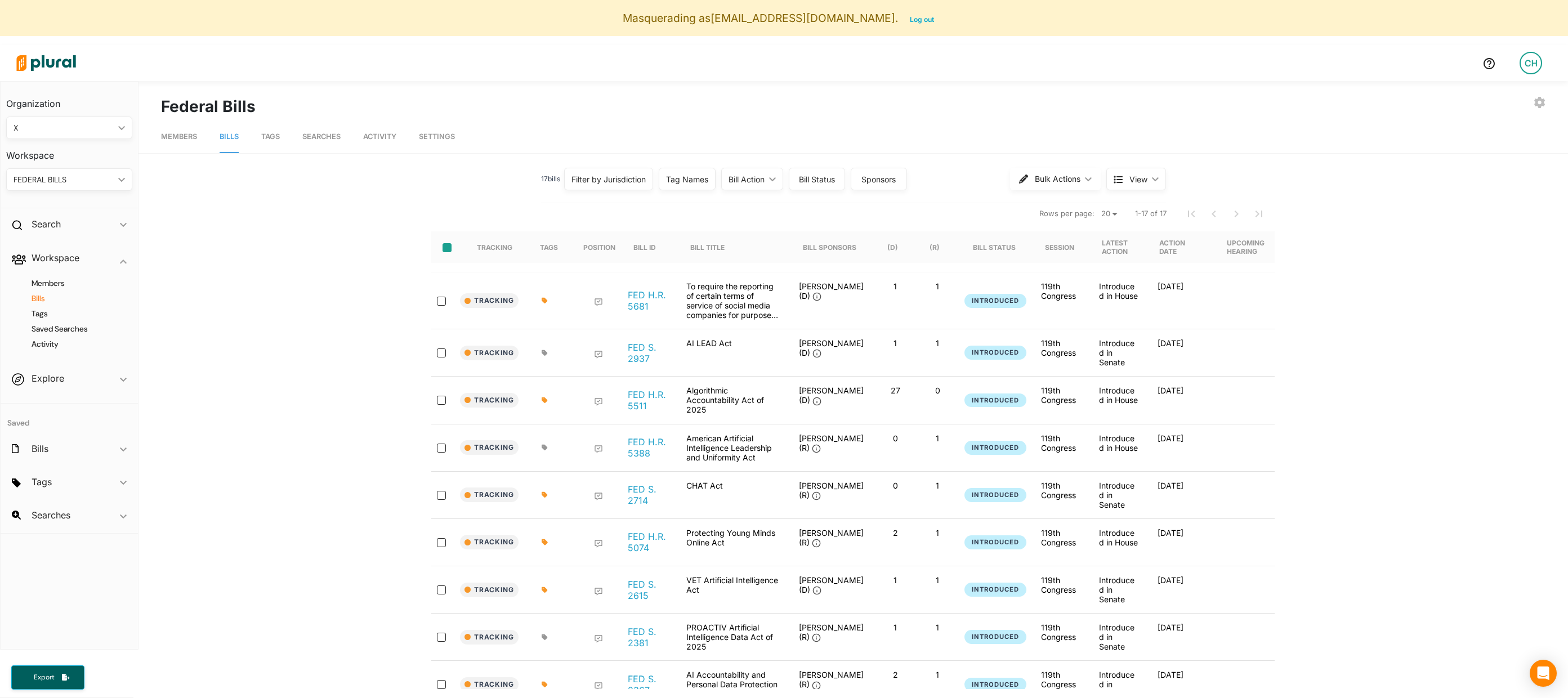
checkbox input "false"
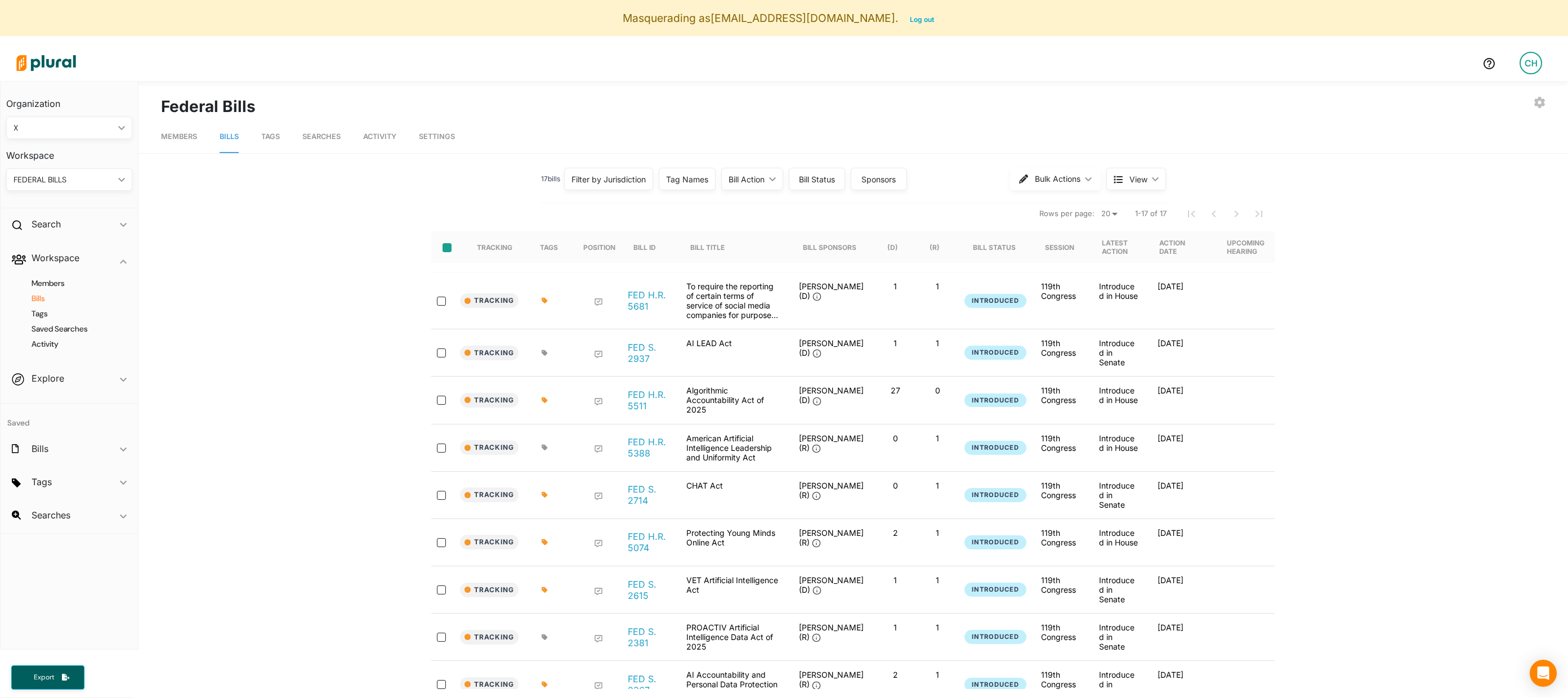
checkbox input "false"
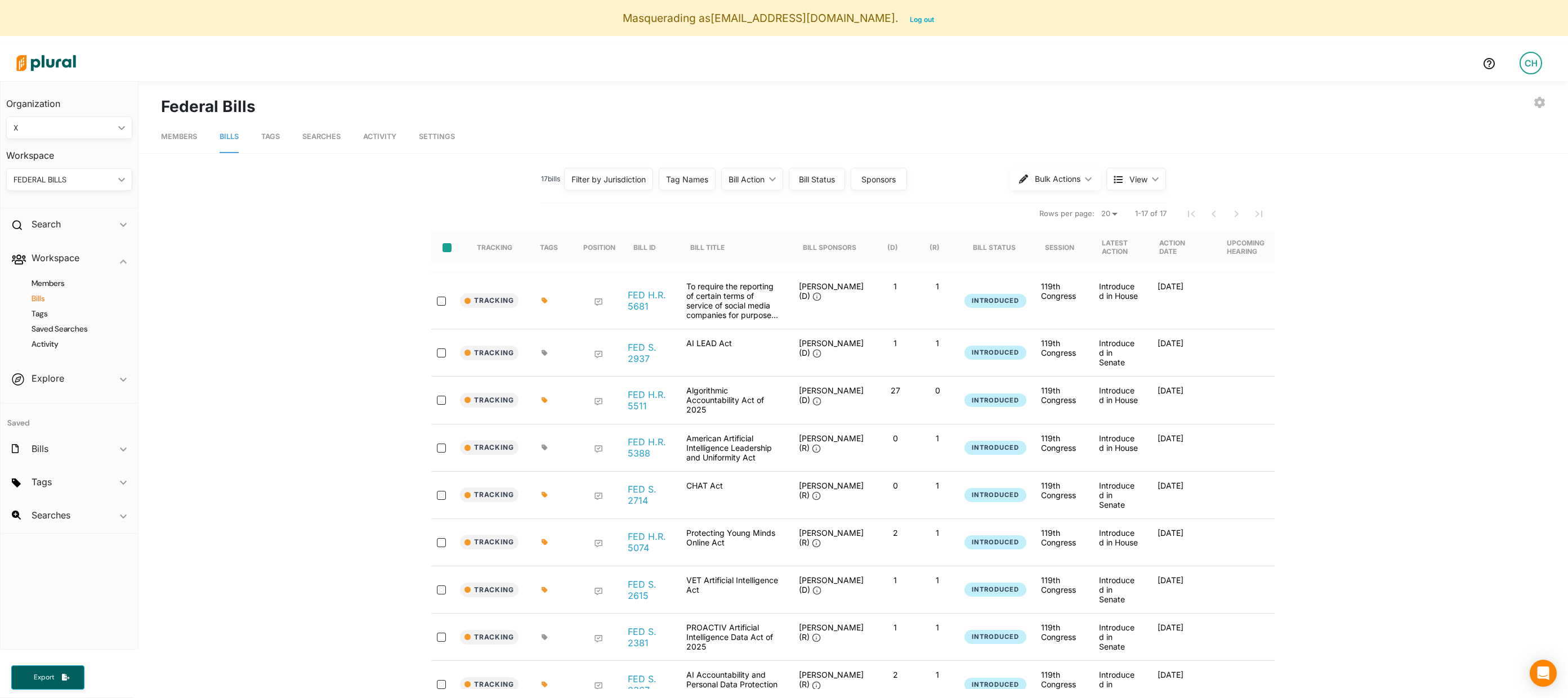
checkbox input "false"
click at [275, 138] on span "Tags" at bounding box center [271, 136] width 19 height 8
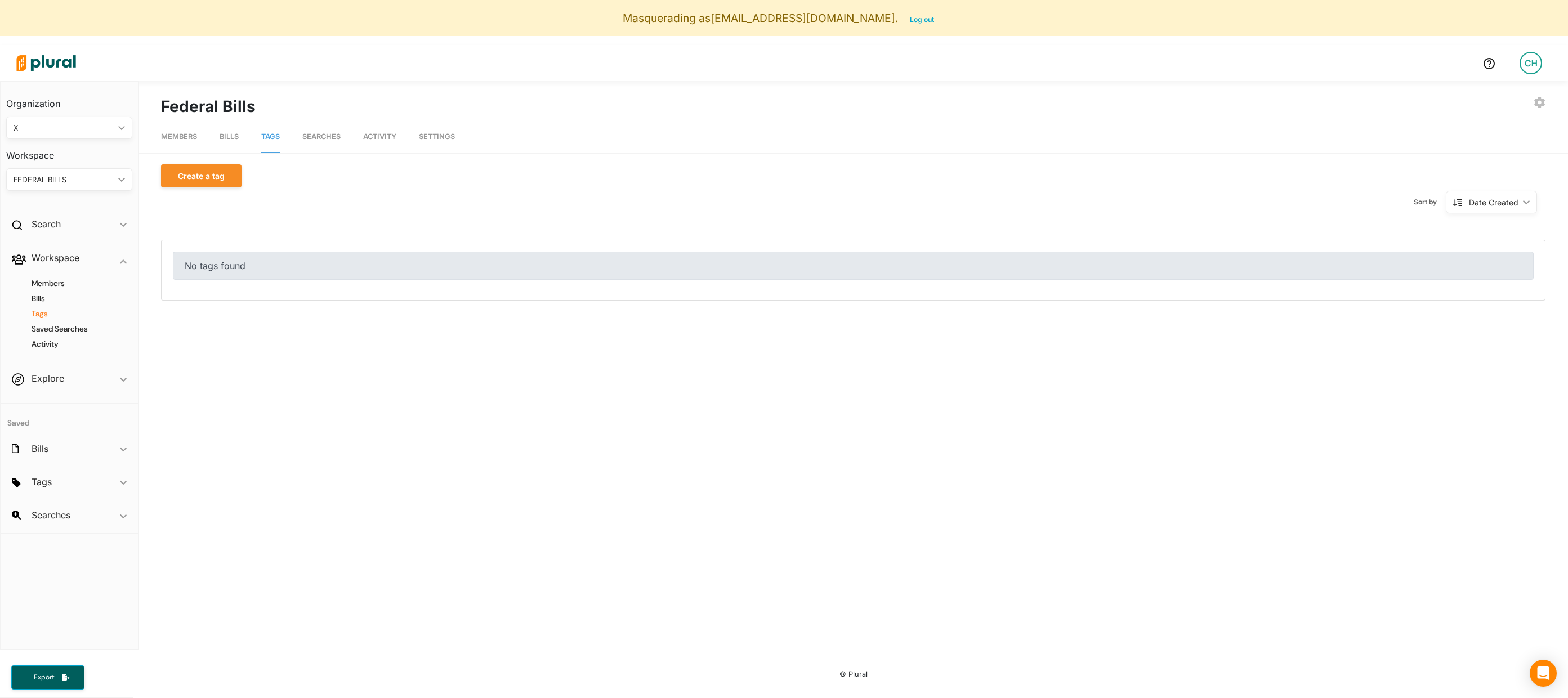
click at [60, 178] on div "FEDERAL BILLS" at bounding box center [64, 179] width 100 height 12
click at [68, 225] on link "X" at bounding box center [57, 232] width 98 height 26
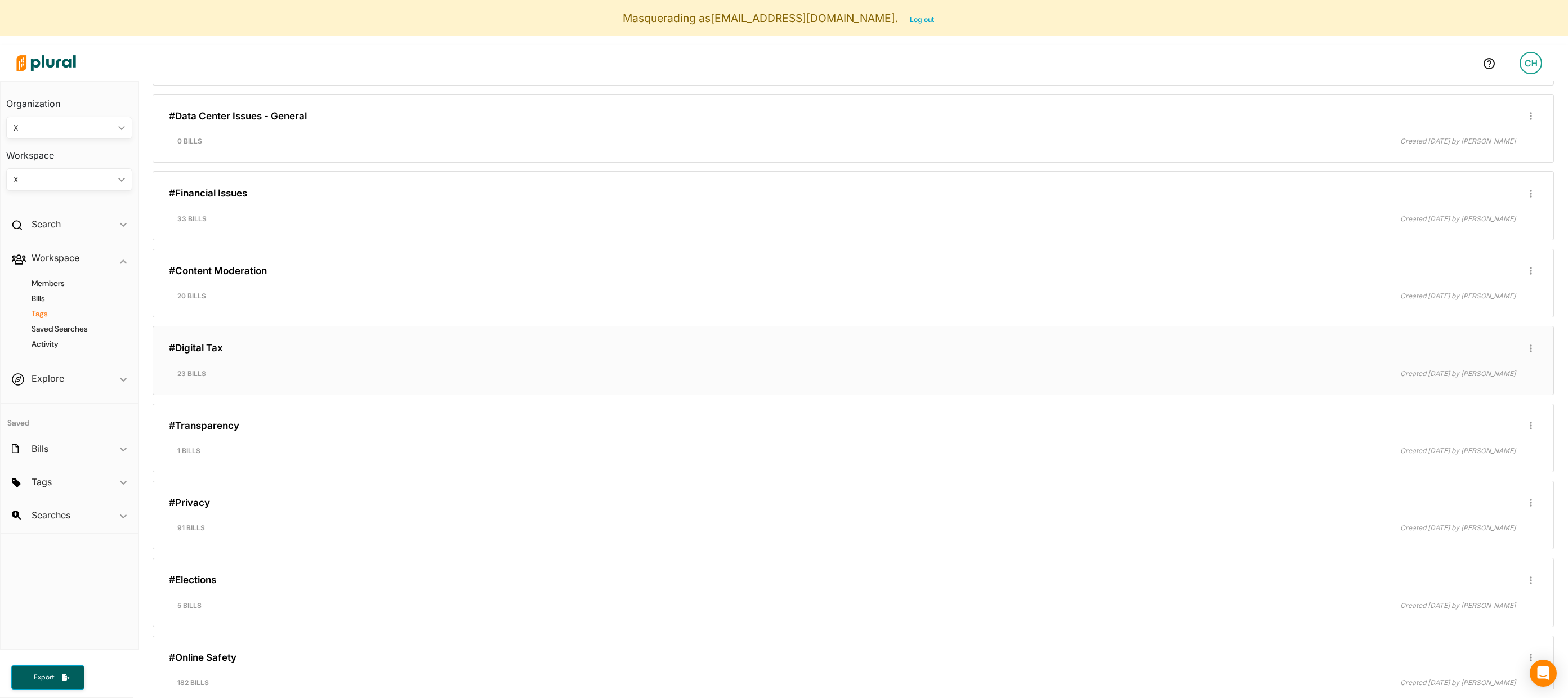
scroll to position [313, 0]
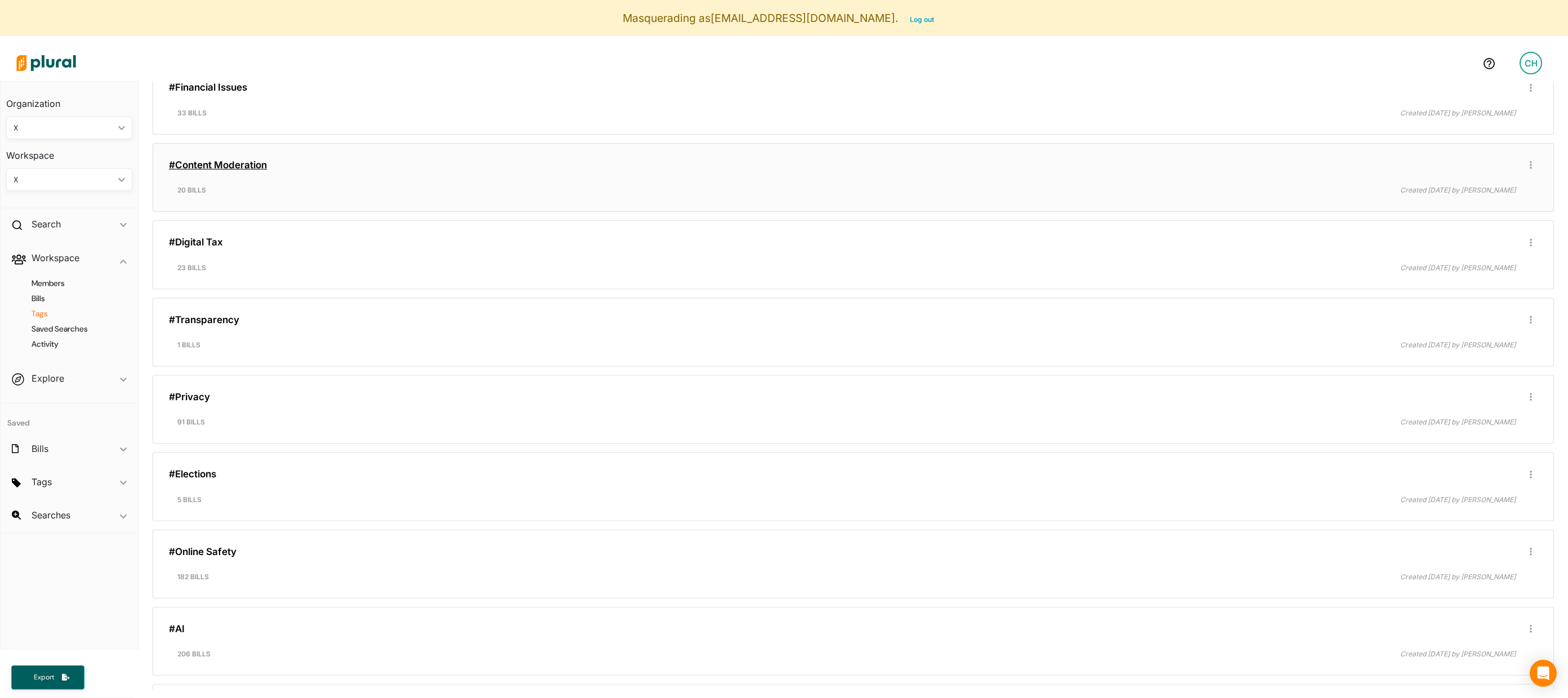
click at [202, 162] on link "#Content Moderation" at bounding box center [218, 165] width 98 height 11
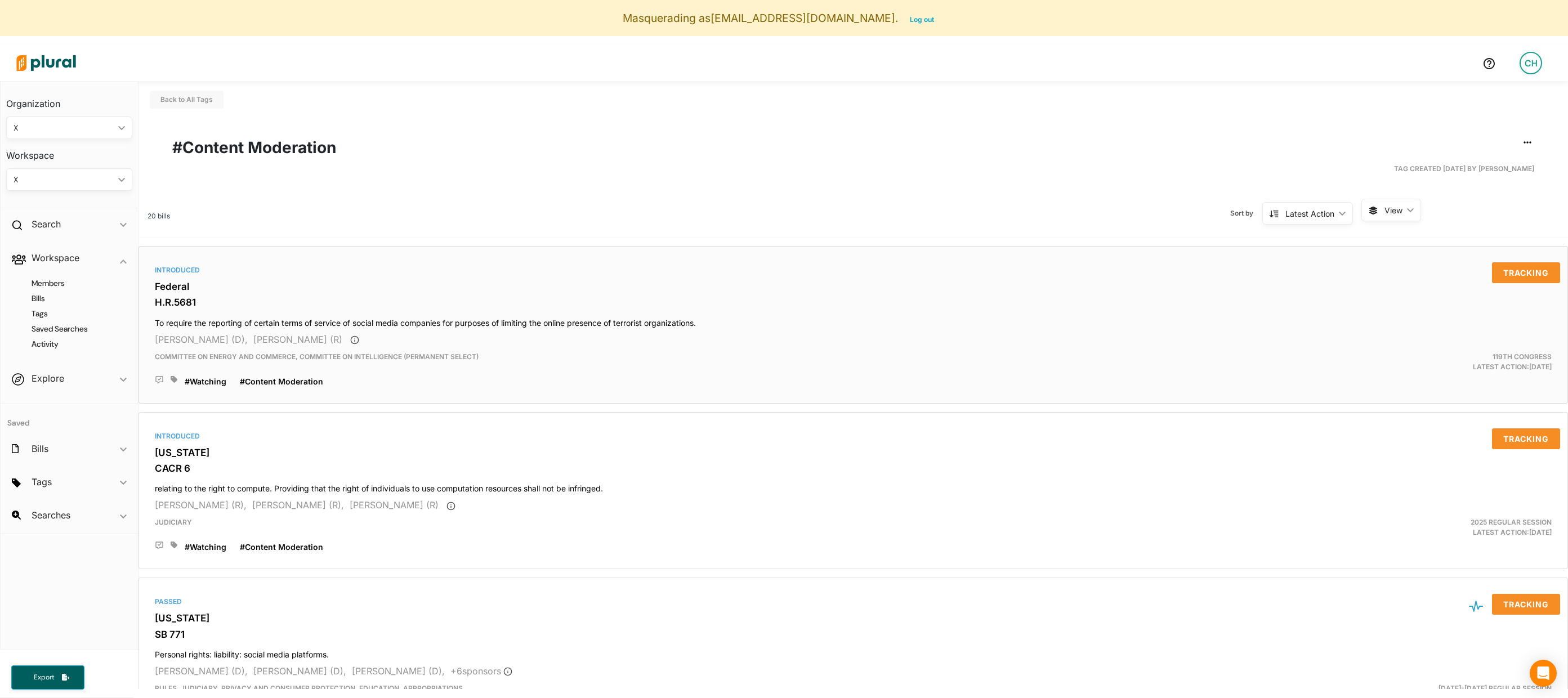
scroll to position [14, 0]
click at [1268, 205] on span "View ic_keyboard_arrow_down" at bounding box center [1392, 209] width 60 height 23
click at [1268, 236] on span "Table" at bounding box center [1419, 236] width 67 height 10
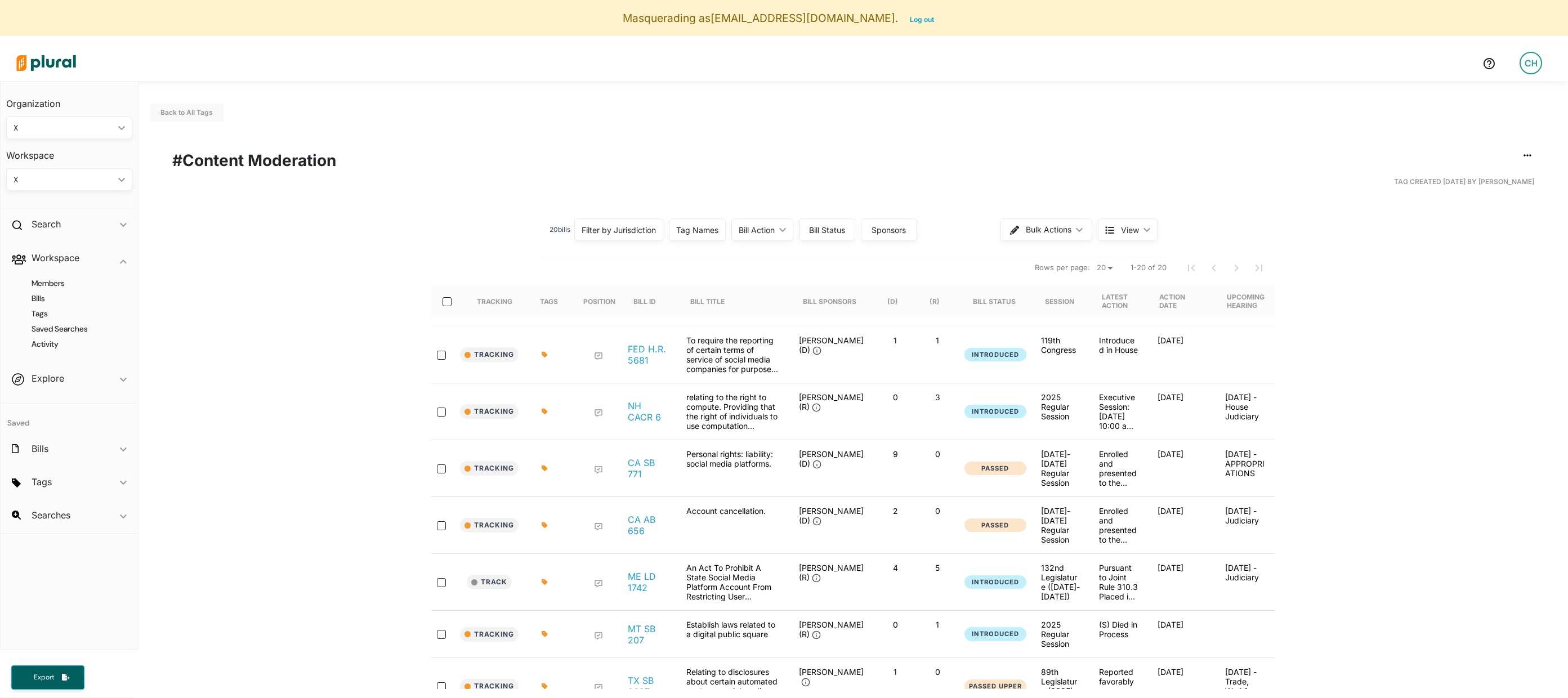
click at [65, 183] on div "X" at bounding box center [64, 179] width 100 height 12
click at [64, 200] on link "FEDERAL BILLS" at bounding box center [57, 205] width 98 height 26
click at [44, 313] on h4 "Tags" at bounding box center [72, 313] width 109 height 10
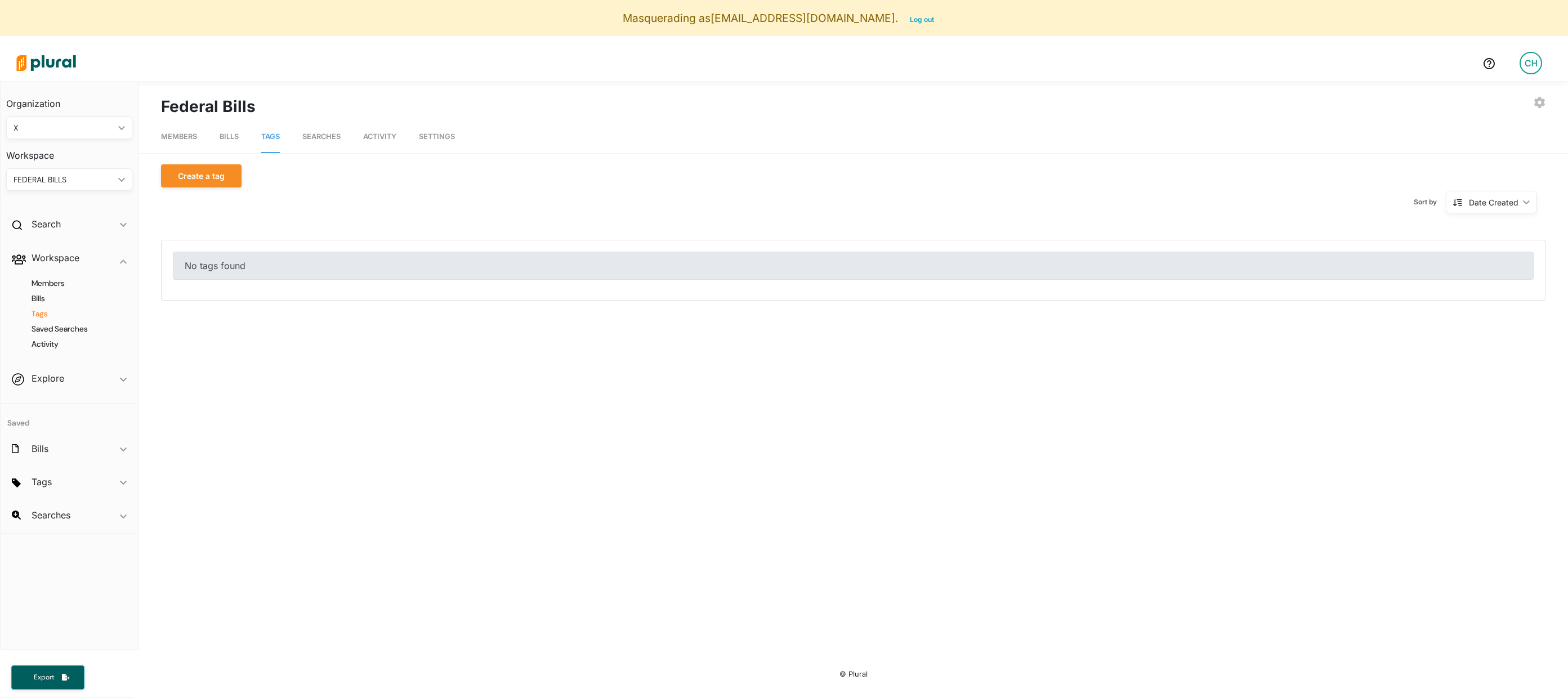
click at [325, 140] on span "Searches" at bounding box center [321, 136] width 38 height 8
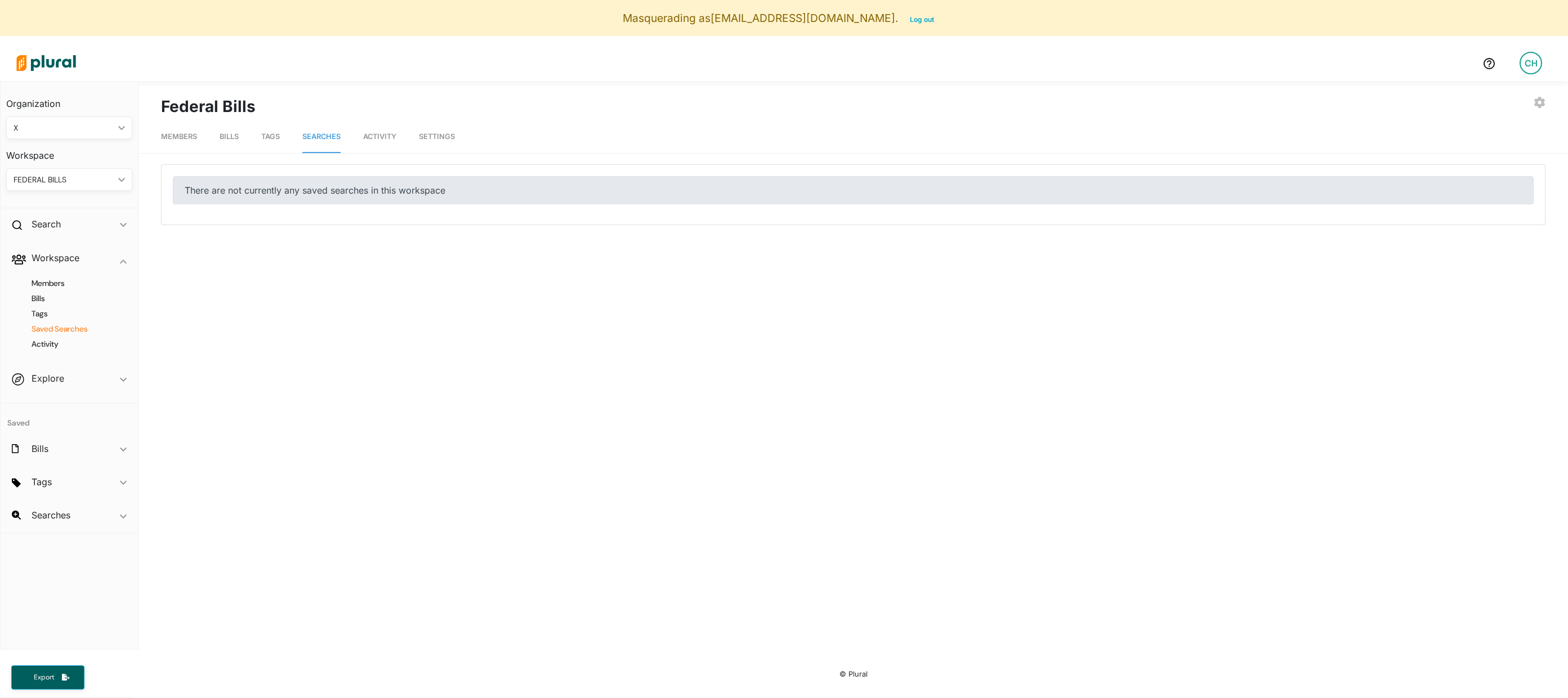
click at [60, 183] on div "FEDERAL BILLS" at bounding box center [64, 179] width 100 height 12
click at [60, 232] on div "X" at bounding box center [57, 232] width 83 height 10
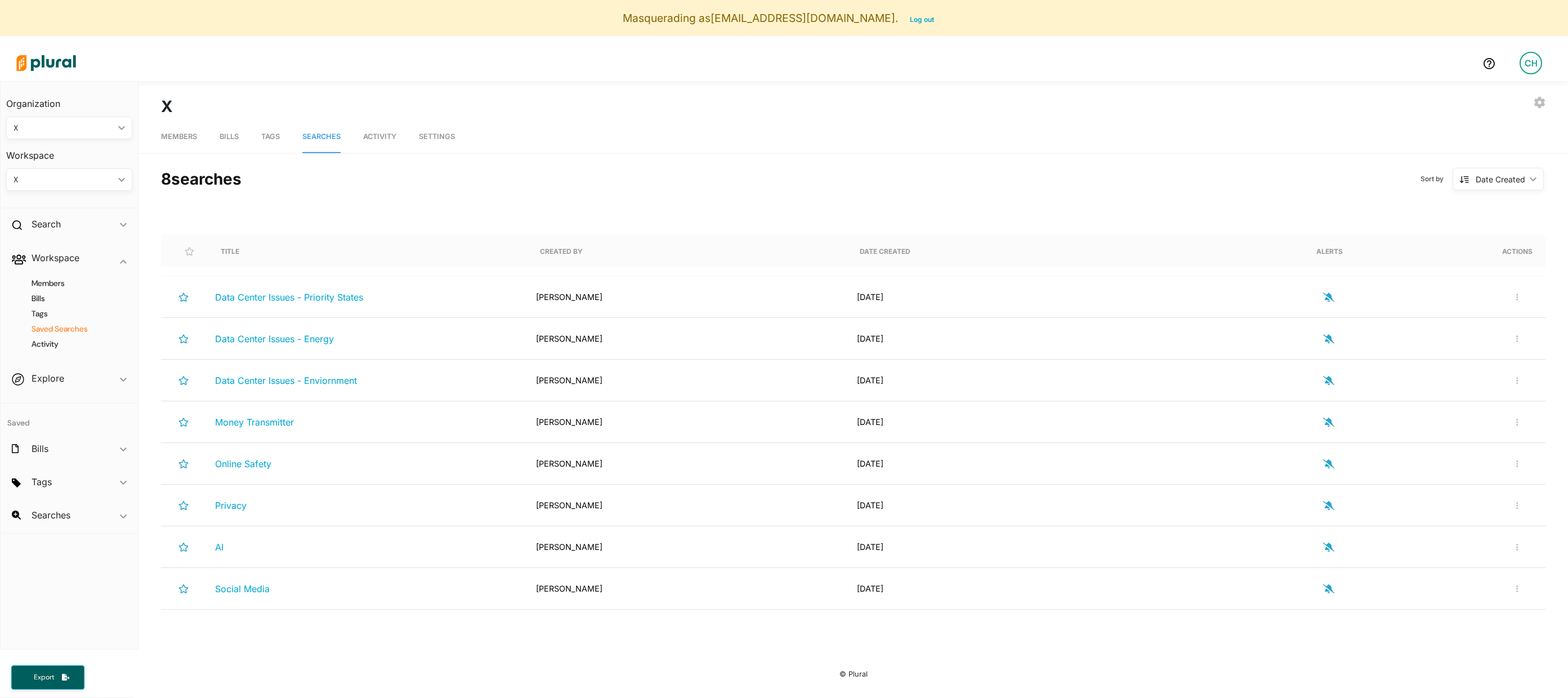
scroll to position [62, 0]
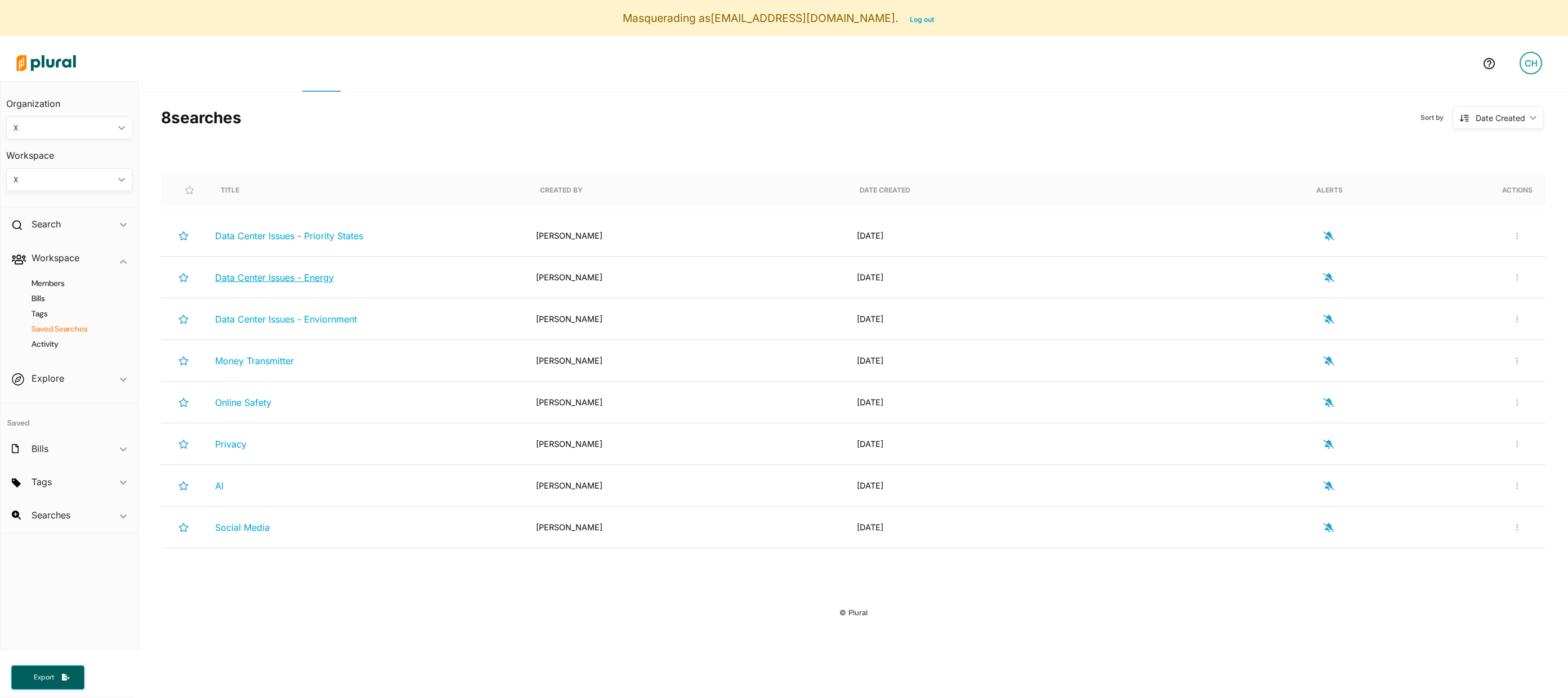
click at [310, 278] on span "Data Center Issues - Energy" at bounding box center [275, 277] width 119 height 11
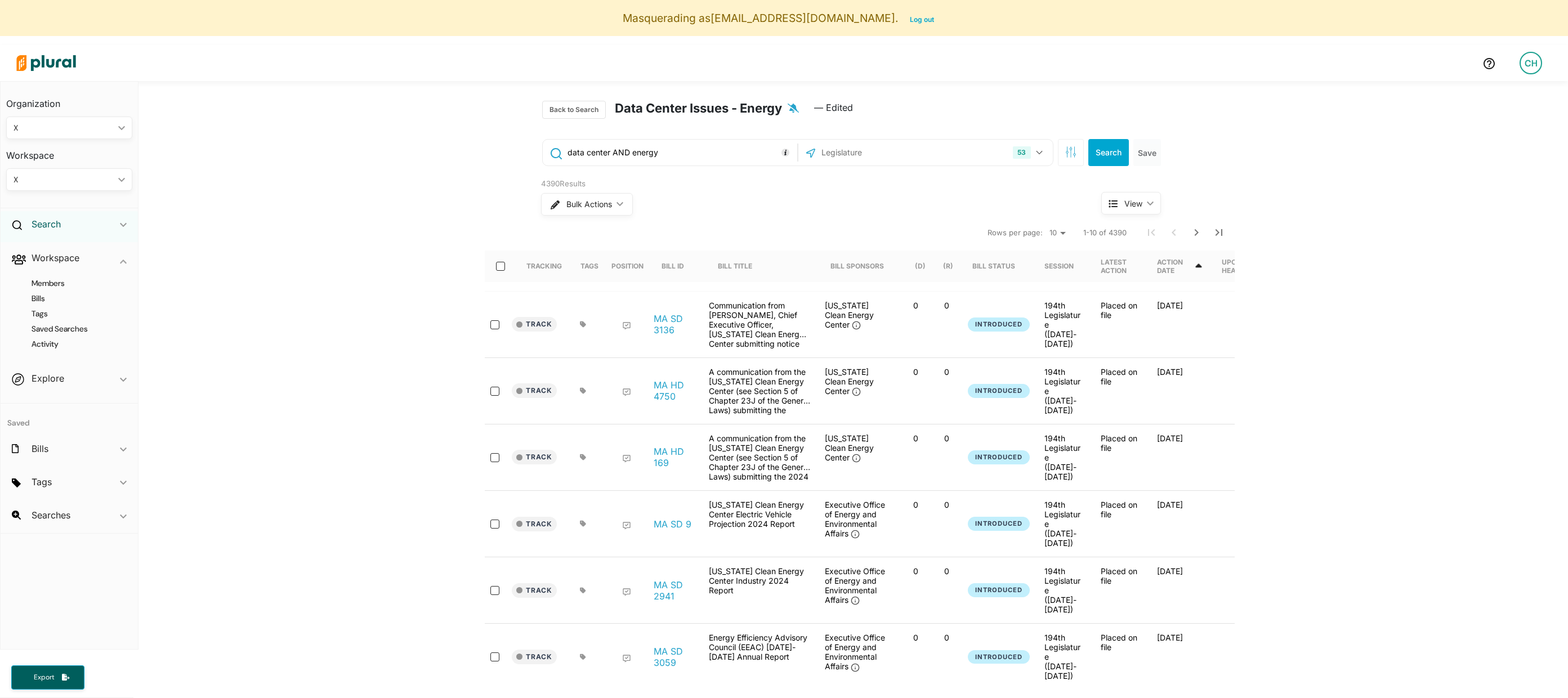
click at [52, 226] on h2 "Search" at bounding box center [46, 224] width 29 height 12
drag, startPoint x: 617, startPoint y: 151, endPoint x: 676, endPoint y: 151, distance: 59.0
click at [676, 151] on input "data center AND energy" at bounding box center [681, 152] width 228 height 21
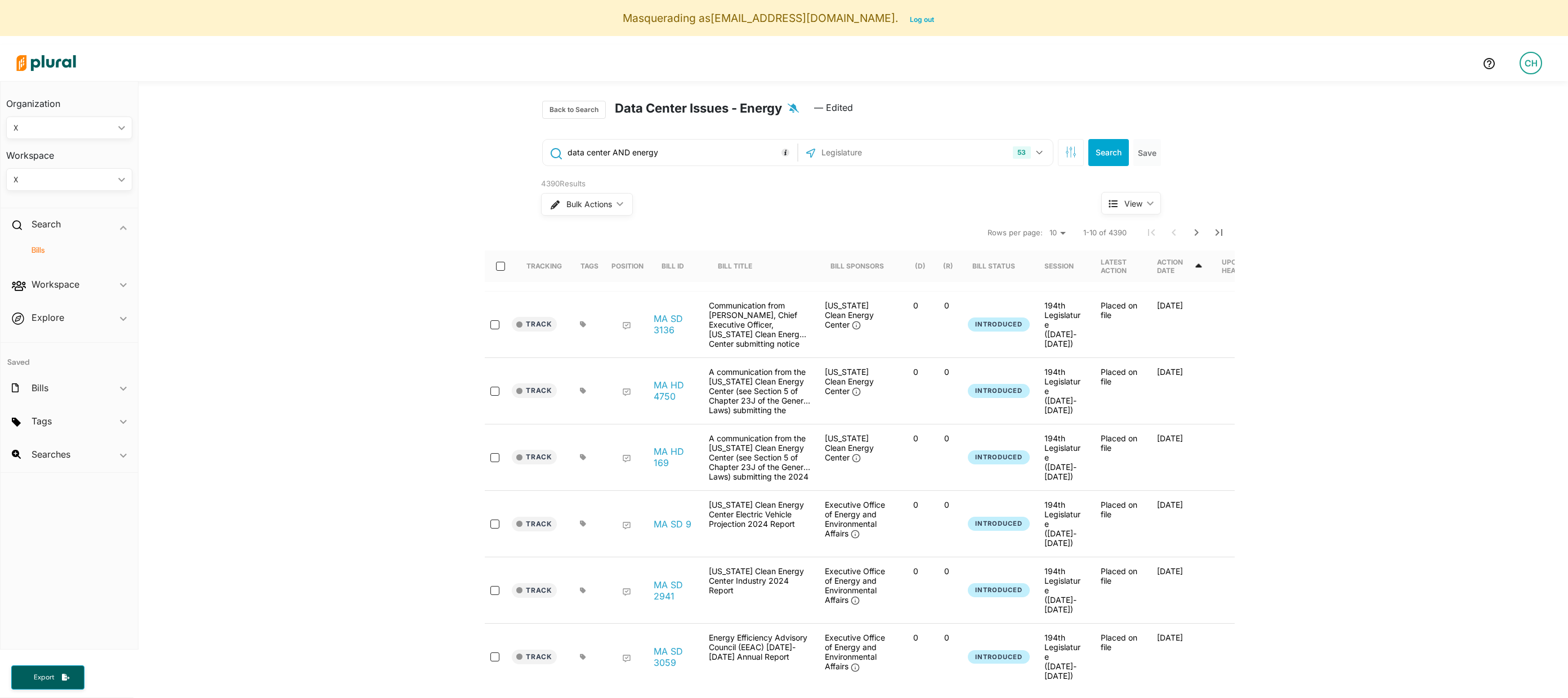
click at [40, 249] on h4 "Bills" at bounding box center [72, 250] width 109 height 10
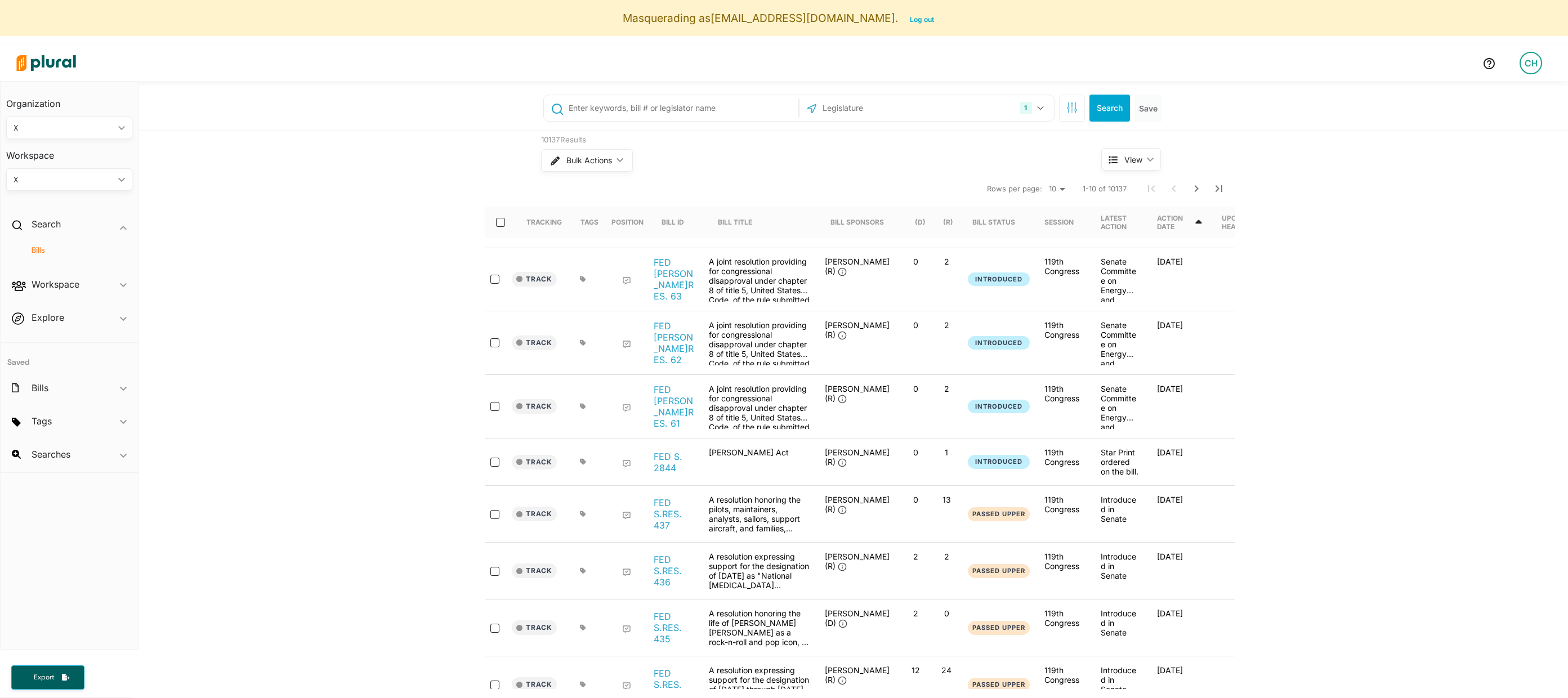
click at [656, 119] on div at bounding box center [671, 108] width 255 height 26
click at [646, 110] on input "text" at bounding box center [682, 108] width 228 height 21
click at [595, 109] on input "text" at bounding box center [682, 108] width 228 height 21
type input "I"
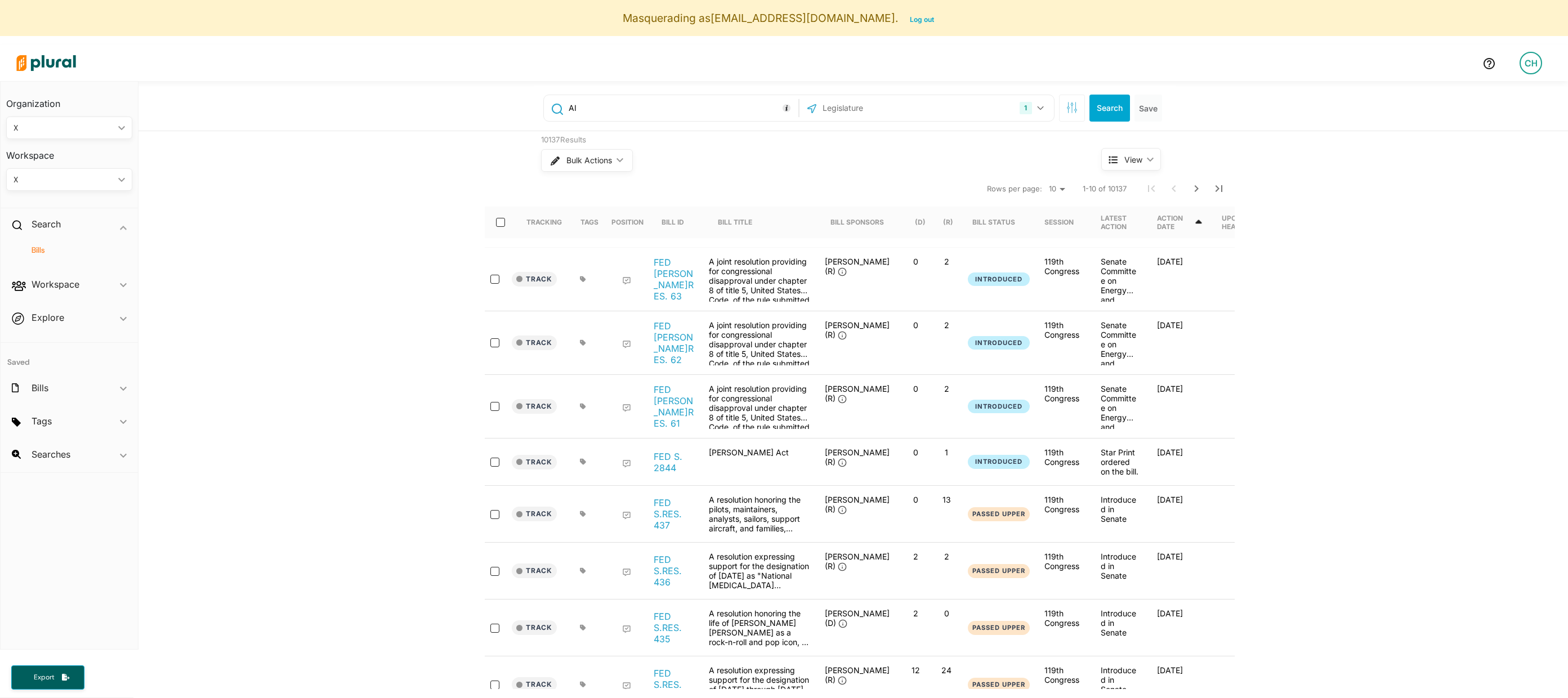
type input "A"
type input "o"
click at [639, 118] on input ""online clild safety"" at bounding box center [682, 108] width 228 height 21
click at [639, 113] on input ""online clild safety"" at bounding box center [682, 108] width 228 height 21
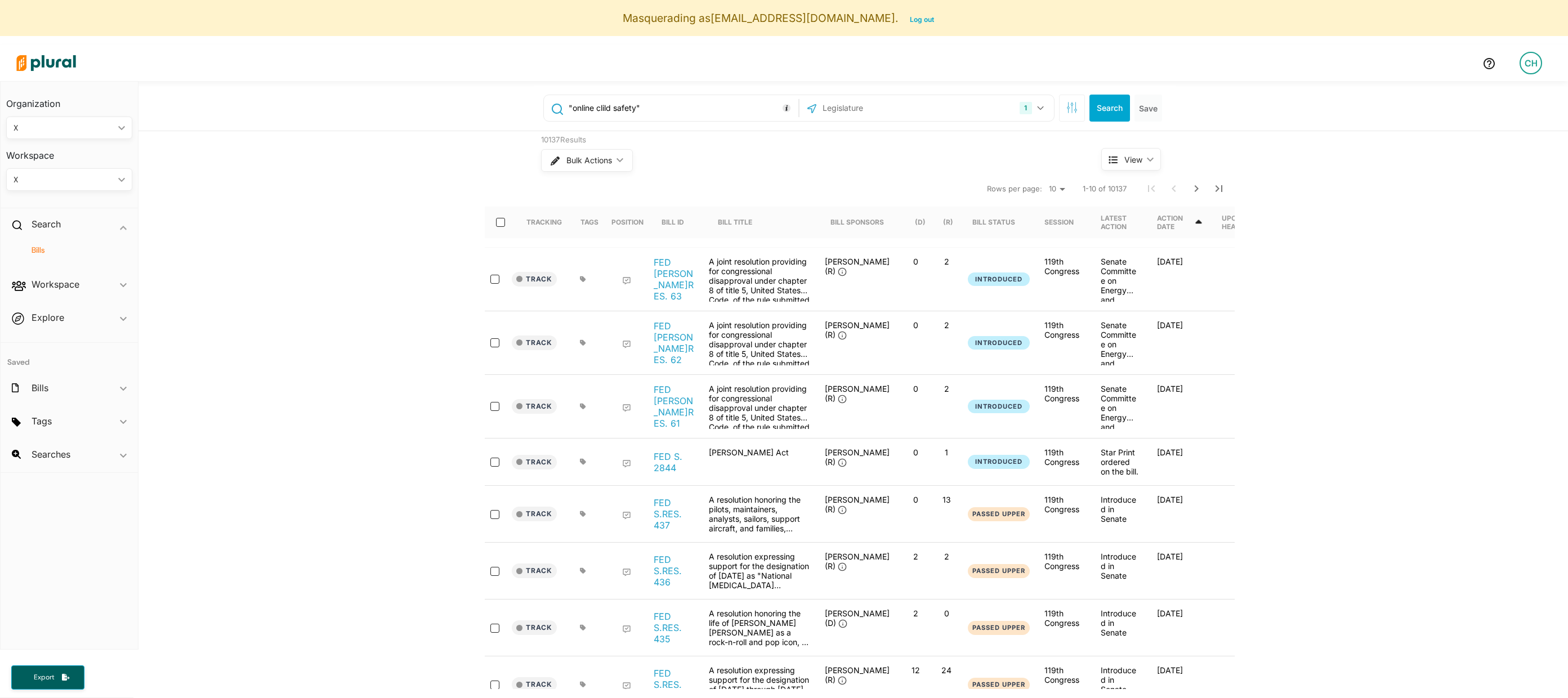
click at [639, 113] on input ""online clild safety"" at bounding box center [682, 108] width 228 height 21
paste input "("online child safety" OR "internet safety for children" OR "digital child safe…"
click at [1023, 113] on div "1" at bounding box center [1025, 108] width 12 height 12
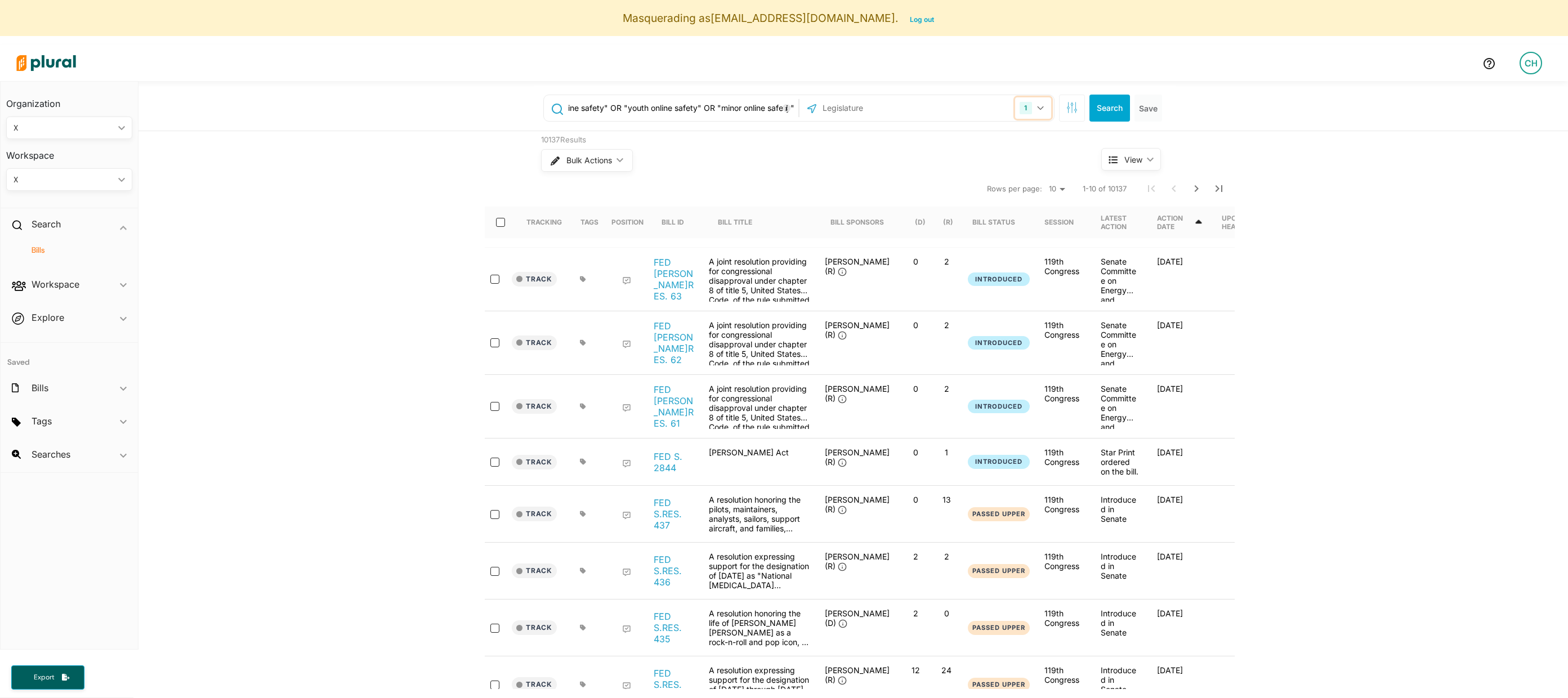
scroll to position [0, 0]
click at [47, 180] on div "X" at bounding box center [64, 179] width 100 height 12
click at [59, 210] on div "FEDERAL BILLS" at bounding box center [57, 206] width 83 height 10
click at [706, 110] on input "("online child safety" OR "internet safety for children" OR "digital child safe…" at bounding box center [682, 108] width 228 height 21
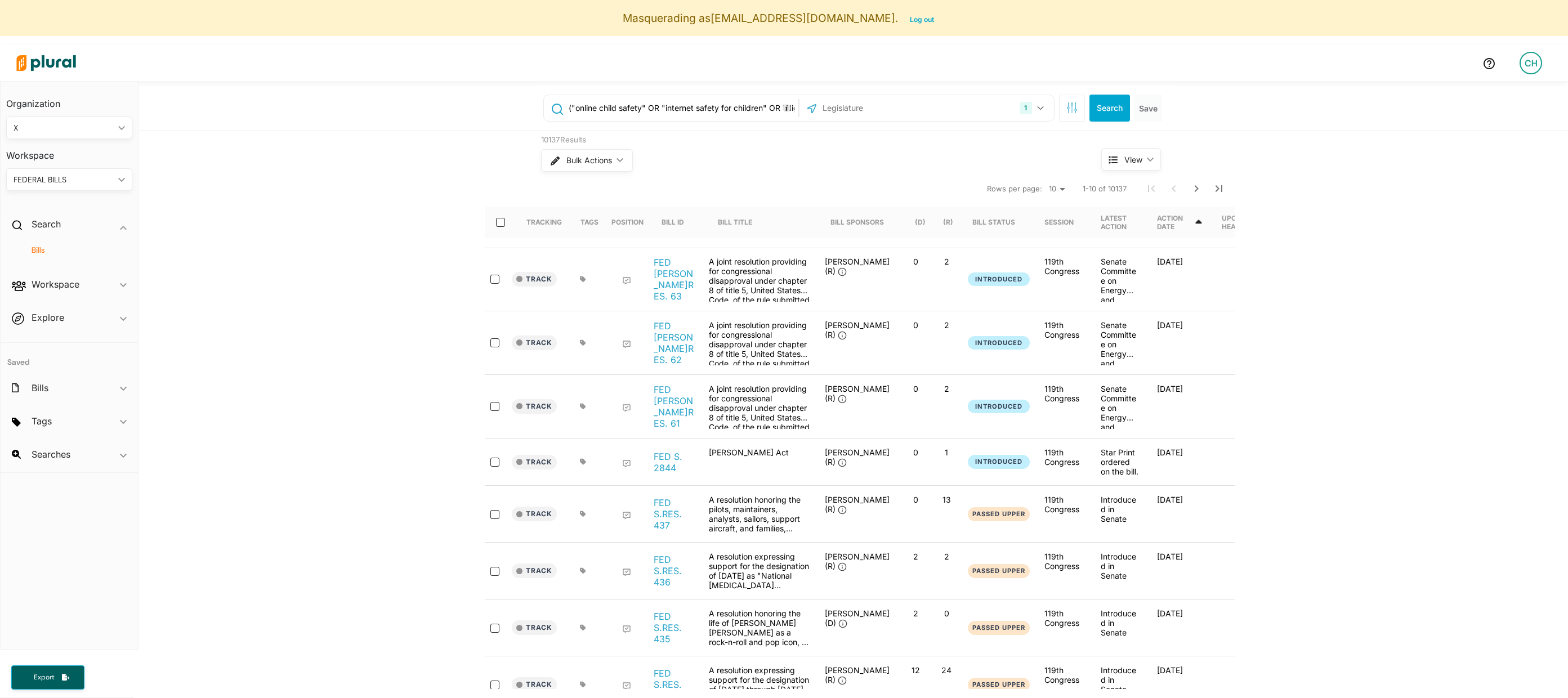
click at [706, 110] on input "("online child safety" OR "internet safety for children" OR "digital child safe…" at bounding box center [682, 108] width 228 height 21
click at [1112, 105] on button "Search" at bounding box center [1110, 108] width 41 height 27
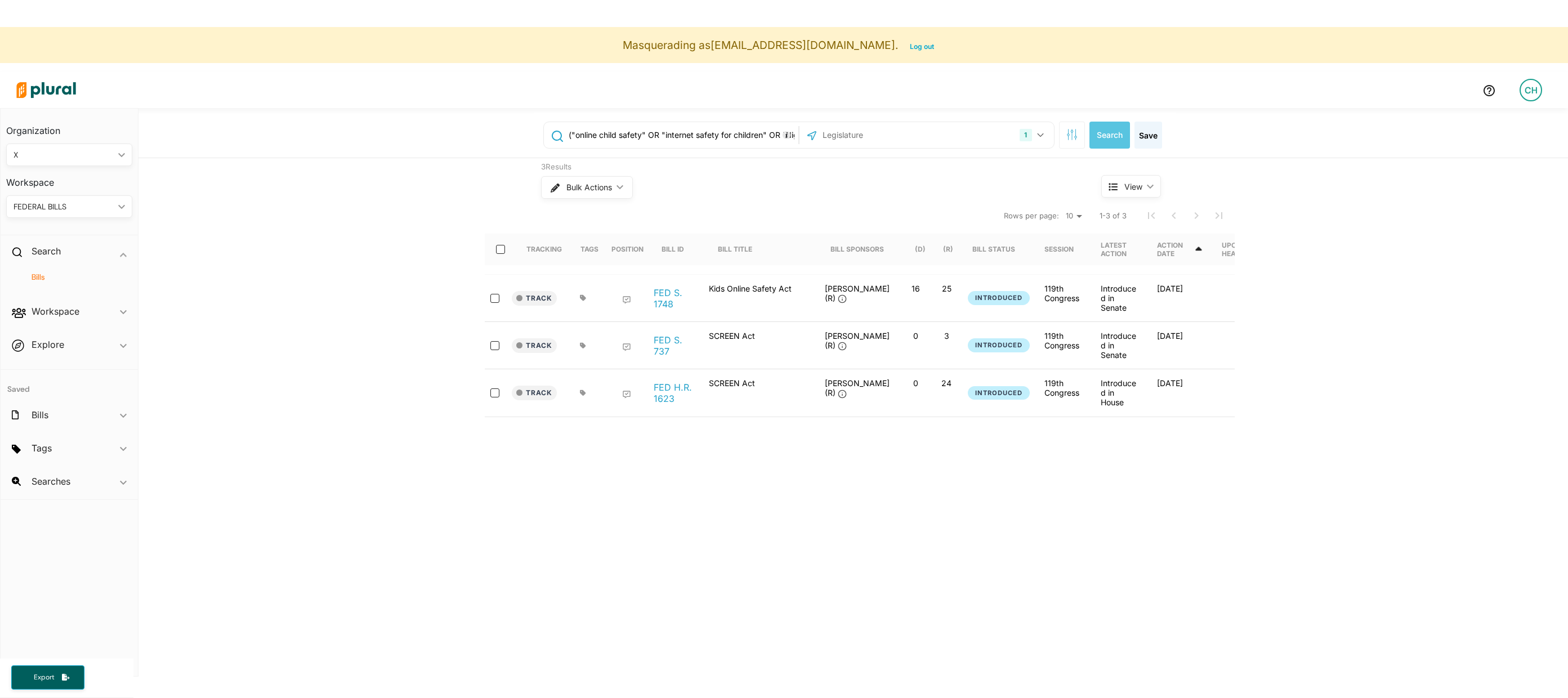
click at [664, 131] on input "("online child safety" OR "internet safety for children" OR "digital child safe…" at bounding box center [682, 135] width 228 height 21
click at [600, 146] on div "("online child safety" OR "internet safety for children" OR "digital child safe…" at bounding box center [671, 135] width 255 height 26
drag, startPoint x: 583, startPoint y: 134, endPoint x: 711, endPoint y: 134, distance: 128.0
click at [713, 135] on input "("online child safety" OR "internet safety for children" OR "digital child safe…" at bounding box center [682, 135] width 228 height 21
click at [711, 134] on input "("online child safety" OR "internet safety for children" OR "digital child safe…" at bounding box center [682, 135] width 228 height 21
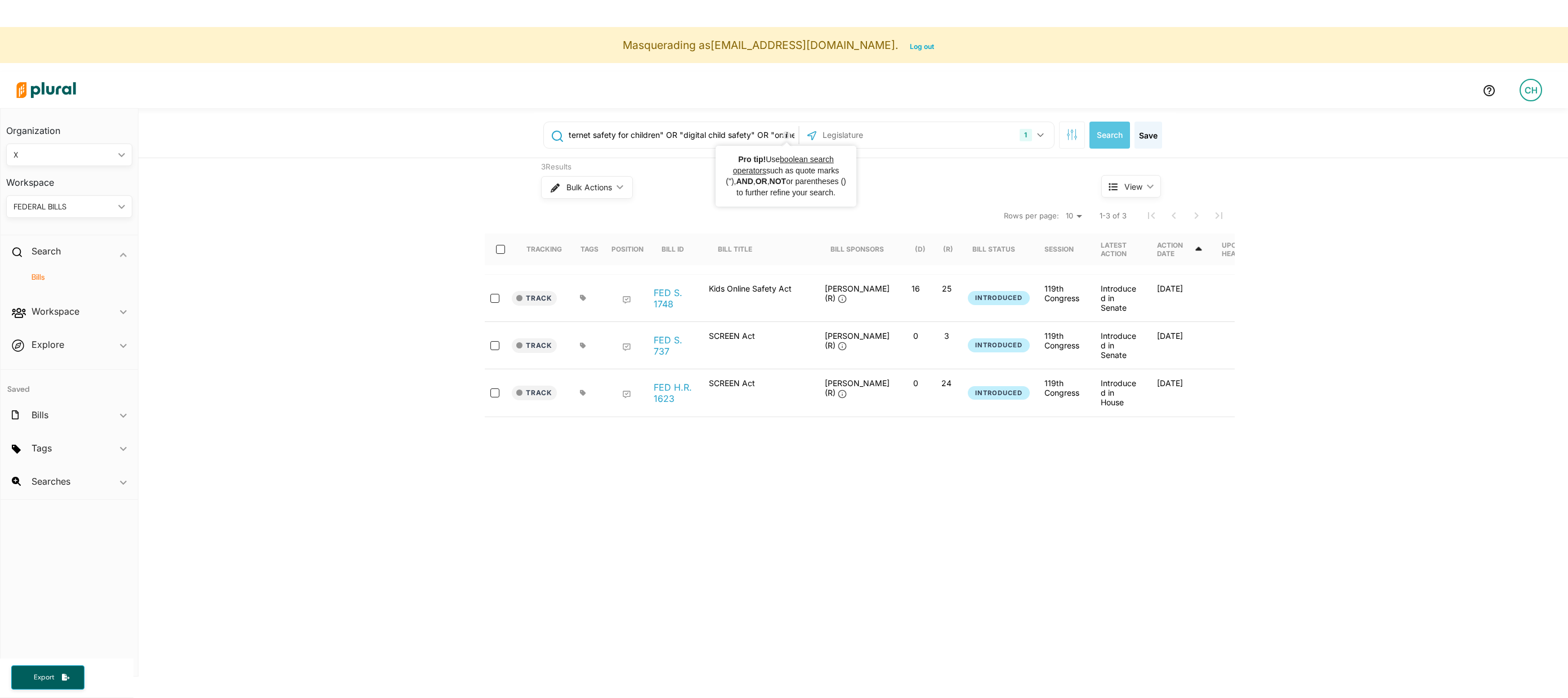
scroll to position [0, 217]
drag, startPoint x: 601, startPoint y: 134, endPoint x: 792, endPoint y: 140, distance: 191.1
click at [794, 138] on input "("online child safety" OR "internet safety for children" OR "digital child safe…" at bounding box center [682, 135] width 228 height 21
click at [729, 138] on input "("online child safety" OR "internet safety for children" OR "digital child safe…" at bounding box center [682, 135] width 228 height 21
drag, startPoint x: 699, startPoint y: 136, endPoint x: 794, endPoint y: 134, distance: 95.0
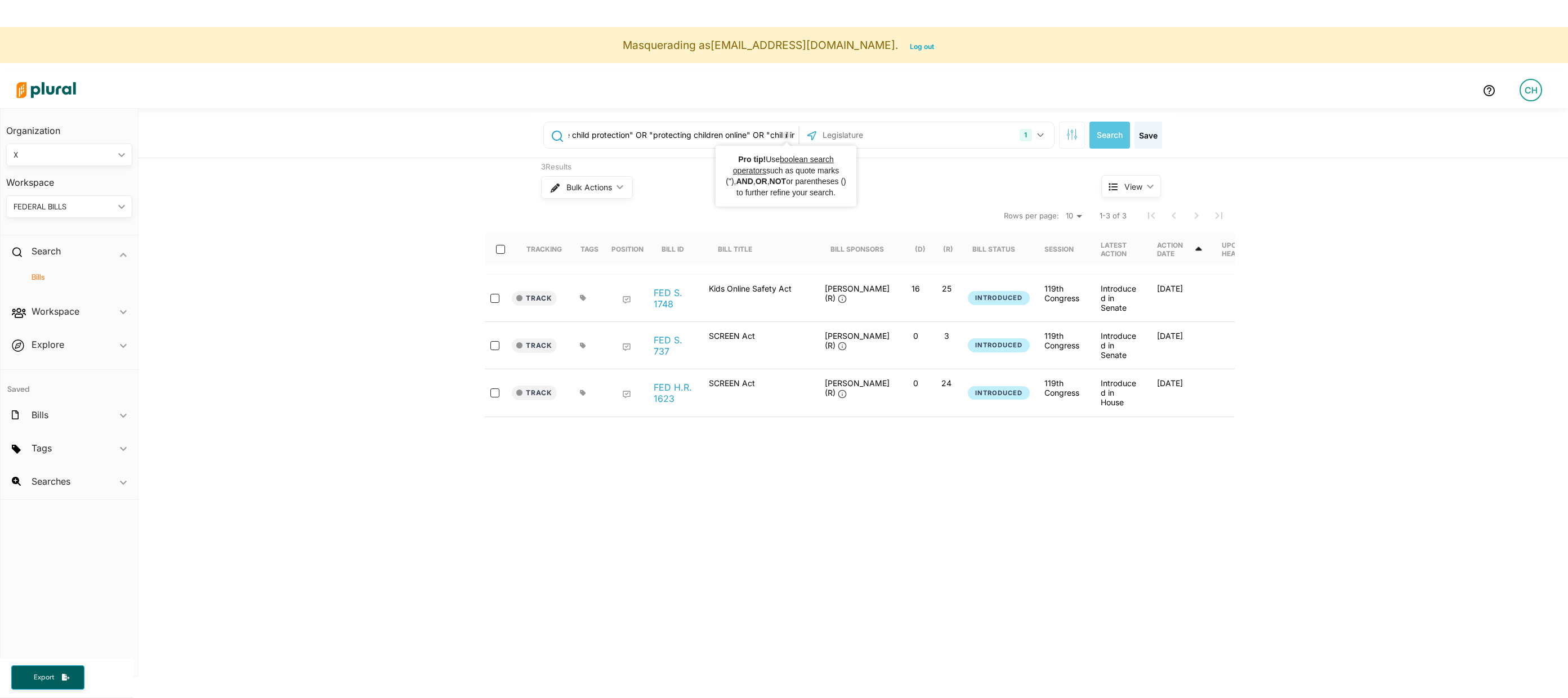
click at [794, 134] on input "("online child safety" OR "internet safety for children" OR "digital child safe…" at bounding box center [682, 135] width 228 height 21
click at [716, 138] on input "("online child safety" OR "internet safety for children" OR "digital child safe…" at bounding box center [682, 135] width 228 height 21
click at [717, 138] on input "("online child safety" OR "internet safety for children" OR "digital child safe…" at bounding box center [682, 135] width 228 height 21
click at [721, 137] on input "("online child safety" OR "internet safety for children" OR "digital child safe…" at bounding box center [682, 135] width 228 height 21
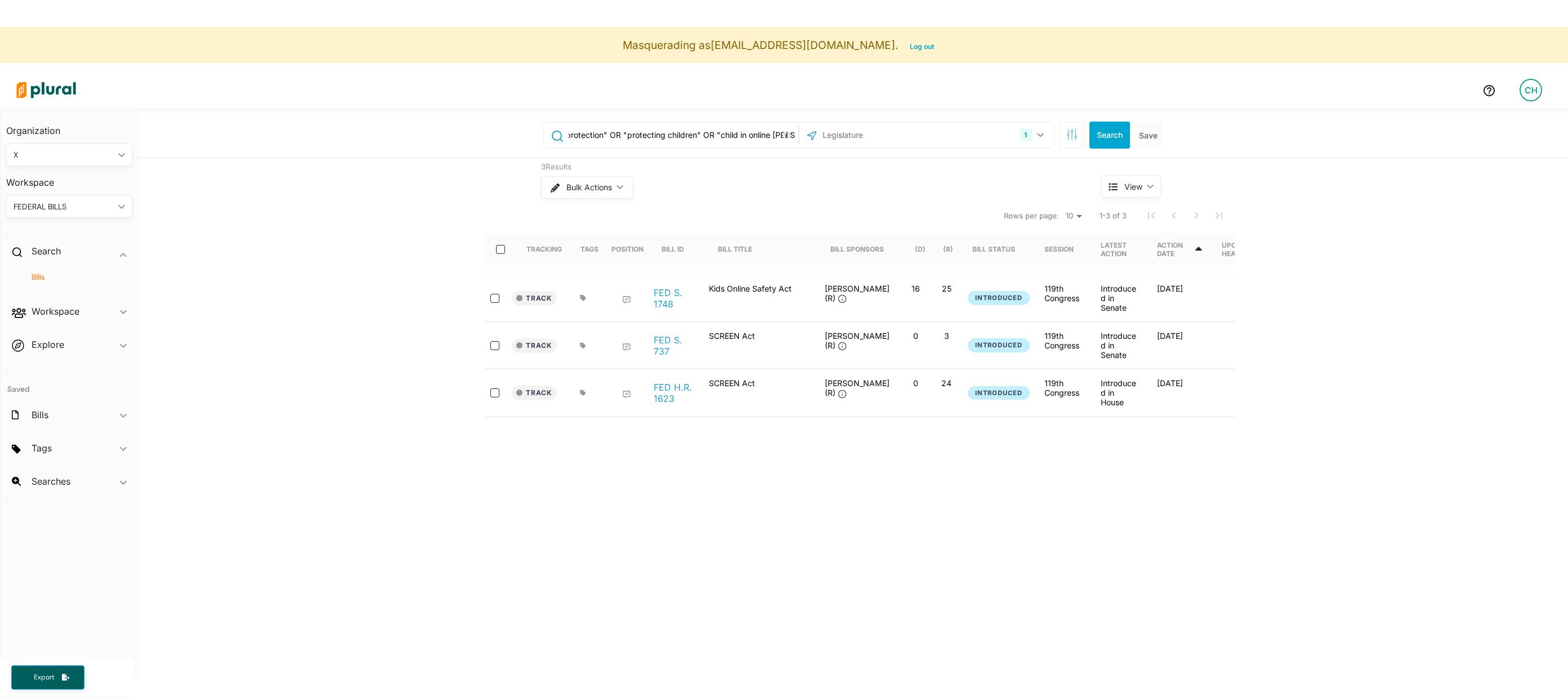
type input "("online child safety" OR "internet safety for children" OR "digital child safe…"
click at [698, 136] on input "("online child safety" OR "internet safety for children" OR "digital child safe…" at bounding box center [682, 135] width 228 height 21
drag, startPoint x: 713, startPoint y: 138, endPoint x: 711, endPoint y: 145, distance: 7.3
click at [709, 145] on input "("online child safety" OR "internet safety for children" OR "digital child safe…" at bounding box center [682, 135] width 228 height 21
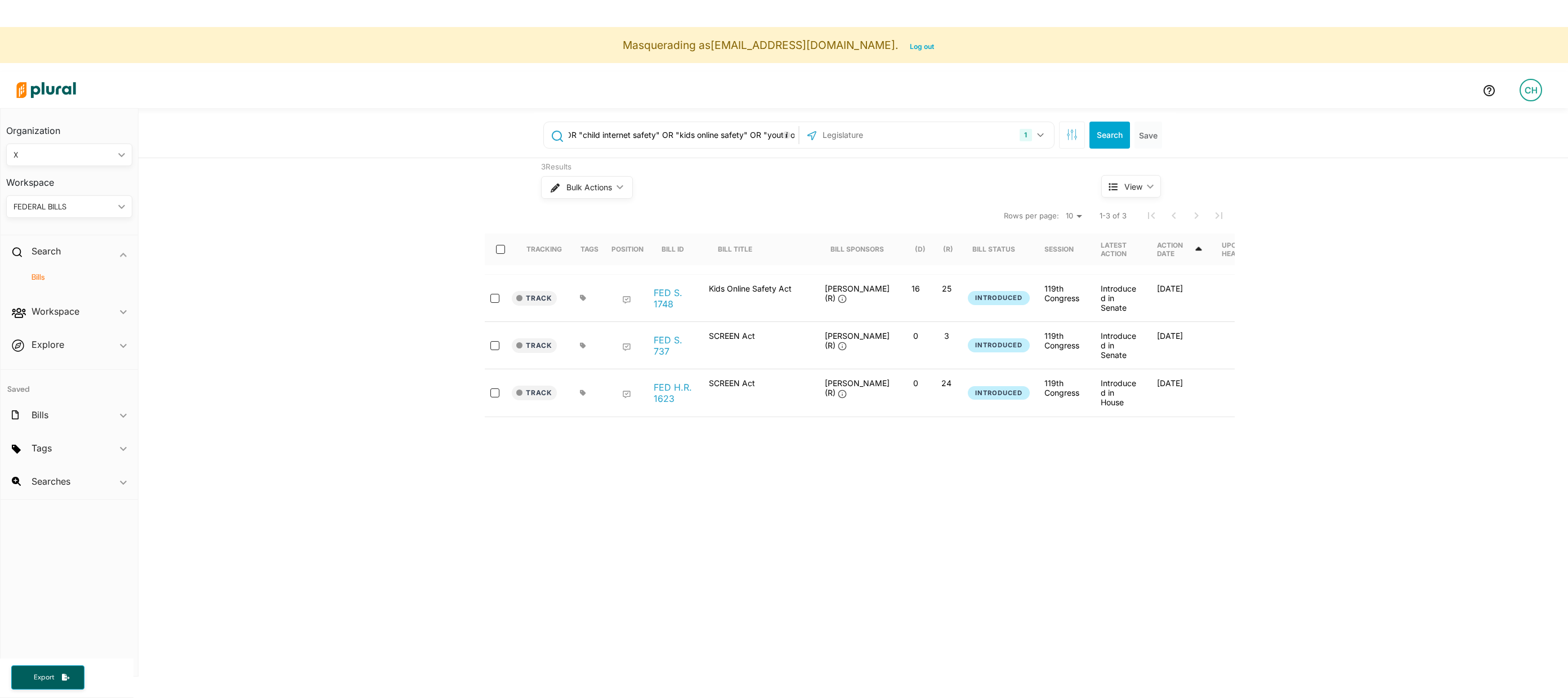
click at [702, 140] on input "("online child safety" OR "internet safety for children" OR "digital child safe…" at bounding box center [682, 135] width 228 height 21
drag, startPoint x: 702, startPoint y: 140, endPoint x: 802, endPoint y: 136, distance: 100.1
click at [803, 138] on div "("online child safety" OR "internet safety for children" OR "digital child safe…" at bounding box center [799, 135] width 511 height 27
click at [731, 134] on input "("online child safety" OR "internet safety for children" OR "digital child safe…" at bounding box center [682, 135] width 228 height 21
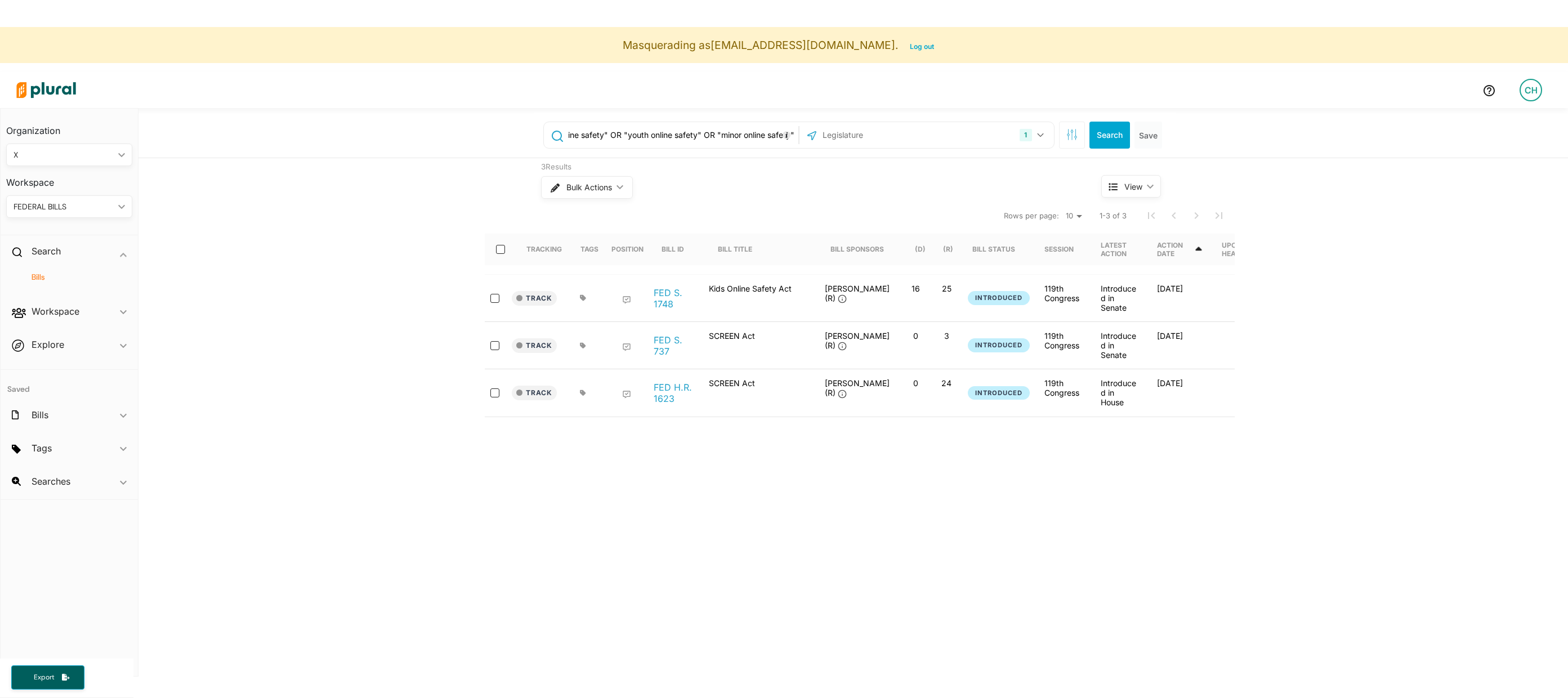
drag, startPoint x: 729, startPoint y: 134, endPoint x: 810, endPoint y: 131, distance: 81.1
click at [810, 132] on div "("online child safety" OR "internet safety for children" OR "digital child safe…" at bounding box center [799, 135] width 511 height 27
click at [736, 136] on input "("online child safety" OR "internet safety for children" OR "digital child safe…" at bounding box center [682, 135] width 228 height 21
drag, startPoint x: 736, startPoint y: 136, endPoint x: 552, endPoint y: 133, distance: 184.0
click at [552, 133] on div "("online child safety" OR "internet safety for children" OR "digital child safe…" at bounding box center [671, 135] width 249 height 21
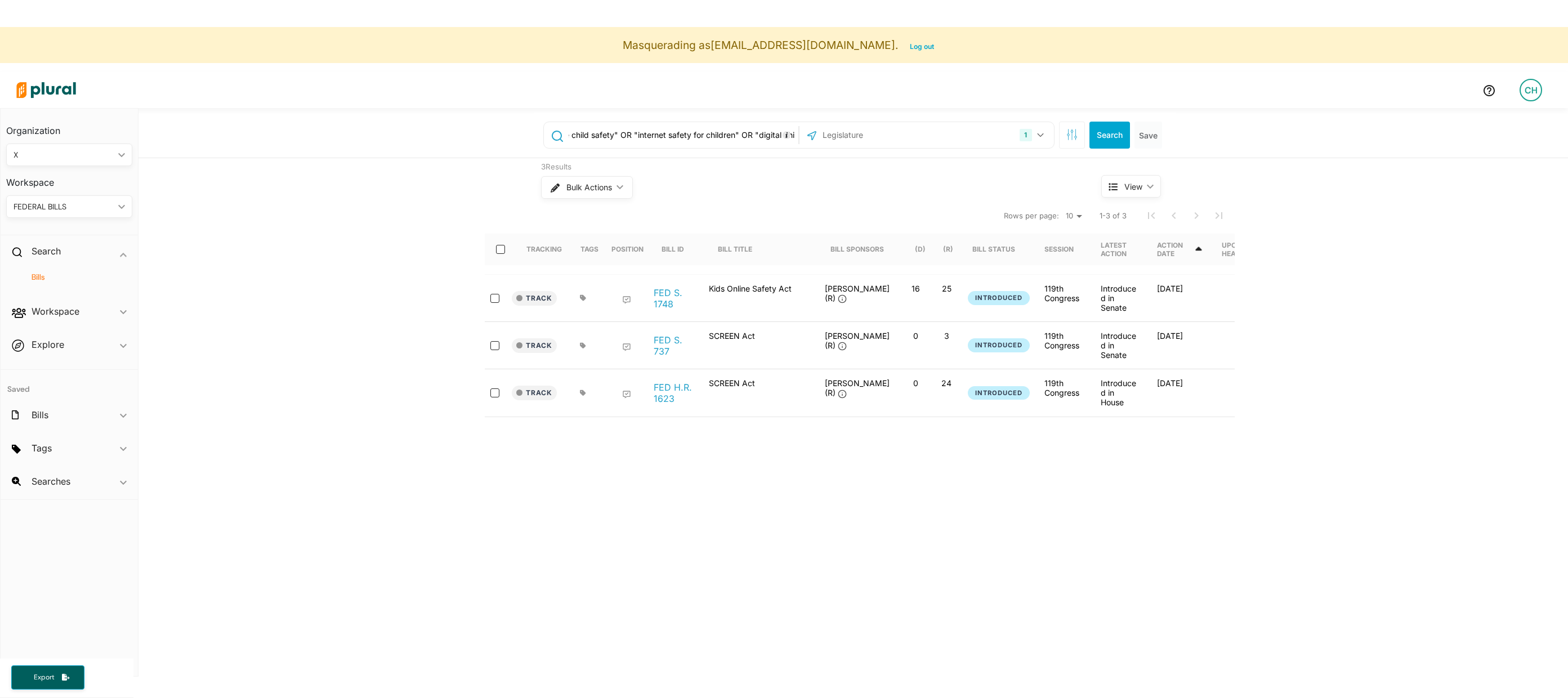
scroll to position [0, 1]
click at [436, 212] on div "3 Results Bulk Actions ic_keyboard_arrow_down View ic_keyboard_arrow_down Track…" at bounding box center [853, 356] width 1430 height 396
click at [635, 138] on input "("online child safety" OR "internet safety for children" OR "digital child safe…" at bounding box center [682, 135] width 228 height 21
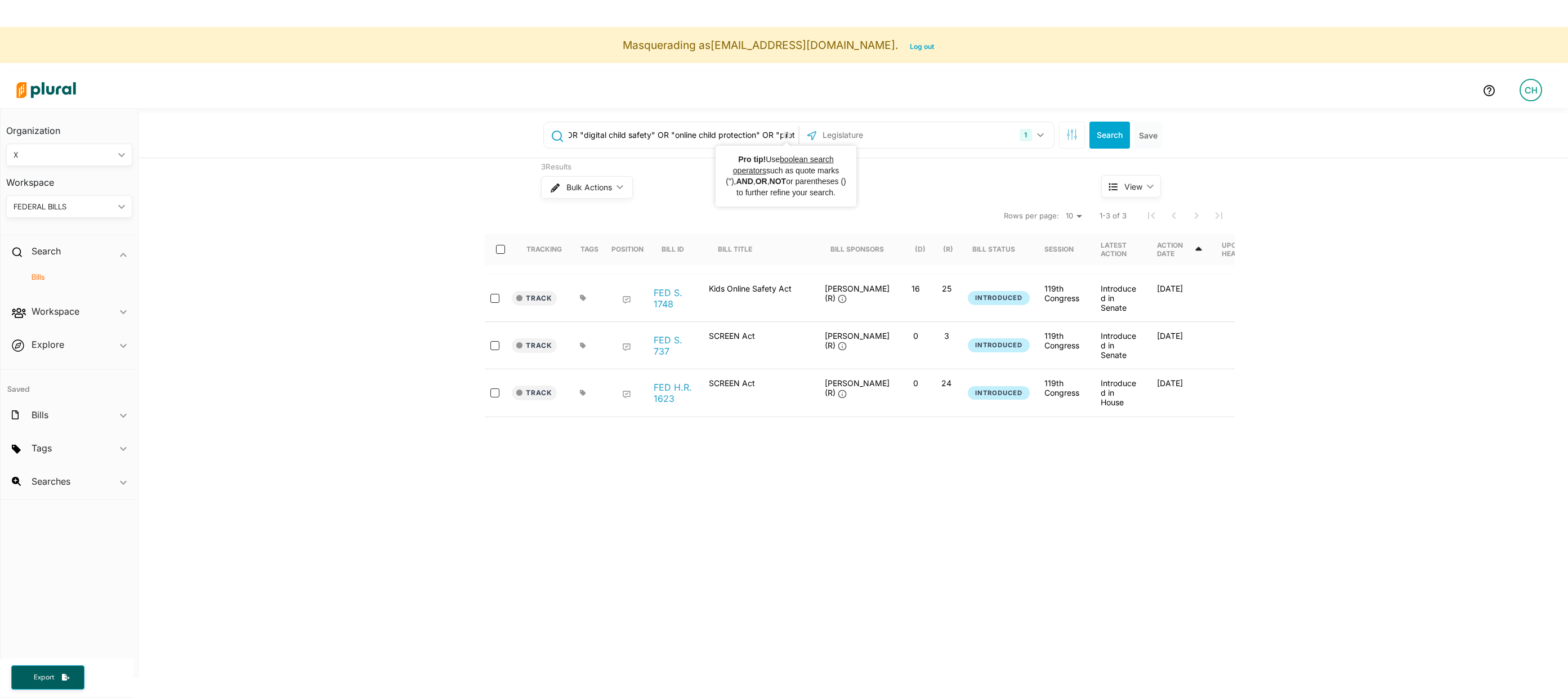
drag, startPoint x: 692, startPoint y: 134, endPoint x: 747, endPoint y: 132, distance: 55.0
click at [747, 134] on input "("online child safety" OR "internet safety for children" OR "digital child safe…" at bounding box center [682, 135] width 228 height 21
click at [747, 132] on input "("online child safety" OR "internet safety for children" OR "digital child safe…" at bounding box center [682, 135] width 228 height 21
drag, startPoint x: 666, startPoint y: 136, endPoint x: 761, endPoint y: 137, distance: 95.0
click at [762, 138] on input "("online child safety" OR "internet safety for children" OR "digital child safe…" at bounding box center [682, 135] width 228 height 21
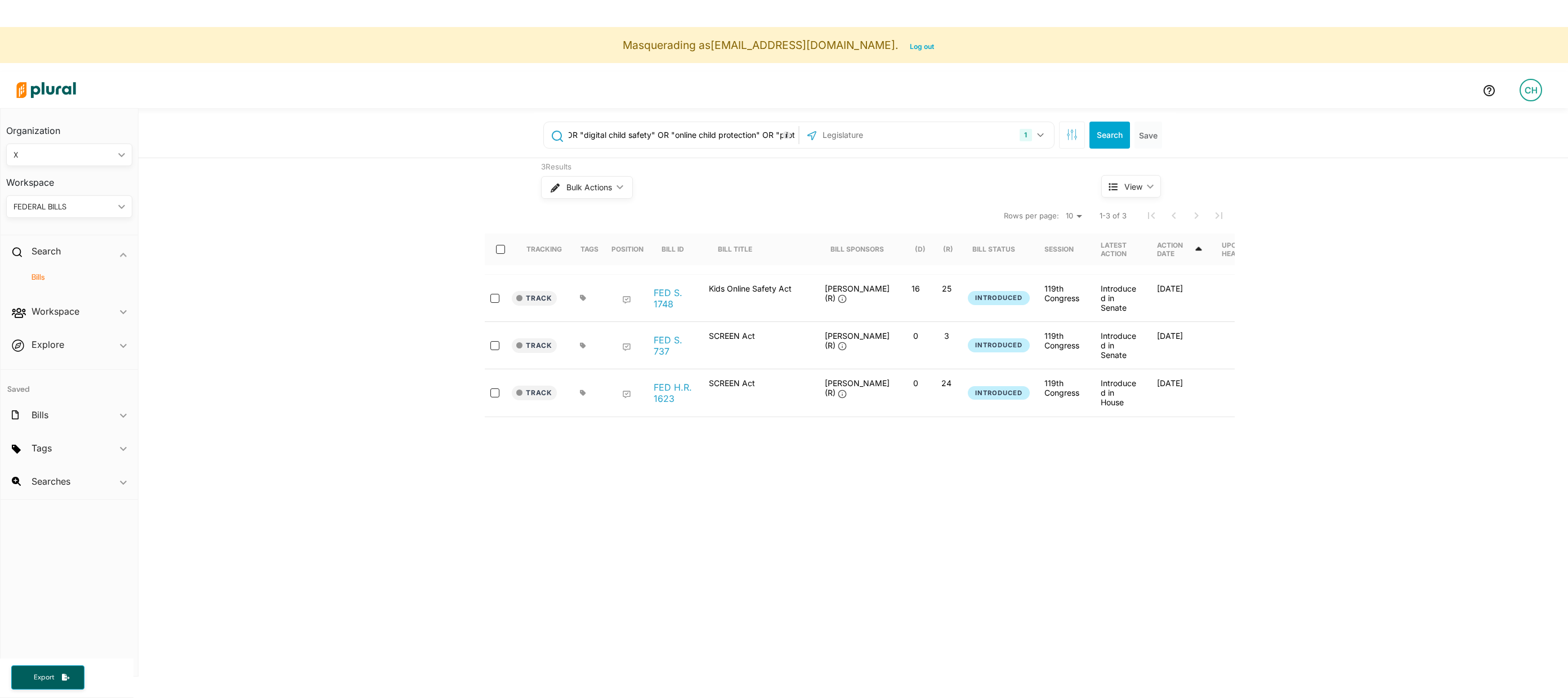
drag, startPoint x: 761, startPoint y: 137, endPoint x: 662, endPoint y: 137, distance: 99.0
click at [662, 137] on input "("online child safety" OR "internet safety for children" OR "digital child safe…" at bounding box center [682, 135] width 228 height 21
click at [1023, 176] on div "Bulk Actions ic_keyboard_arrow_down" at bounding box center [800, 187] width 518 height 29
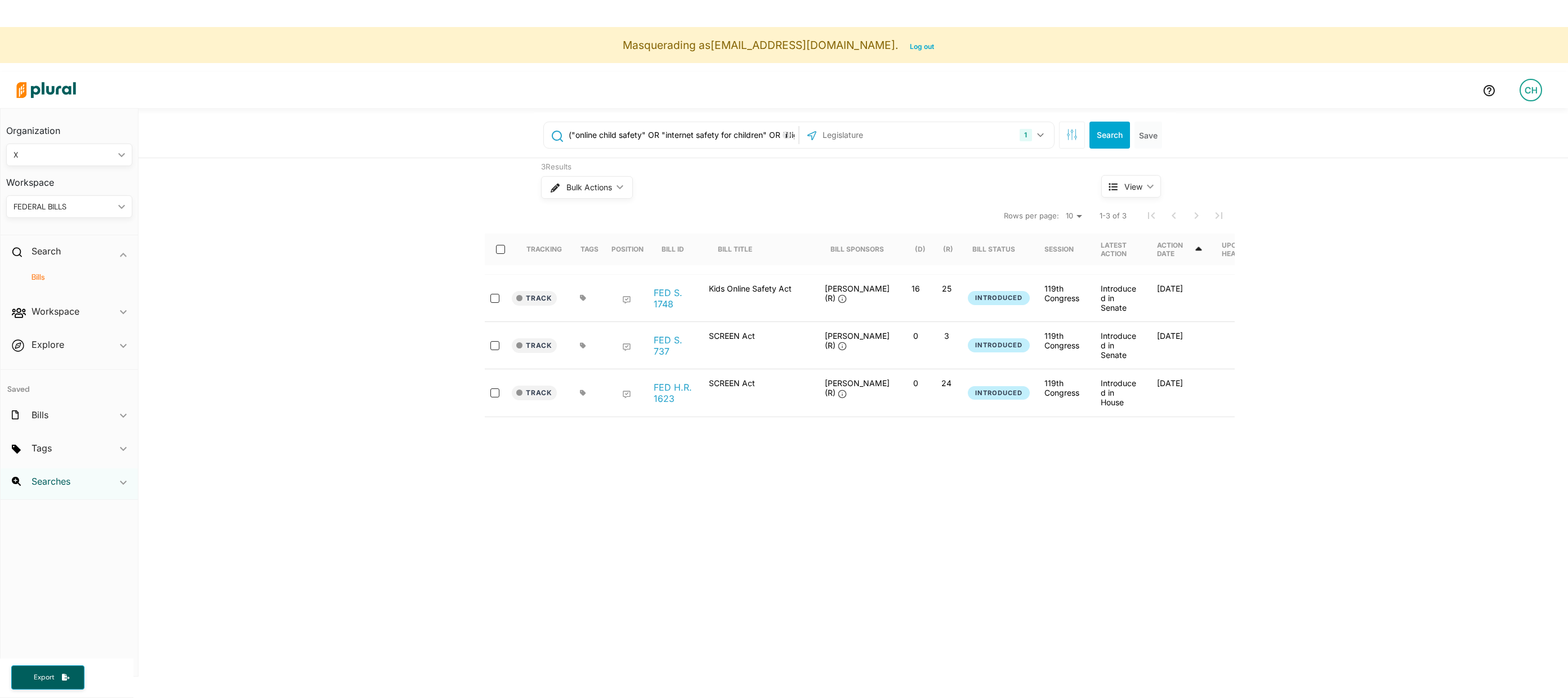
click at [62, 486] on h2 "Searches" at bounding box center [51, 481] width 39 height 12
drag, startPoint x: 15, startPoint y: 362, endPoint x: 36, endPoint y: 363, distance: 21.0
click at [36, 363] on h4 "Saved" at bounding box center [69, 357] width 138 height 28
click at [65, 283] on h2 "Workspace" at bounding box center [55, 285] width 48 height 12
click at [56, 353] on h4 "Saved Searches" at bounding box center [72, 356] width 109 height 10
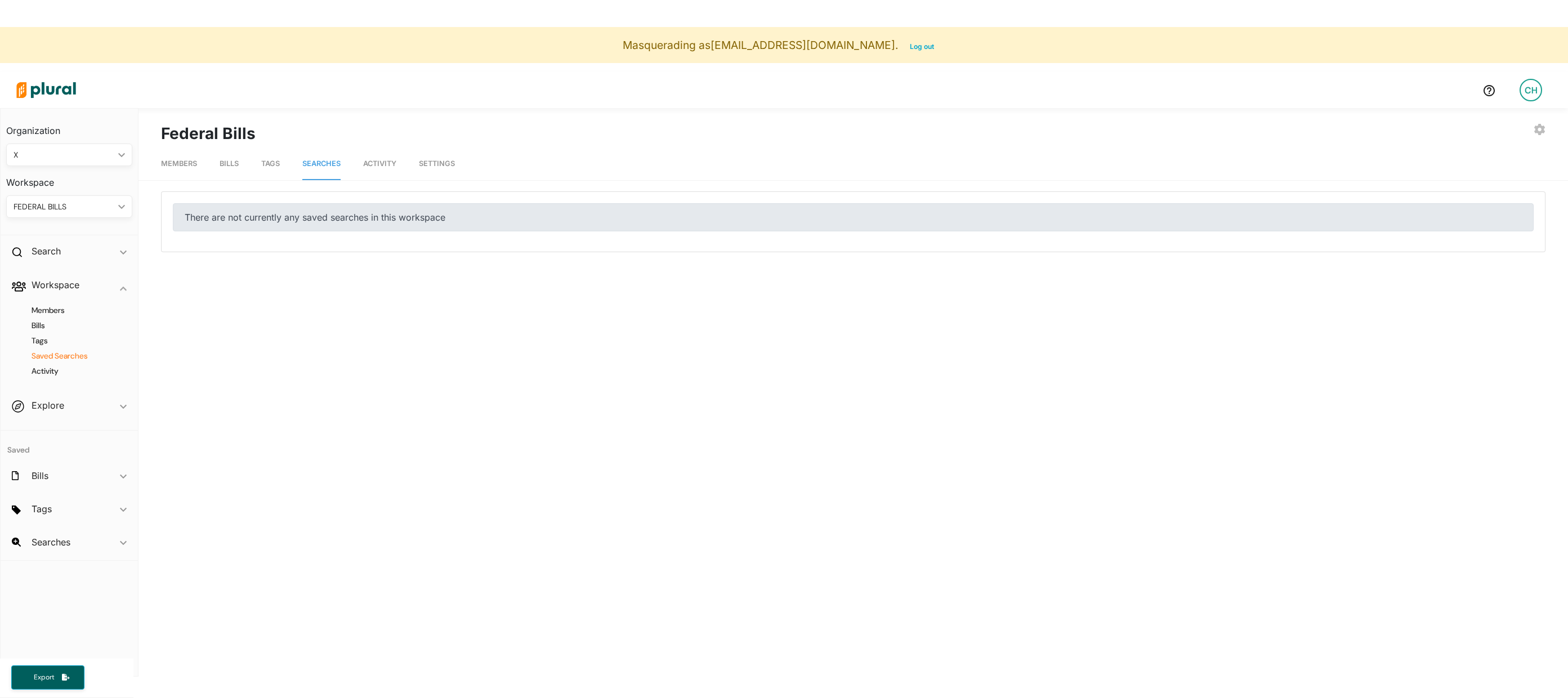
click at [440, 159] on span "Settings" at bounding box center [437, 163] width 36 height 8
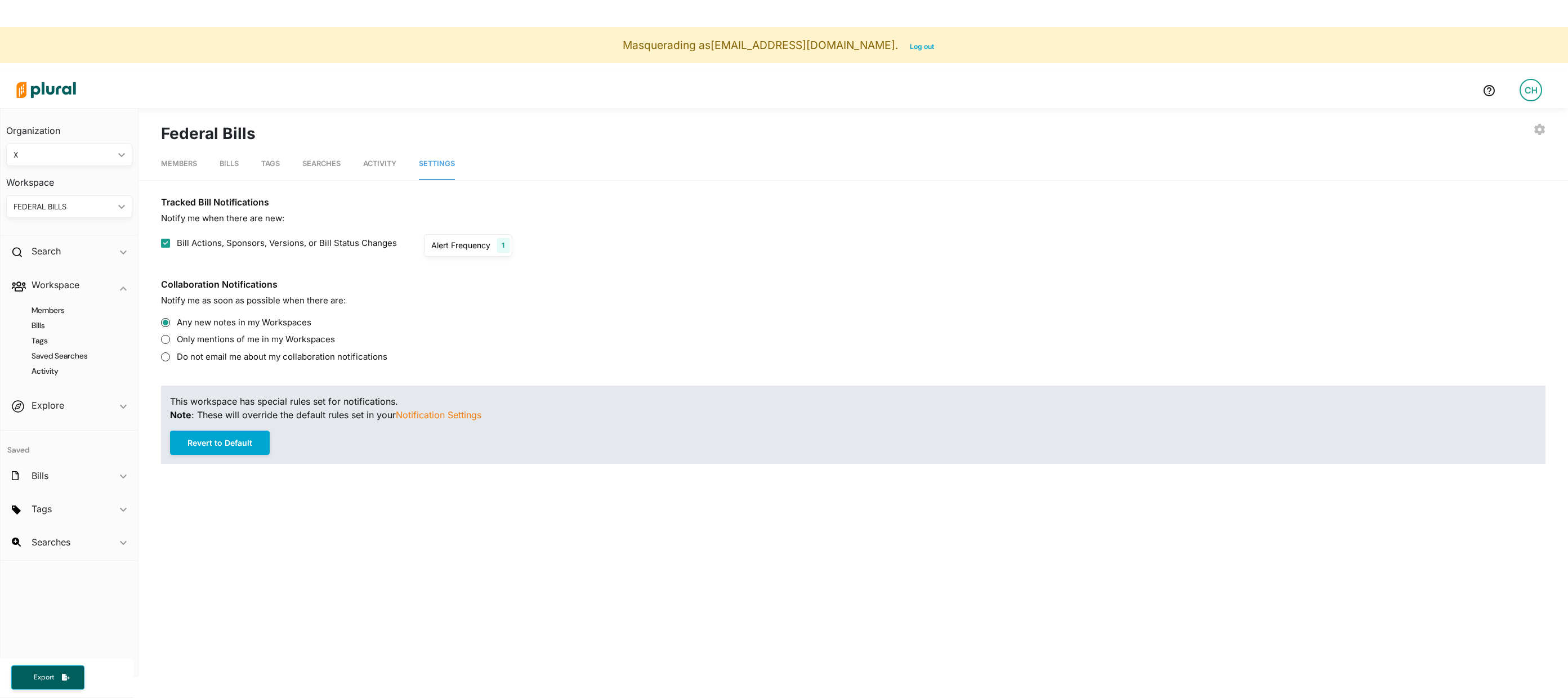
click at [464, 248] on div "Alert Frequency" at bounding box center [460, 245] width 59 height 12
click at [513, 208] on section "Tracked Bill Notifications Notify me when there are new: Bill Actions, Sponsors…" at bounding box center [853, 227] width 1385 height 59
click at [72, 207] on div "FEDERAL BILLS" at bounding box center [64, 207] width 100 height 12
click at [59, 258] on div "X" at bounding box center [57, 259] width 83 height 10
click at [334, 165] on span "Searches" at bounding box center [321, 163] width 38 height 8
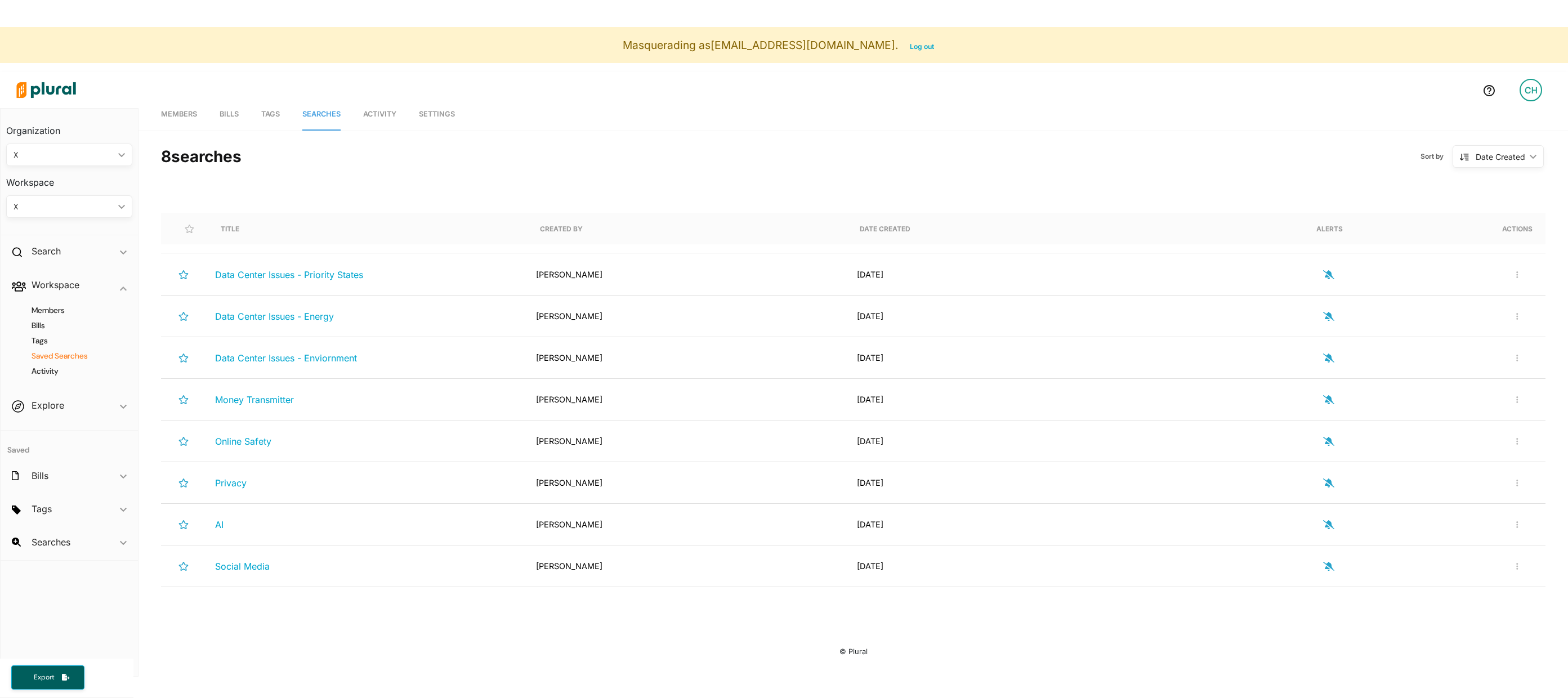
scroll to position [62, 0]
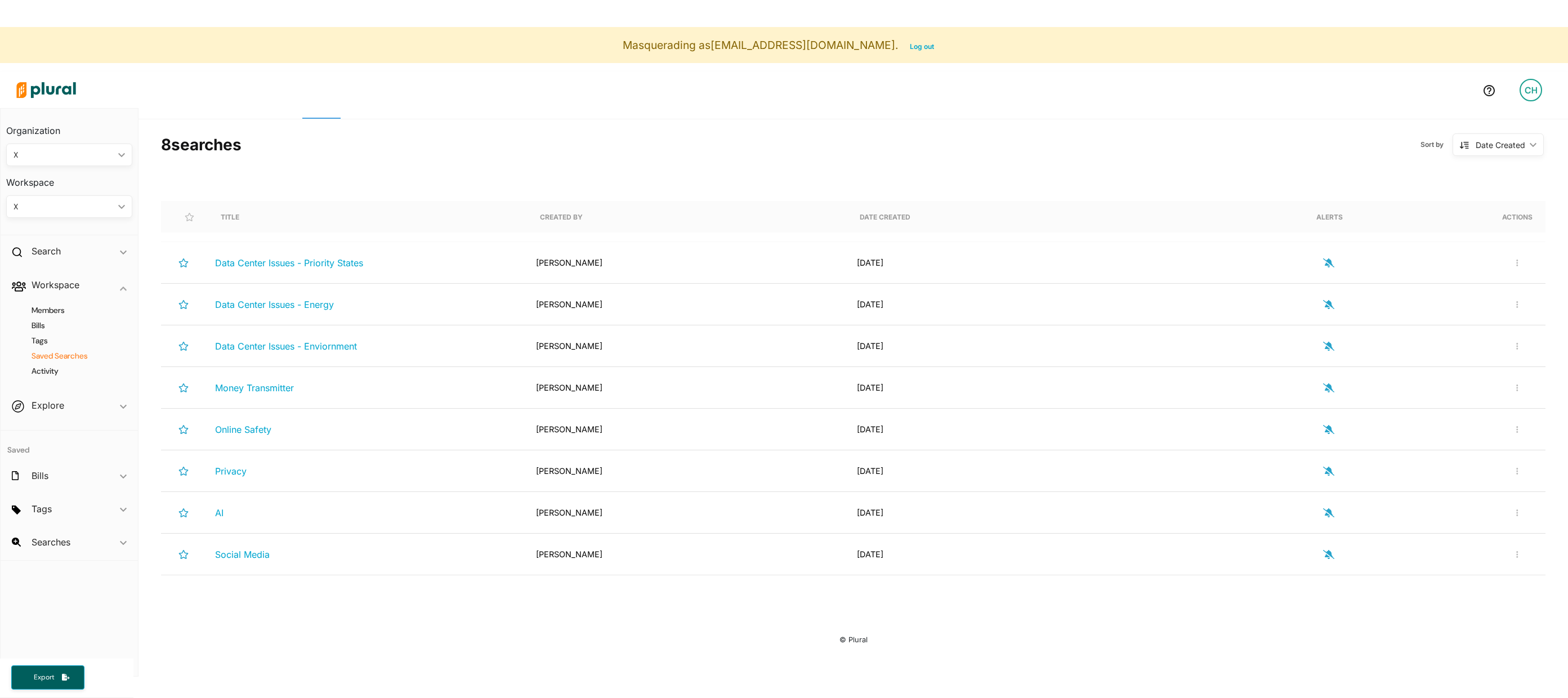
click at [1268, 264] on icon "button" at bounding box center [1329, 263] width 11 height 9
click at [1268, 263] on icon "button" at bounding box center [1329, 263] width 8 height 9
click at [109, 204] on div "X" at bounding box center [64, 207] width 100 height 12
click at [80, 286] on div "NEW WORKSPACE" at bounding box center [64, 285] width 67 height 10
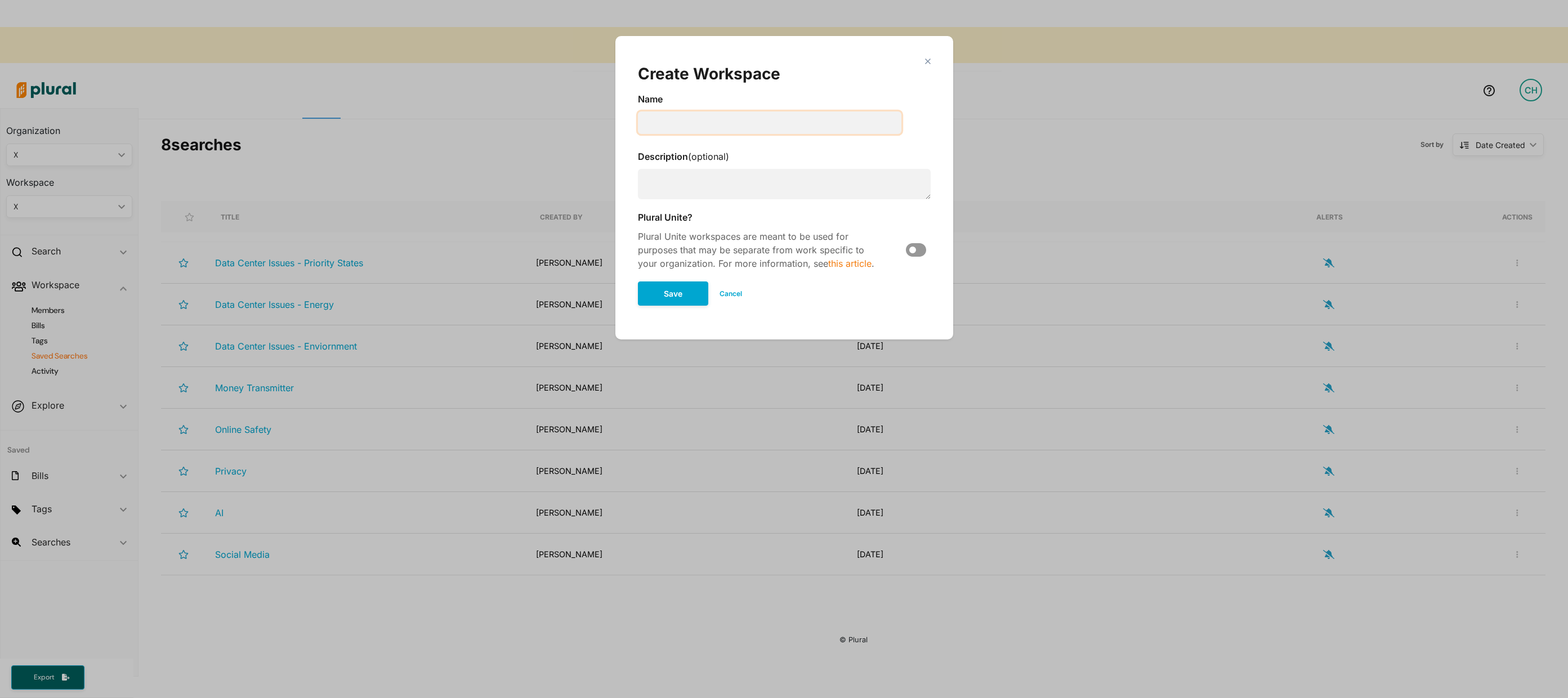
click at [686, 125] on input "Modal" at bounding box center [769, 122] width 264 height 23
click at [929, 59] on polygon "Modal" at bounding box center [928, 61] width 10 height 10
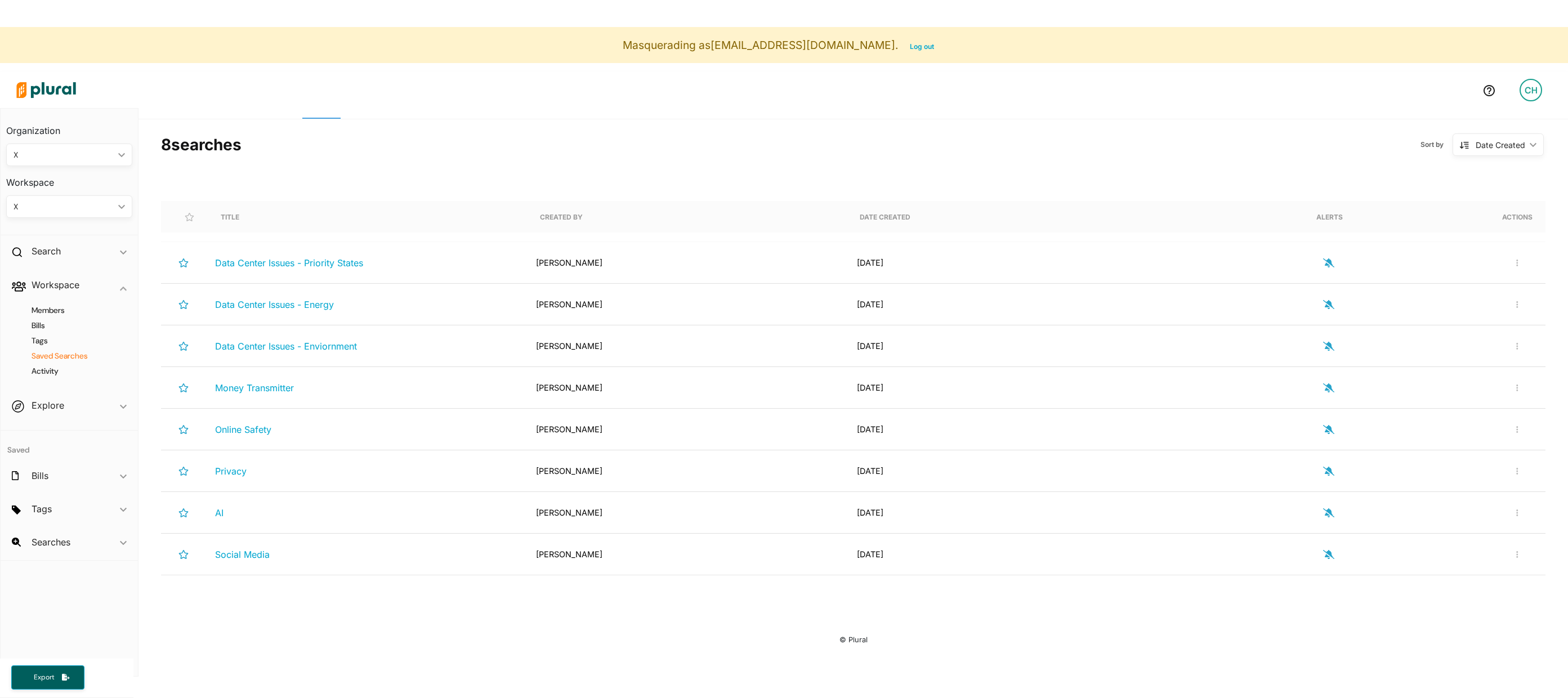
click at [89, 205] on div "X" at bounding box center [64, 207] width 100 height 12
click at [275, 172] on div "8 search es Sort by Date Created ic_keyboard_arrow_down Date Created Date Creat…" at bounding box center [853, 423] width 1385 height 586
click at [95, 204] on div "X" at bounding box center [64, 207] width 100 height 12
click at [175, 205] on div at bounding box center [189, 217] width 45 height 32
click at [53, 248] on h2 "Search" at bounding box center [46, 251] width 29 height 12
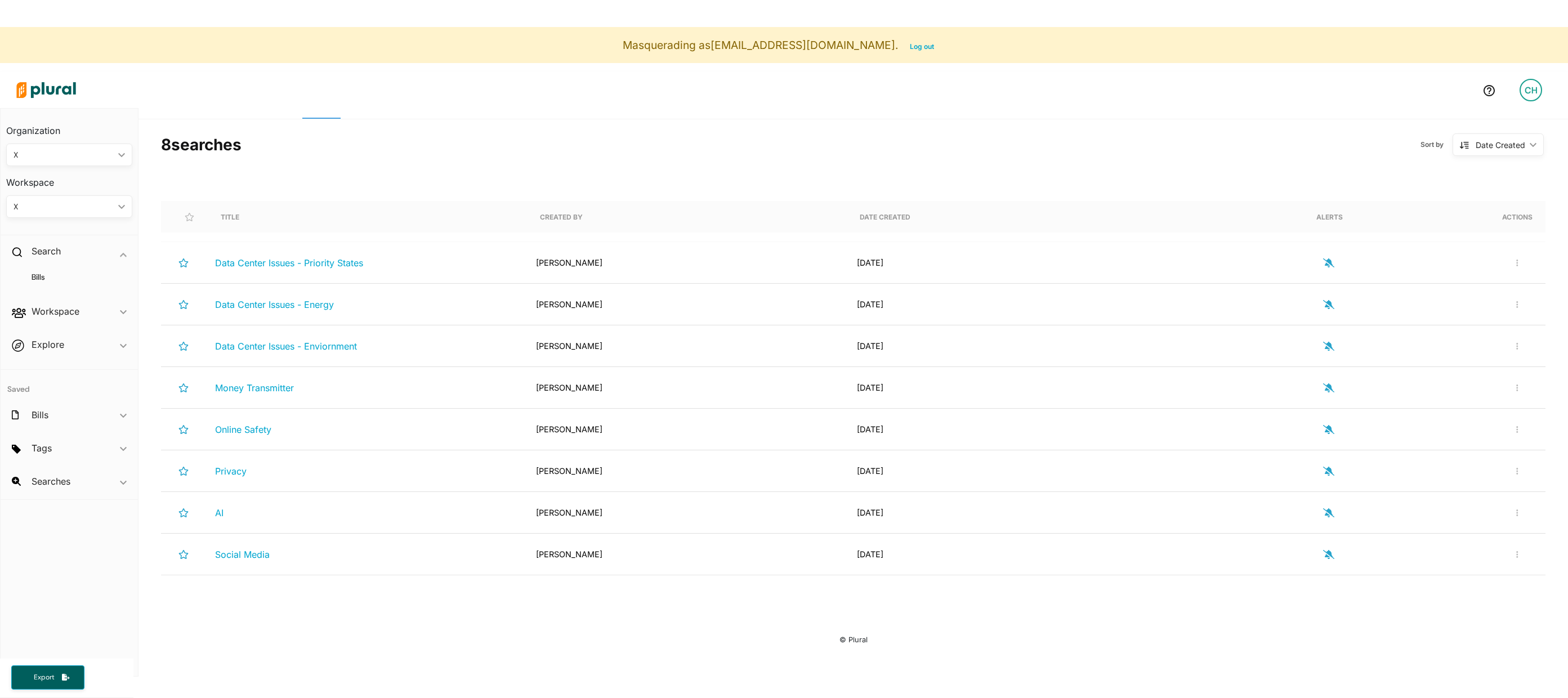
click at [47, 270] on div "Bills" at bounding box center [69, 282] width 138 height 26
click at [39, 278] on h4 "Bills" at bounding box center [72, 277] width 109 height 10
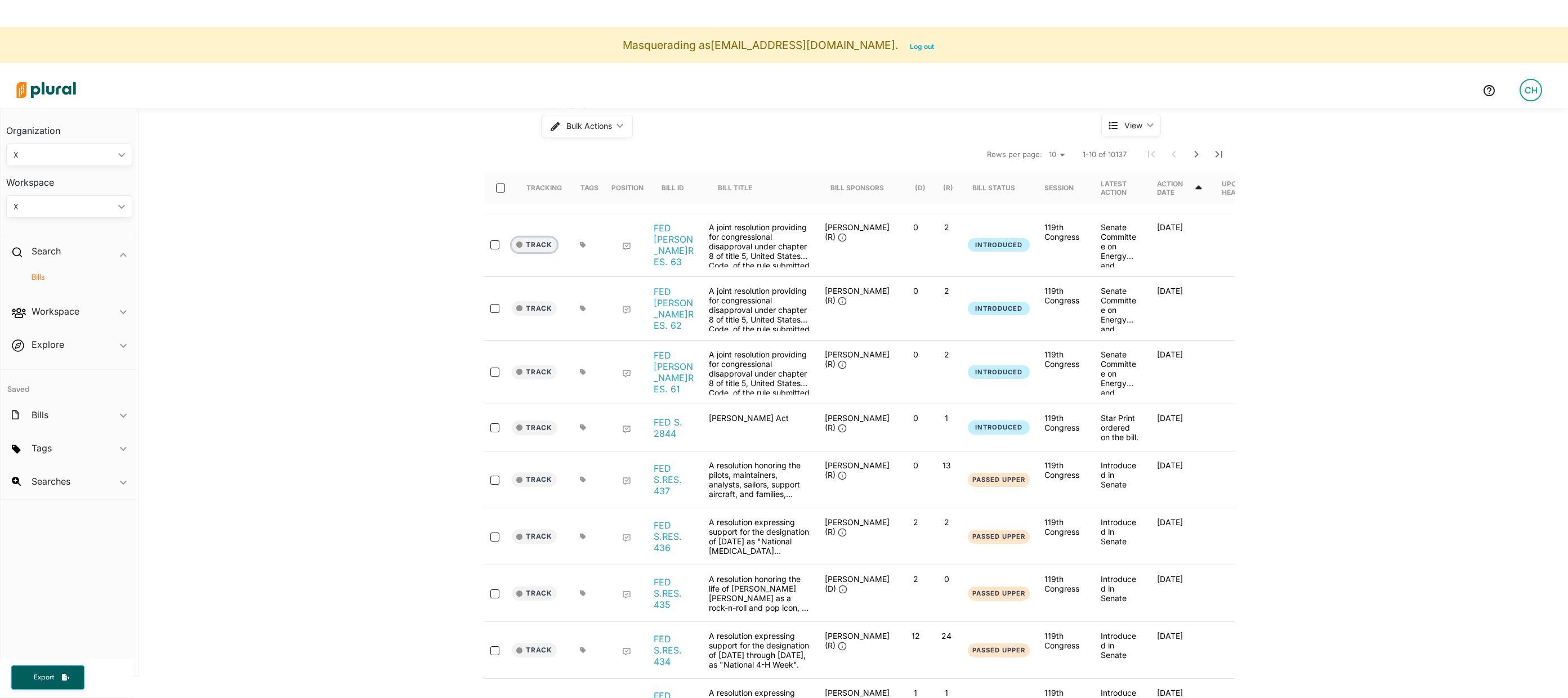
click at [539, 244] on button "Track" at bounding box center [534, 244] width 45 height 15
click at [514, 327] on label "Share with Federal Bills" at bounding box center [522, 324] width 84 height 12
click at [473, 327] on input "Share with Federal Bills" at bounding box center [468, 323] width 9 height 9
checkbox input "true"
click at [514, 311] on label "[PERSON_NAME]" at bounding box center [512, 307] width 65 height 12
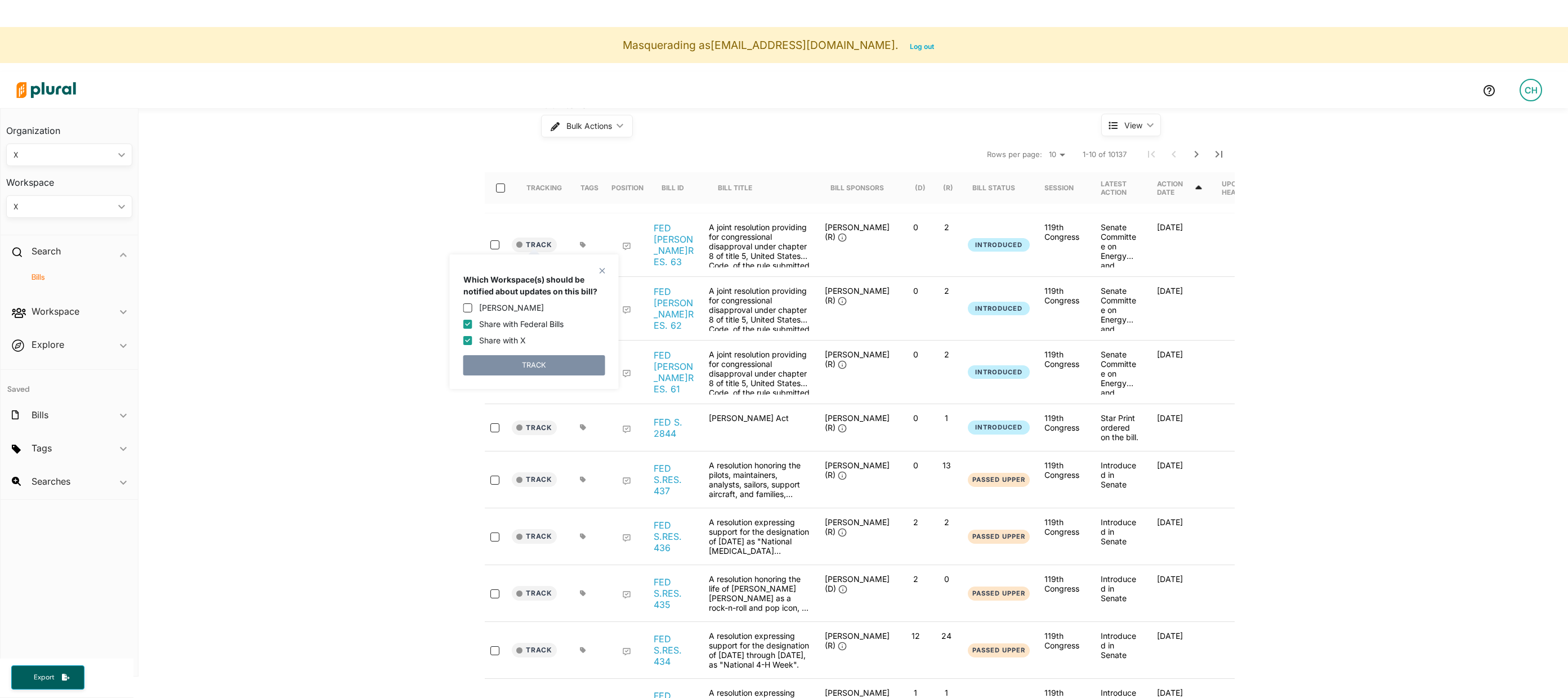
click at [473, 311] on input "[PERSON_NAME]" at bounding box center [468, 307] width 9 height 9
checkbox input "true"
click at [514, 319] on label "Share with Federal Bills" at bounding box center [522, 324] width 84 height 12
click at [473, 319] on input "Share with Federal Bills" at bounding box center [468, 323] width 9 height 9
click at [513, 325] on label "Share with Federal Bills" at bounding box center [522, 324] width 84 height 12
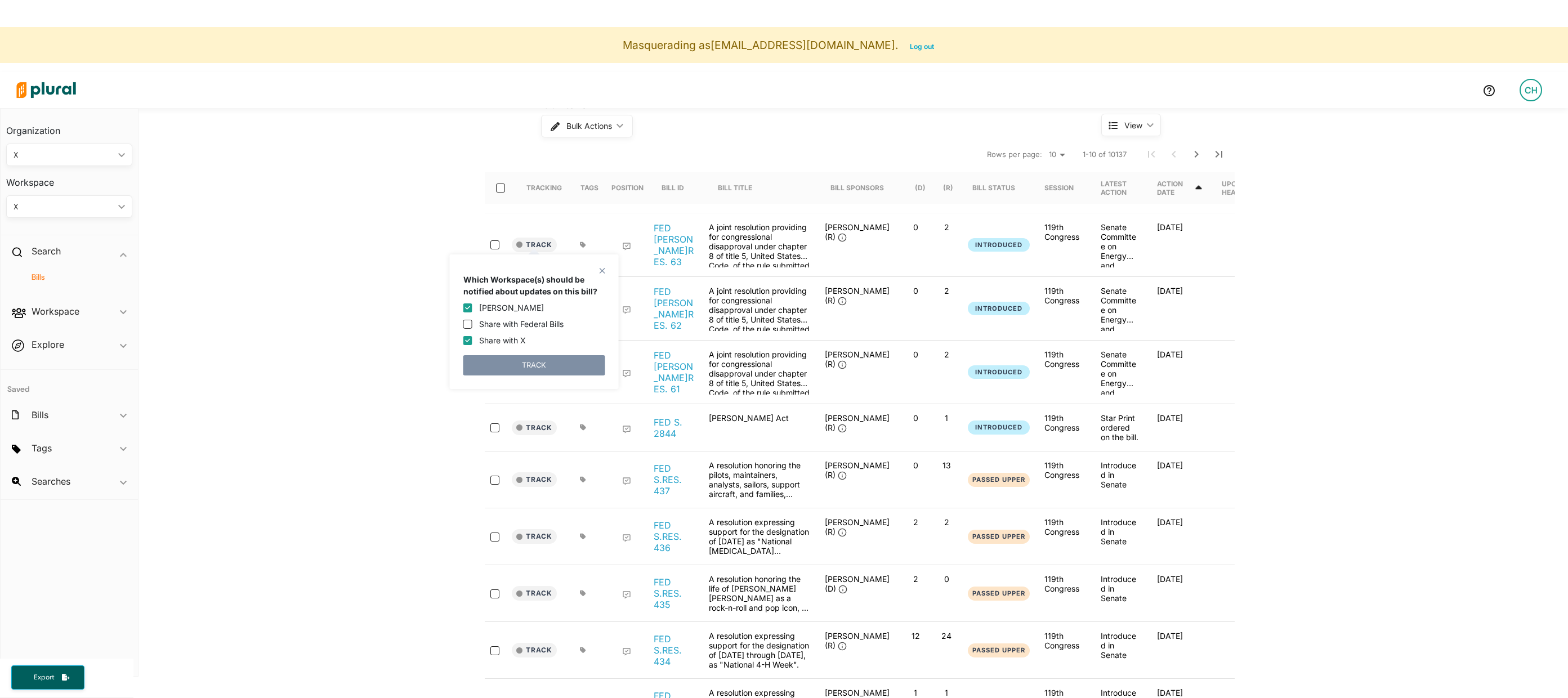
click at [473, 325] on input "Share with Federal Bills" at bounding box center [468, 323] width 9 height 9
checkbox input "true"
click at [511, 310] on label "[PERSON_NAME]" at bounding box center [512, 307] width 65 height 12
click at [473, 310] on input "[PERSON_NAME]" at bounding box center [468, 307] width 9 height 9
checkbox input "false"
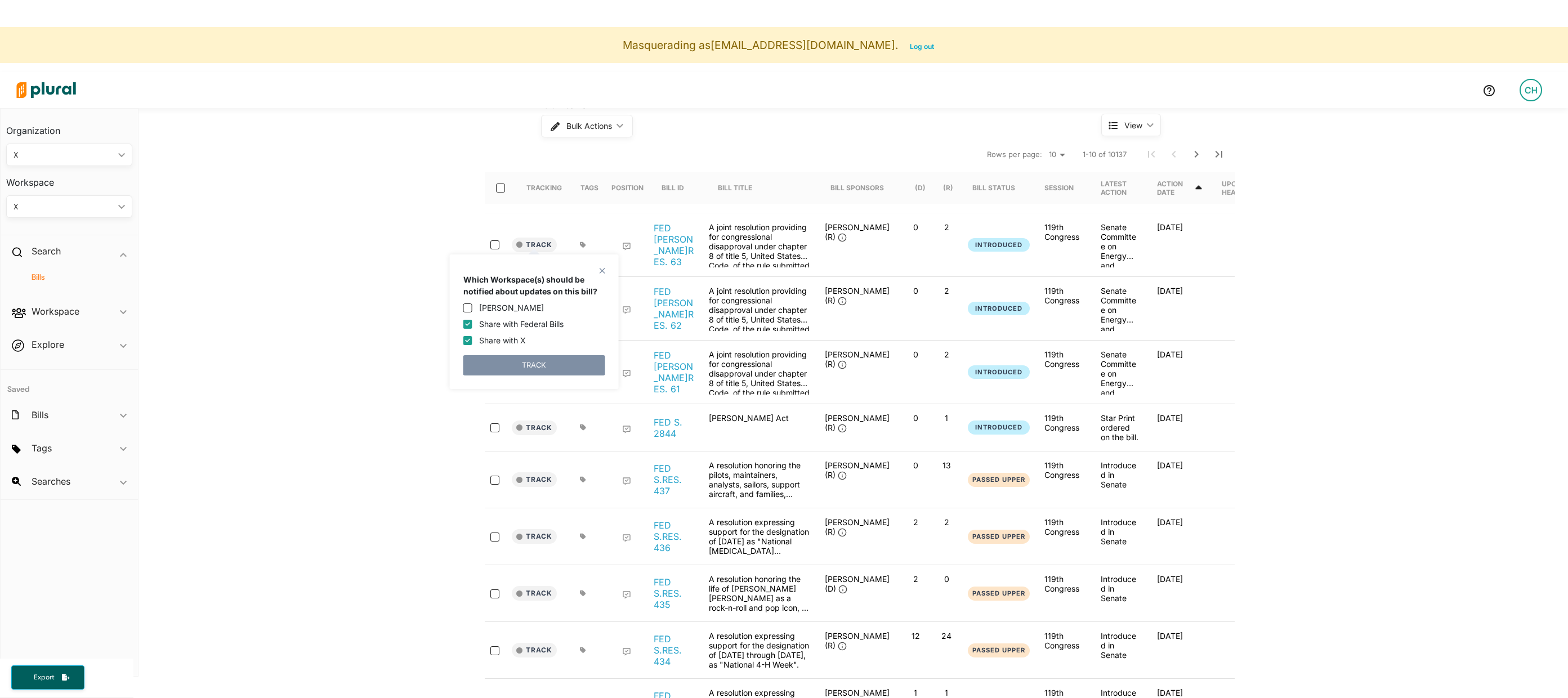
click at [467, 325] on input "Share with Federal Bills" at bounding box center [468, 323] width 9 height 9
checkbox input "false"
click at [605, 266] on div "close Which Workspace(s) should be notified about updates on this bill? [PERSON…" at bounding box center [534, 322] width 169 height 134
click at [603, 270] on polygon at bounding box center [602, 270] width 10 height 10
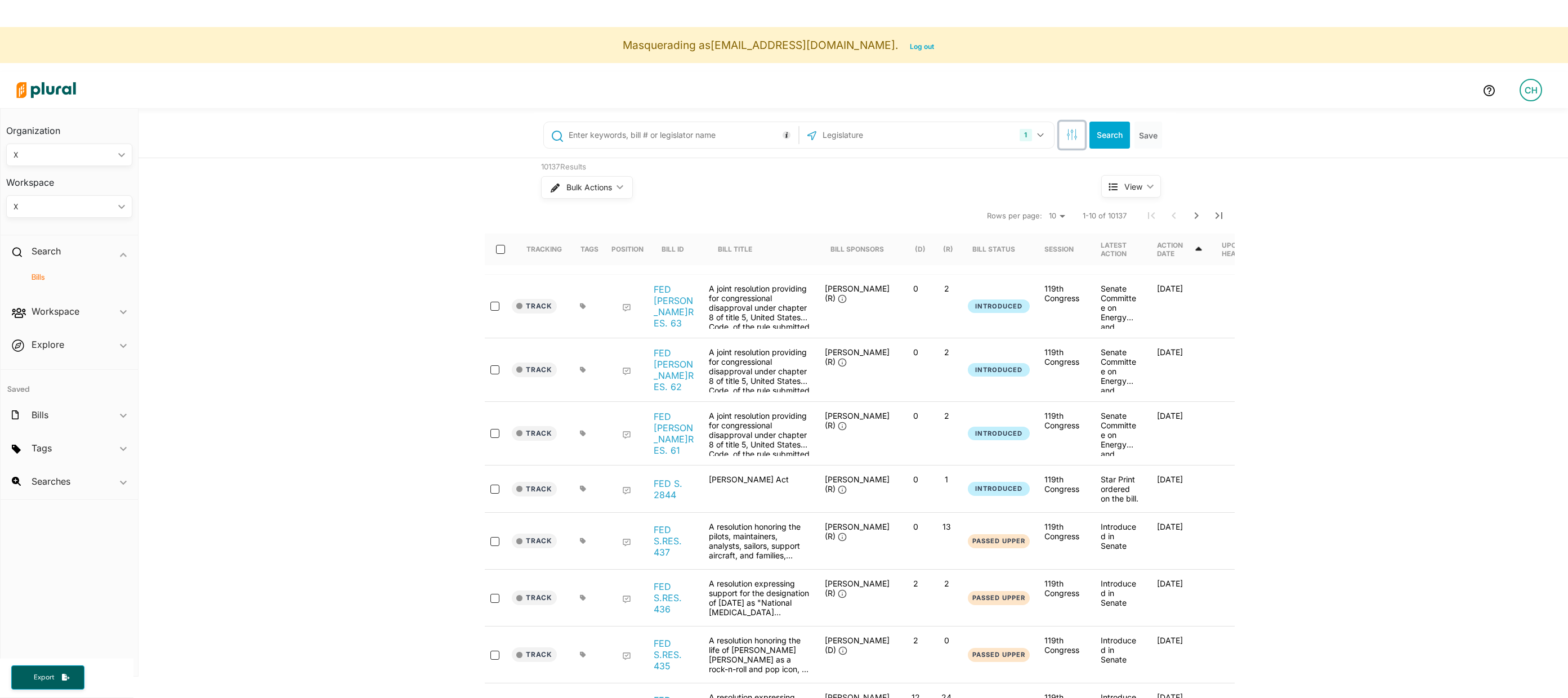
click at [1077, 143] on button "button" at bounding box center [1072, 135] width 26 height 27
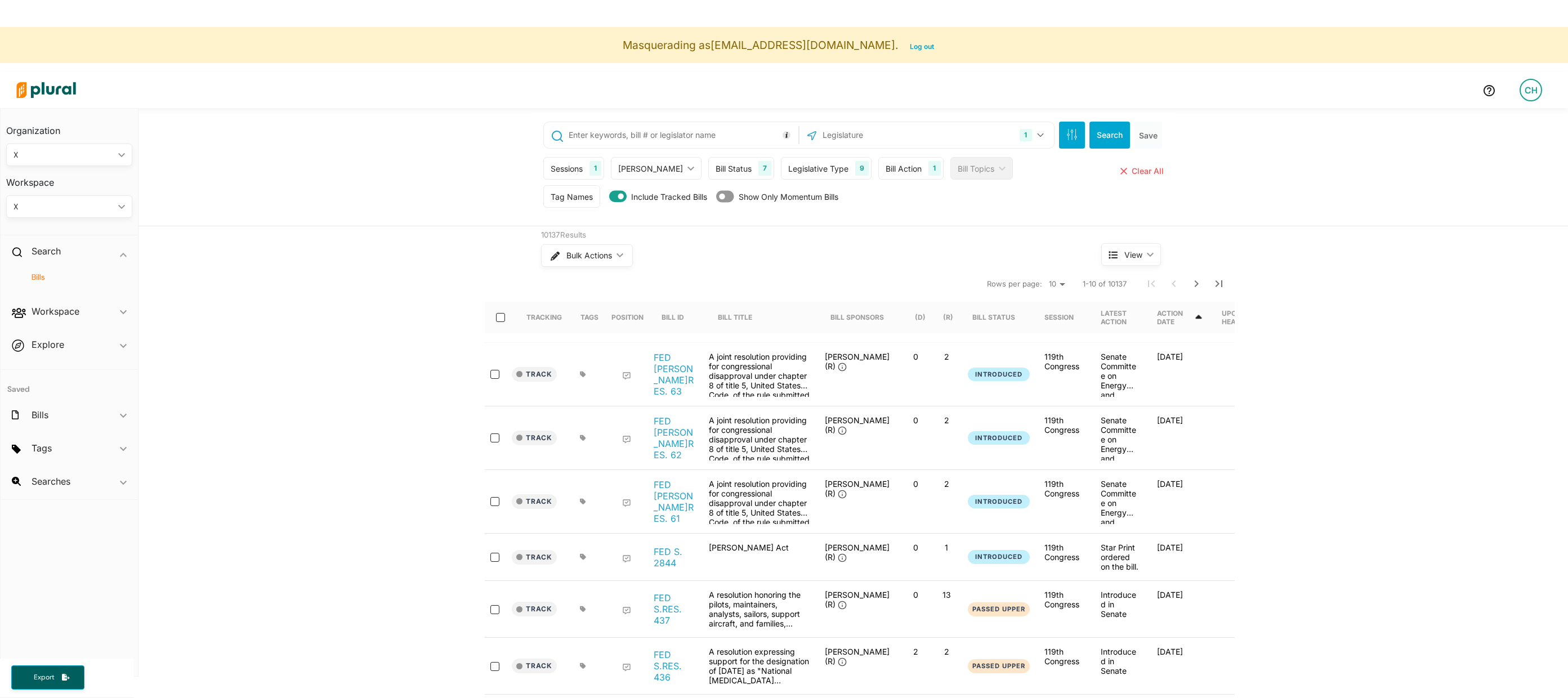
click at [57, 214] on div "X ic_keyboard_arrow_down" at bounding box center [69, 206] width 126 height 23
click at [57, 228] on div "FEDERAL BILLS" at bounding box center [57, 233] width 83 height 10
click at [83, 316] on div "Workspace ic_keyboard_arrow_down" at bounding box center [69, 313] width 138 height 30
click at [80, 354] on h4 "Saved Searches" at bounding box center [72, 356] width 109 height 10
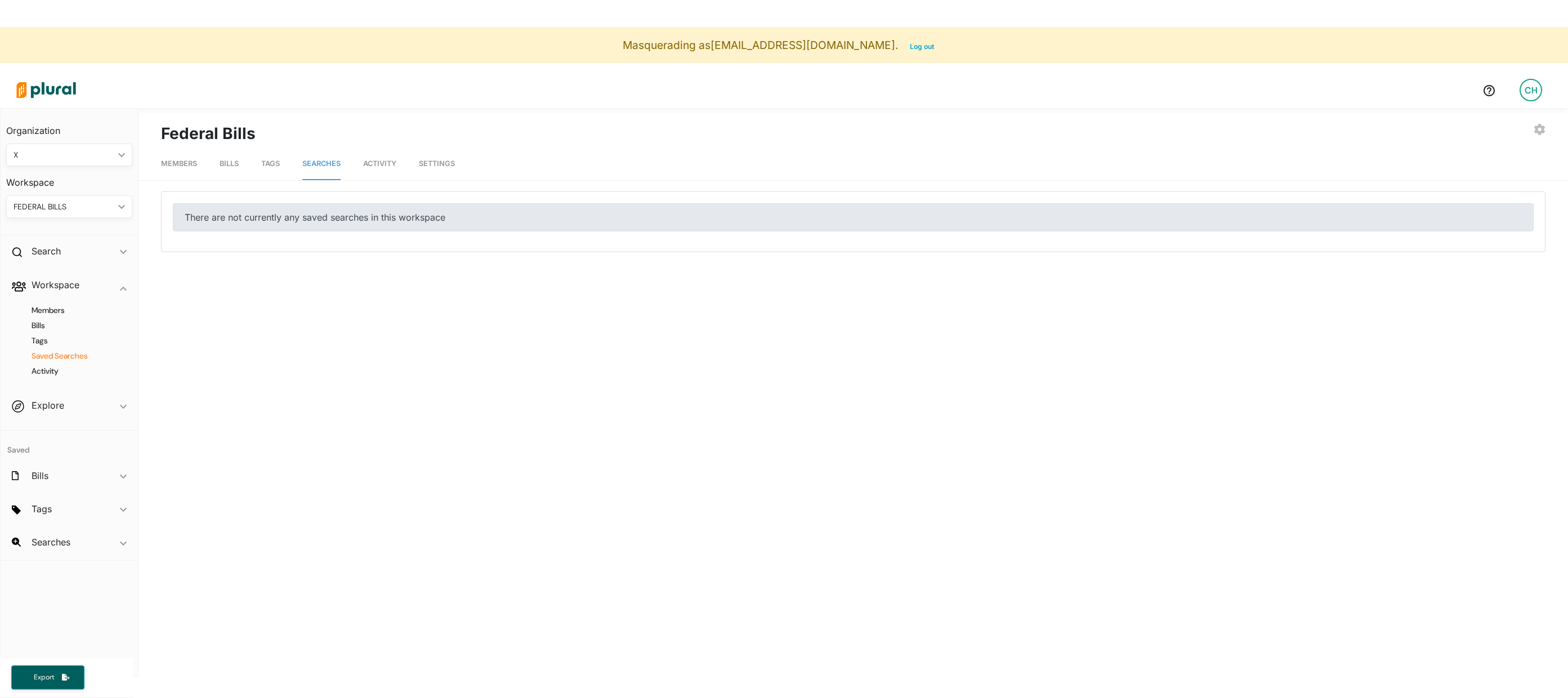
click at [268, 158] on link "Tags" at bounding box center [271, 164] width 19 height 32
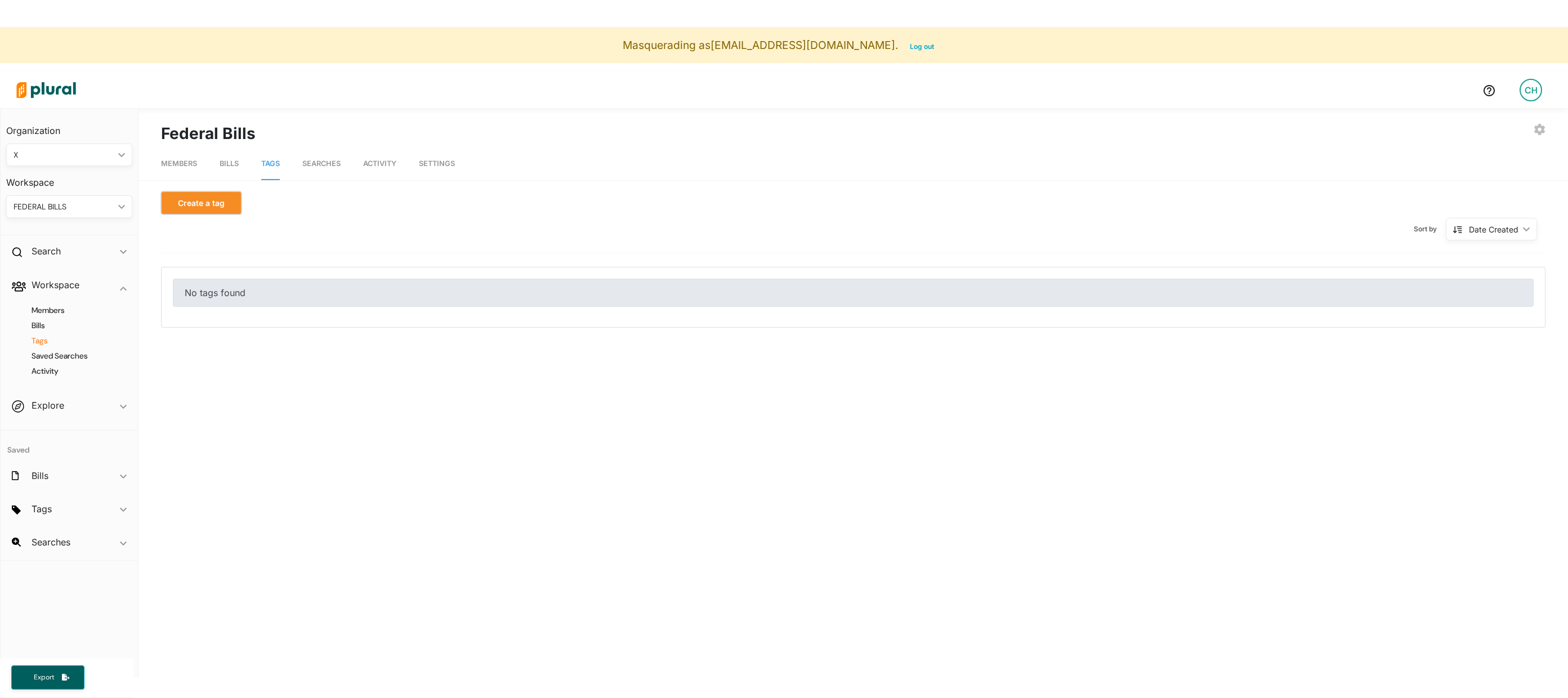
click at [220, 204] on button "Create a tag" at bounding box center [201, 203] width 80 height 23
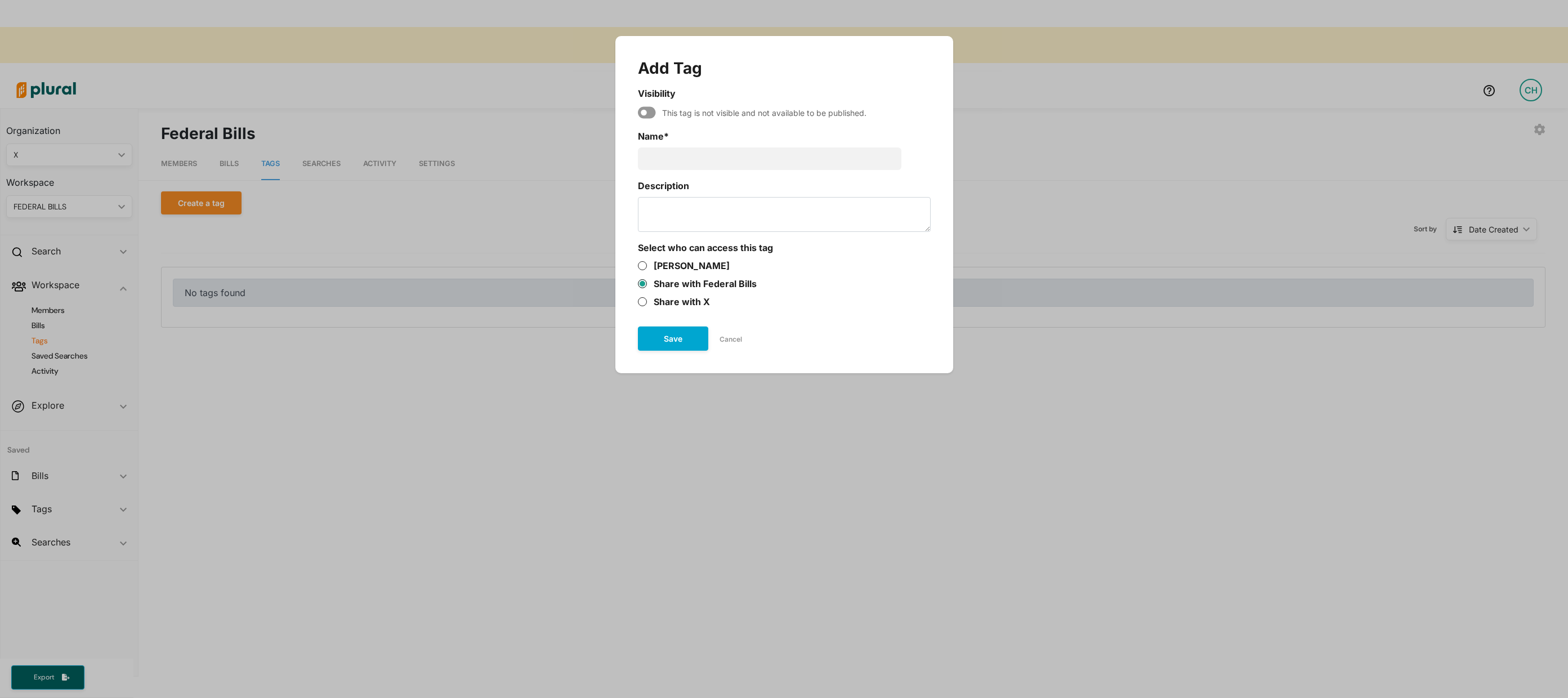
click at [738, 338] on button "Cancel" at bounding box center [731, 339] width 45 height 17
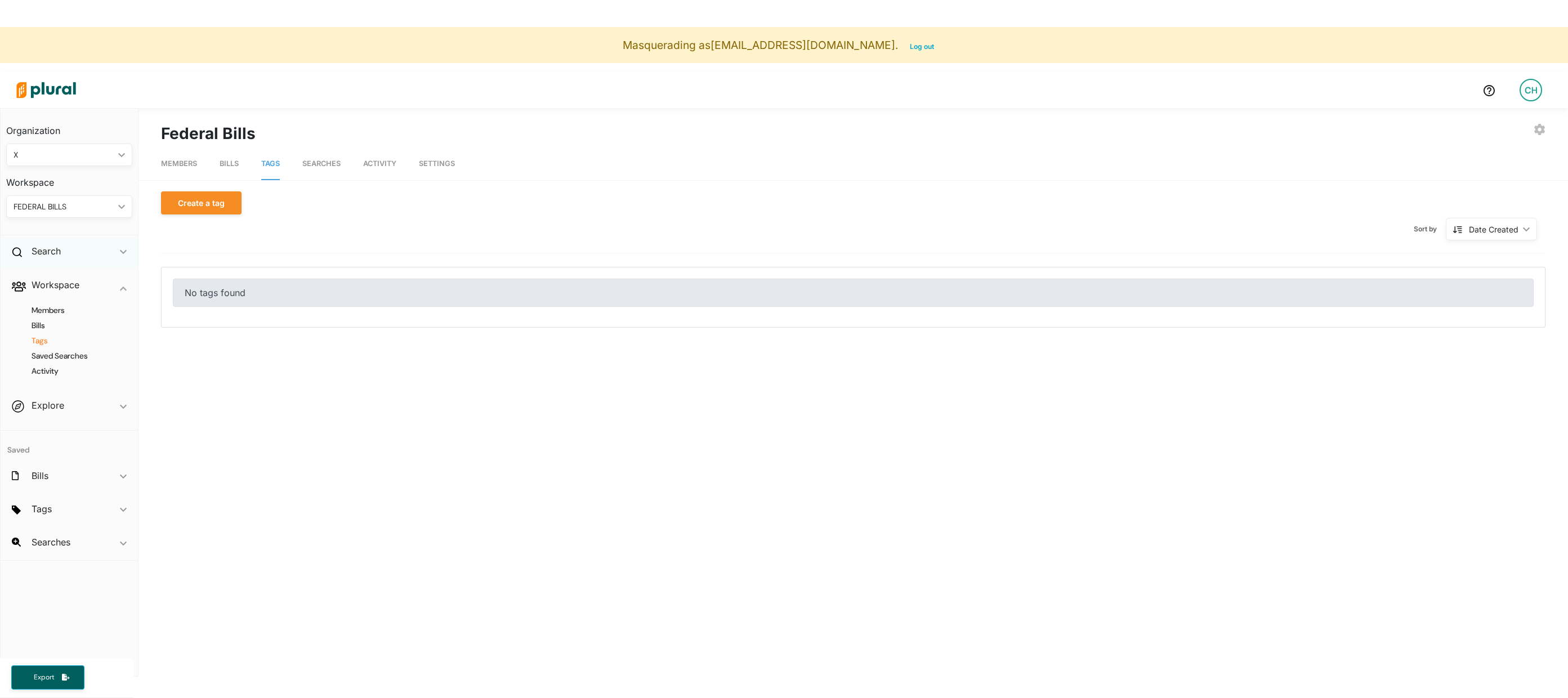
click at [68, 259] on div "Search ic_keyboard_arrow_down" at bounding box center [69, 253] width 138 height 30
click at [43, 276] on h4 "Bills" at bounding box center [72, 277] width 109 height 10
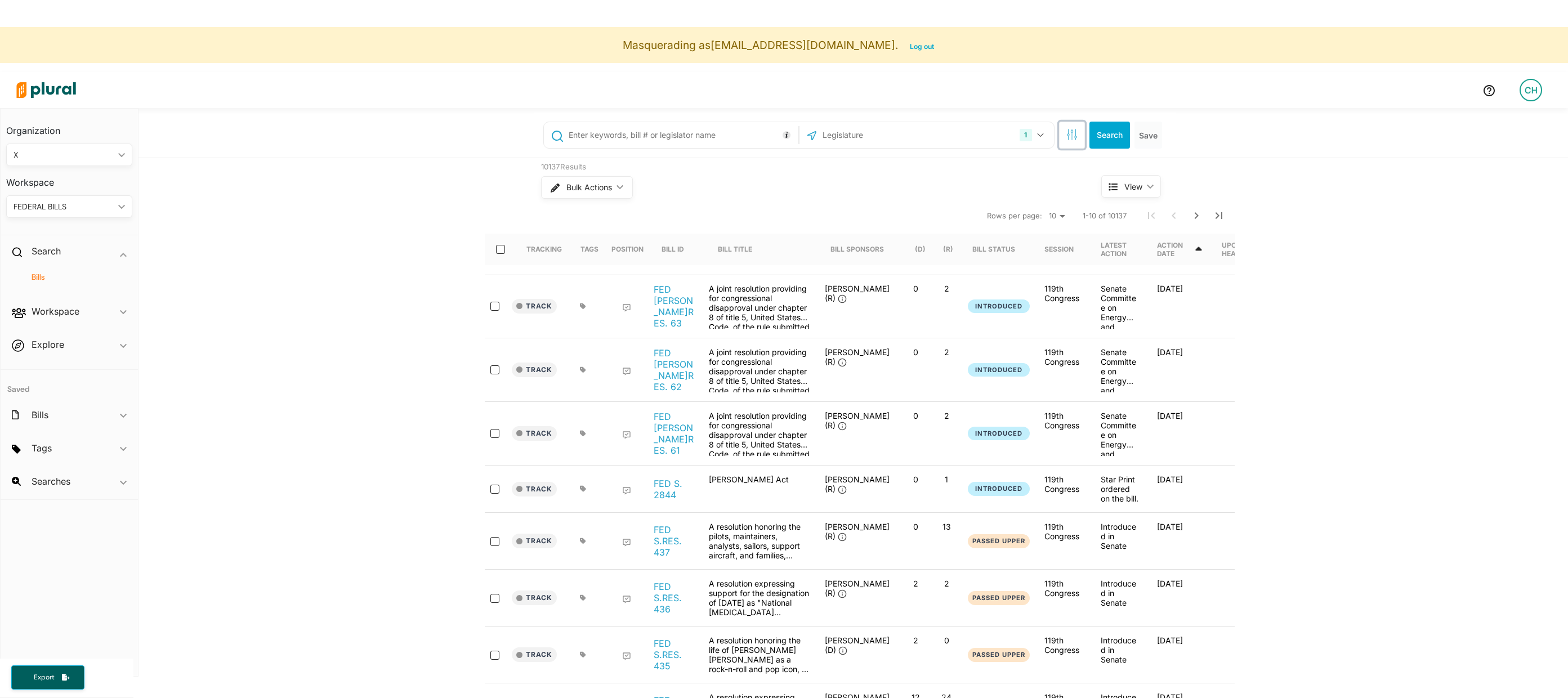
click at [1075, 145] on button "button" at bounding box center [1072, 135] width 26 height 27
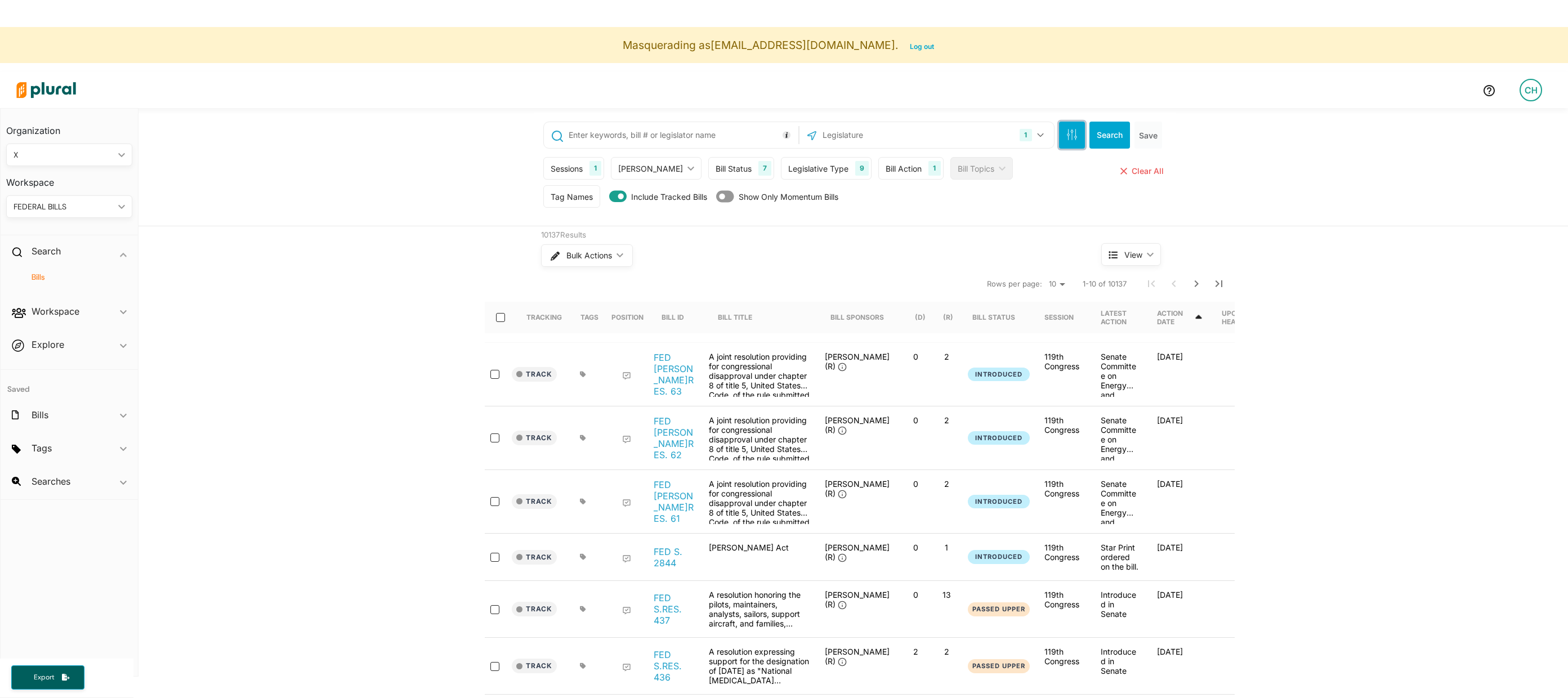
click at [1075, 145] on button "button" at bounding box center [1072, 135] width 26 height 27
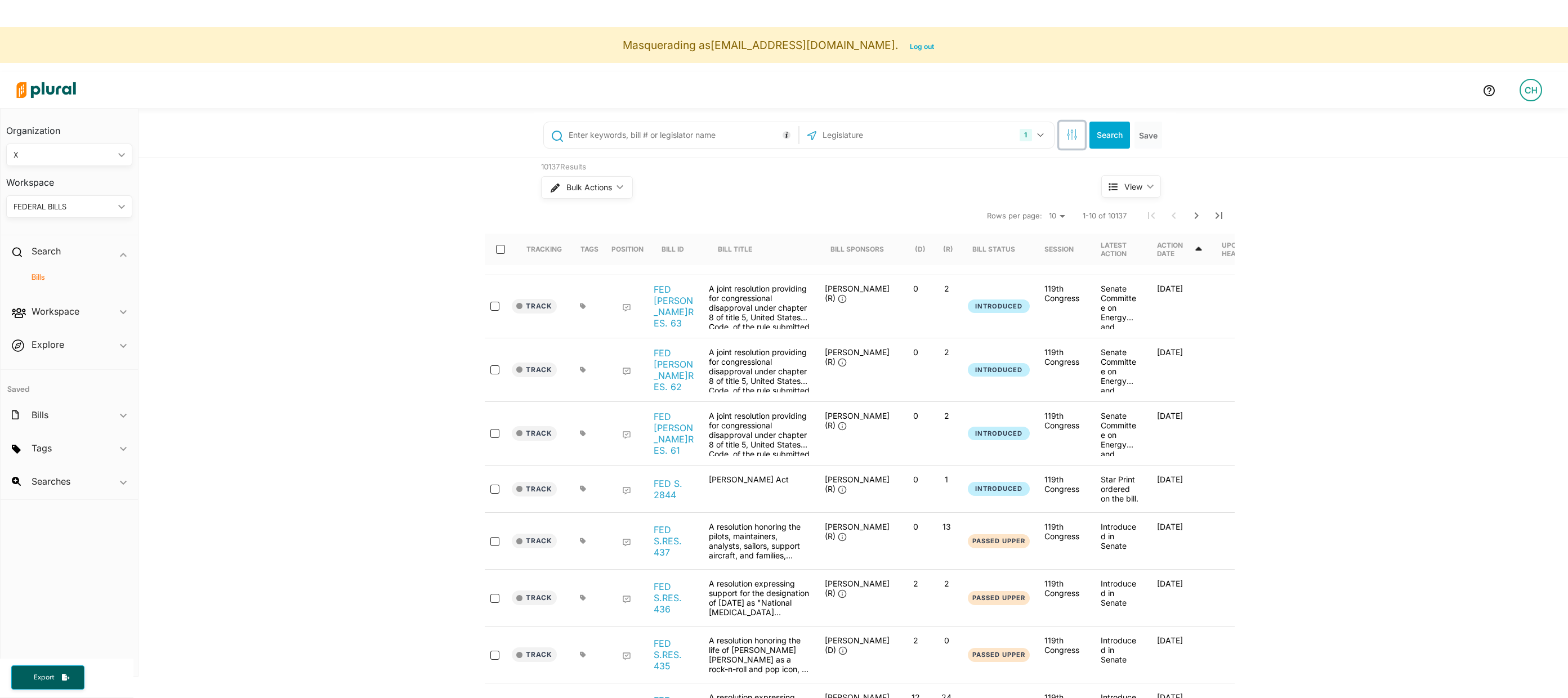
click at [1075, 145] on button "button" at bounding box center [1072, 135] width 26 height 27
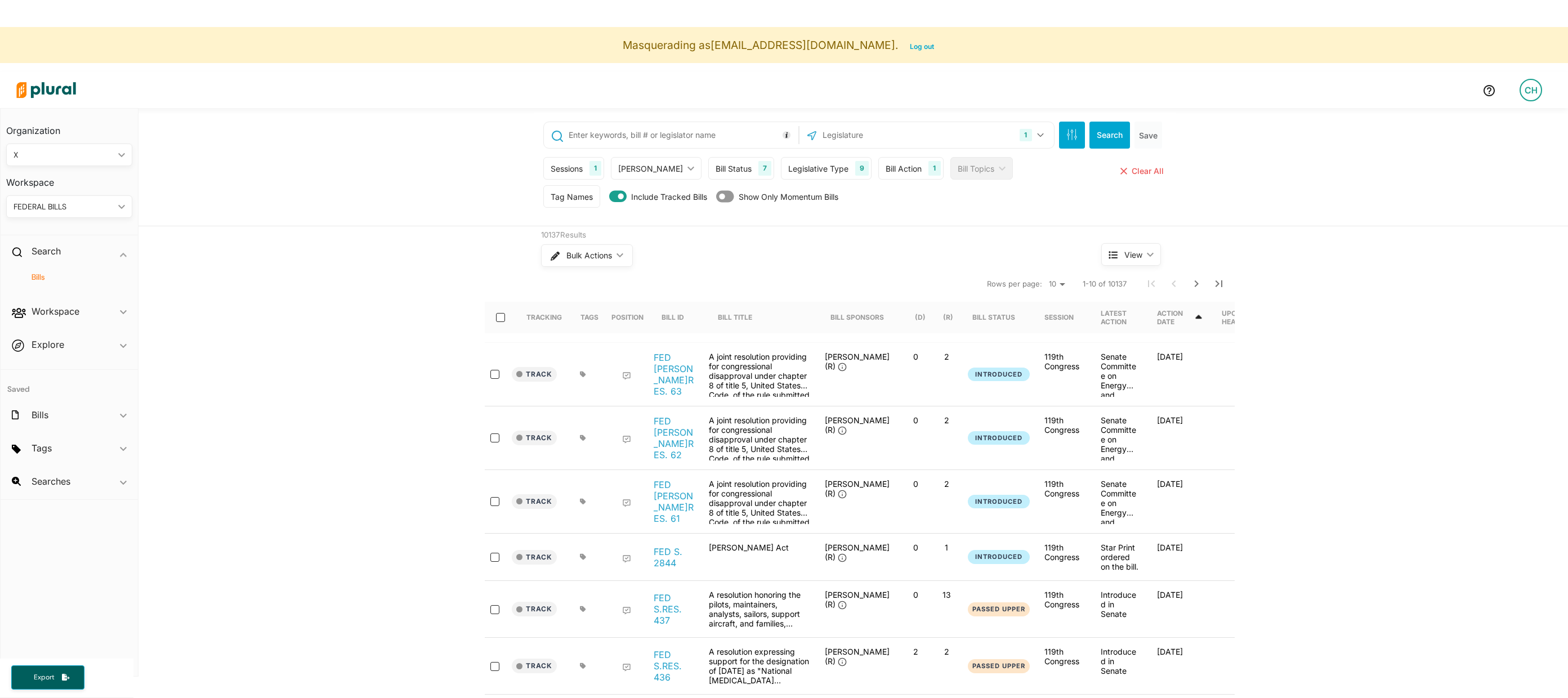
click at [886, 167] on div "Bill Action" at bounding box center [904, 168] width 36 height 12
click at [1059, 207] on div "Tag Names Tag Names close Any of Selected ic_keyboard_arrow_down Any of Selecte…" at bounding box center [855, 199] width 623 height 28
click at [887, 176] on div "Bill Action 1" at bounding box center [911, 168] width 65 height 23
click at [909, 219] on div "Bill Action" at bounding box center [958, 221] width 126 height 12
click at [930, 325] on label "Introduction" at bounding box center [941, 325] width 50 height 12
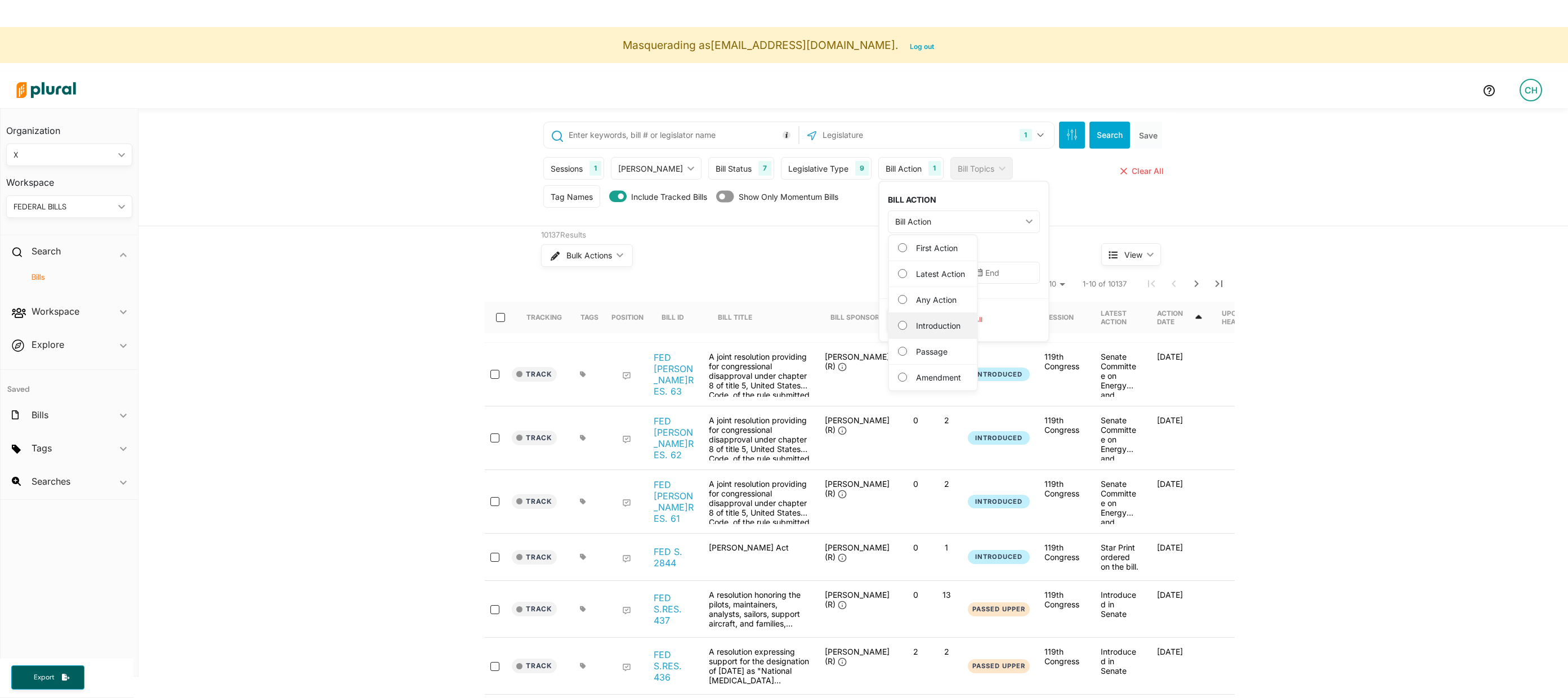
click at [907, 325] on input "Introduction" at bounding box center [902, 325] width 9 height 9
click at [900, 224] on div "Introduction" at bounding box center [958, 221] width 126 height 12
click at [974, 250] on h3 "DATES" at bounding box center [964, 251] width 152 height 10
click at [909, 264] on input "text" at bounding box center [922, 273] width 69 height 22
click at [1017, 309] on icon "Go to previous month" at bounding box center [1021, 306] width 9 height 9
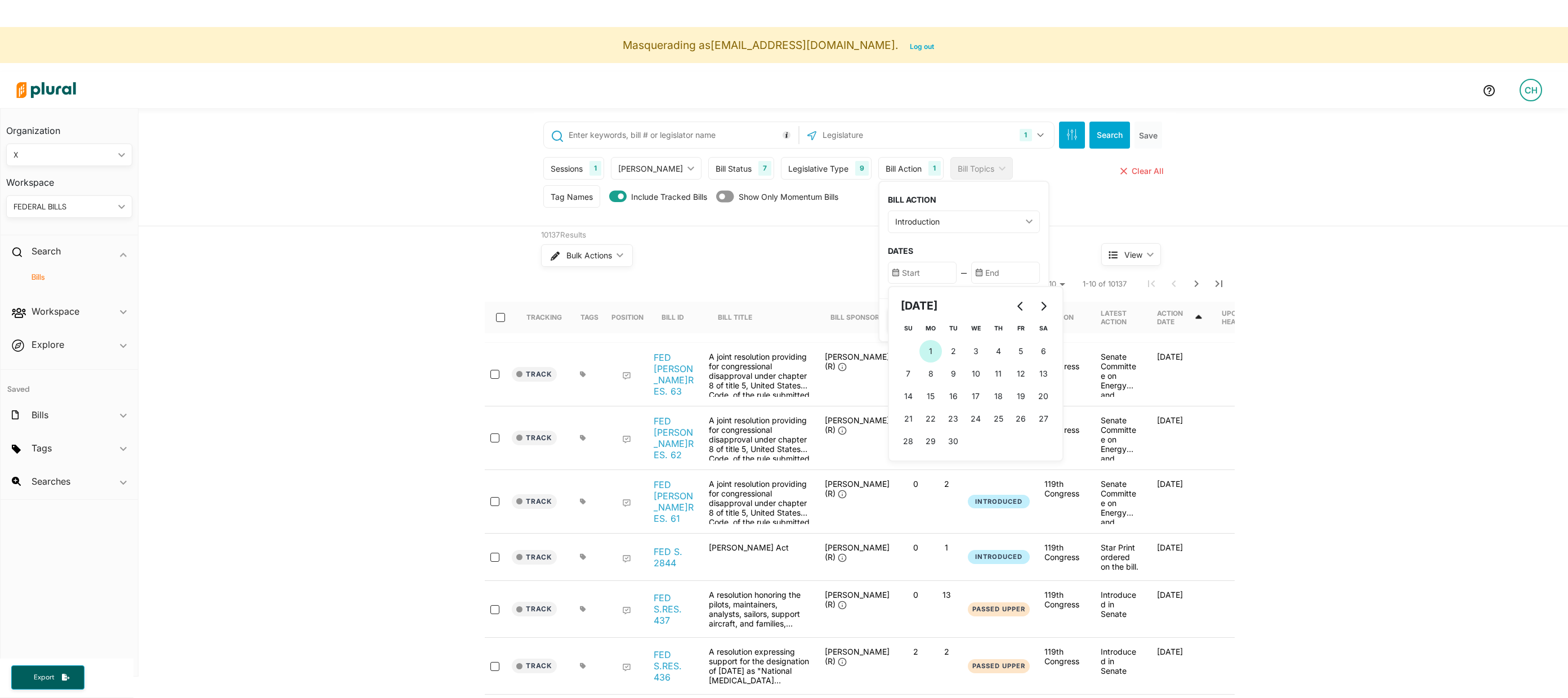
click at [920, 347] on button "1 [DATE] ([DATE])" at bounding box center [931, 351] width 23 height 23
type input "[DATE]"
click at [974, 270] on input "text" at bounding box center [1005, 273] width 69 height 22
click at [1057, 369] on span "8" at bounding box center [1059, 373] width 5 height 12
type input "[DATE]"
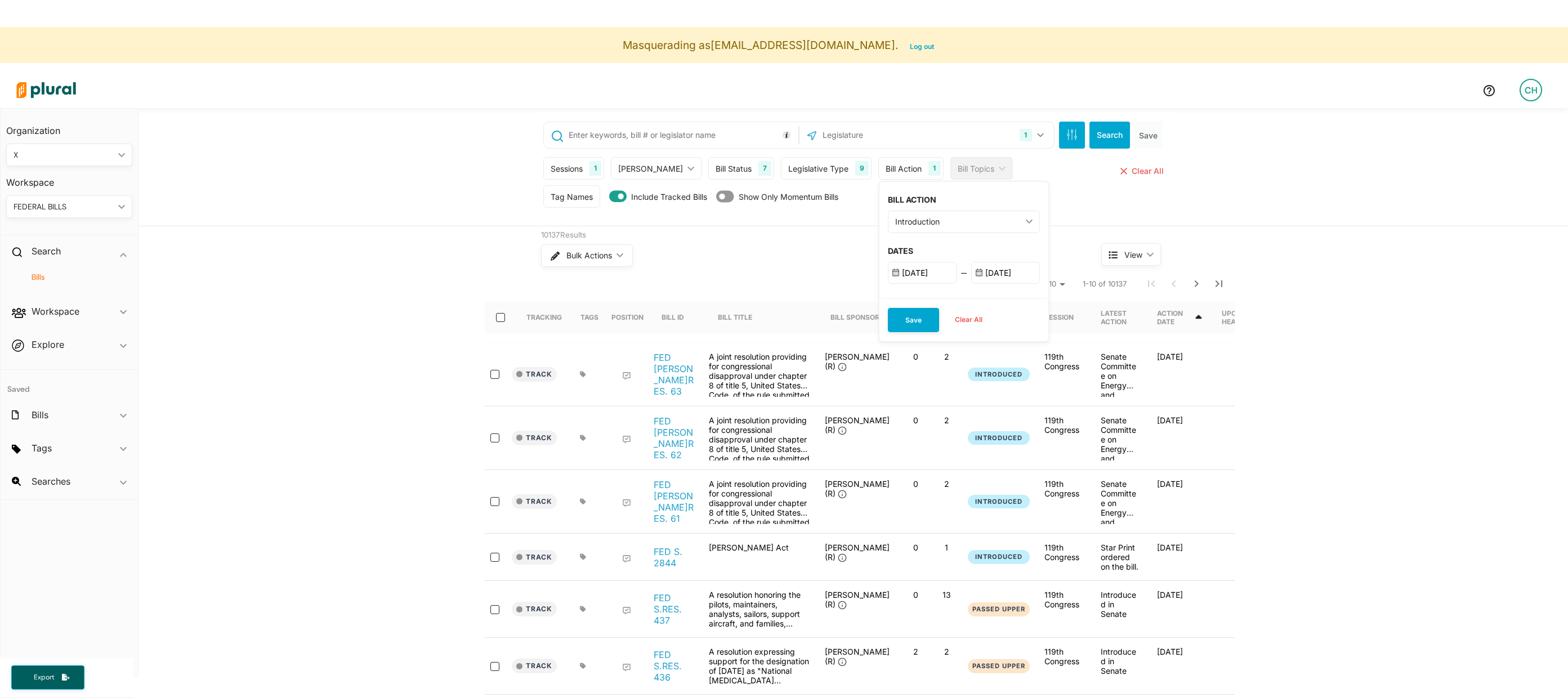
click at [969, 238] on div "BILL ACTION Introduction ic_keyboard_arrow_down First Action Latest Action Any …" at bounding box center [964, 240] width 169 height 116
click at [888, 314] on button "Save" at bounding box center [913, 320] width 51 height 24
click at [1122, 135] on button "Search" at bounding box center [1110, 135] width 41 height 27
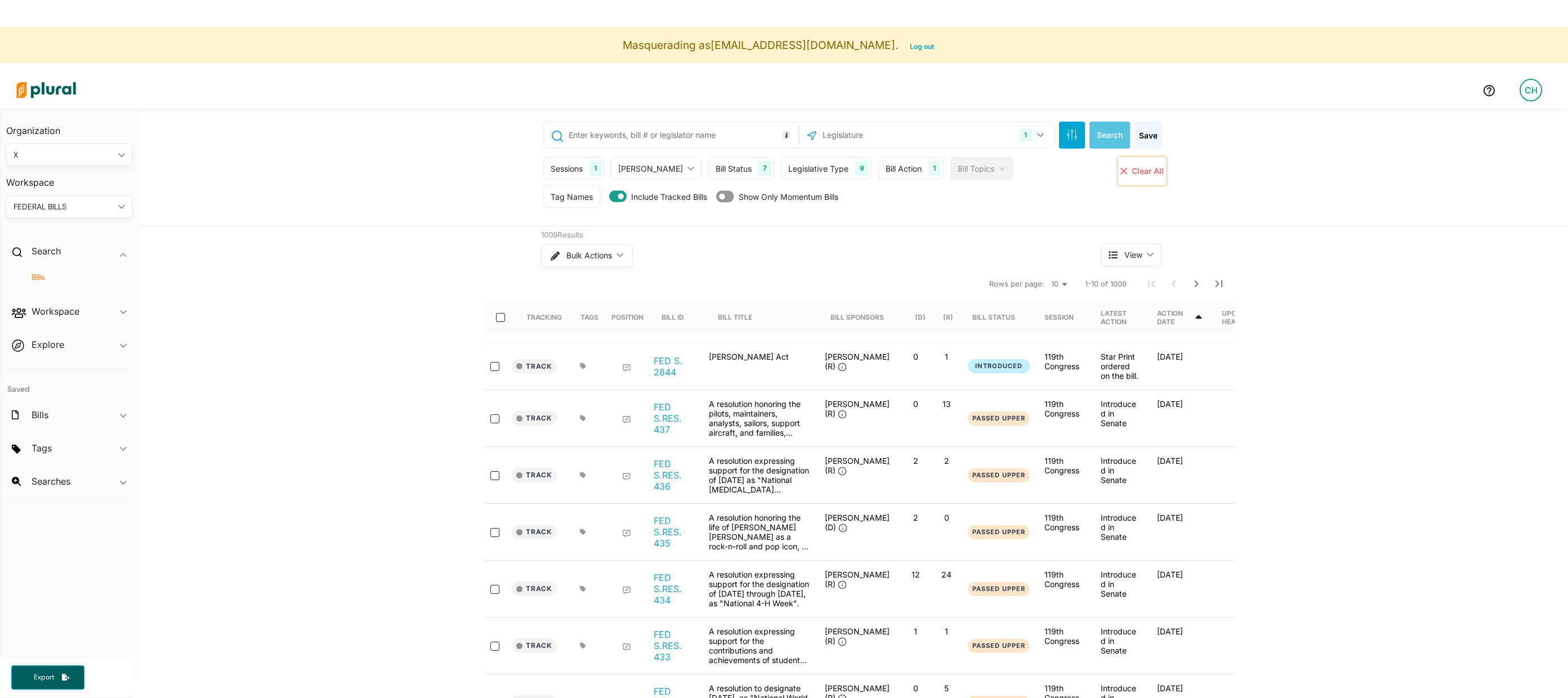
click at [1132, 172] on span "Clear All" at bounding box center [1148, 171] width 32 height 10
click at [53, 347] on h2 "Explore" at bounding box center [48, 345] width 33 height 12
click at [59, 342] on h4 "Overview" at bounding box center [72, 344] width 109 height 10
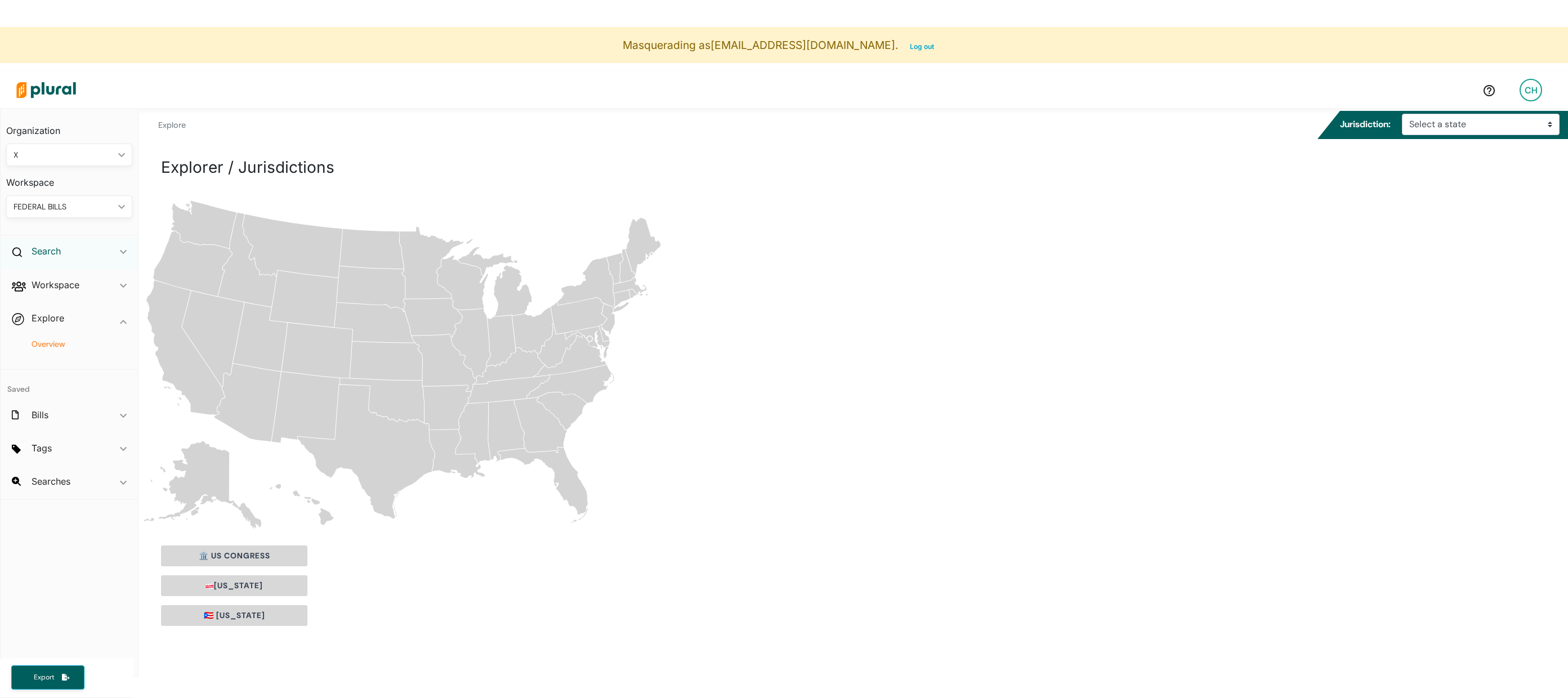
click at [50, 255] on h2 "Search" at bounding box center [46, 251] width 29 height 12
click at [41, 283] on div "Bills" at bounding box center [69, 282] width 138 height 26
click at [40, 281] on h4 "Bills" at bounding box center [72, 277] width 109 height 10
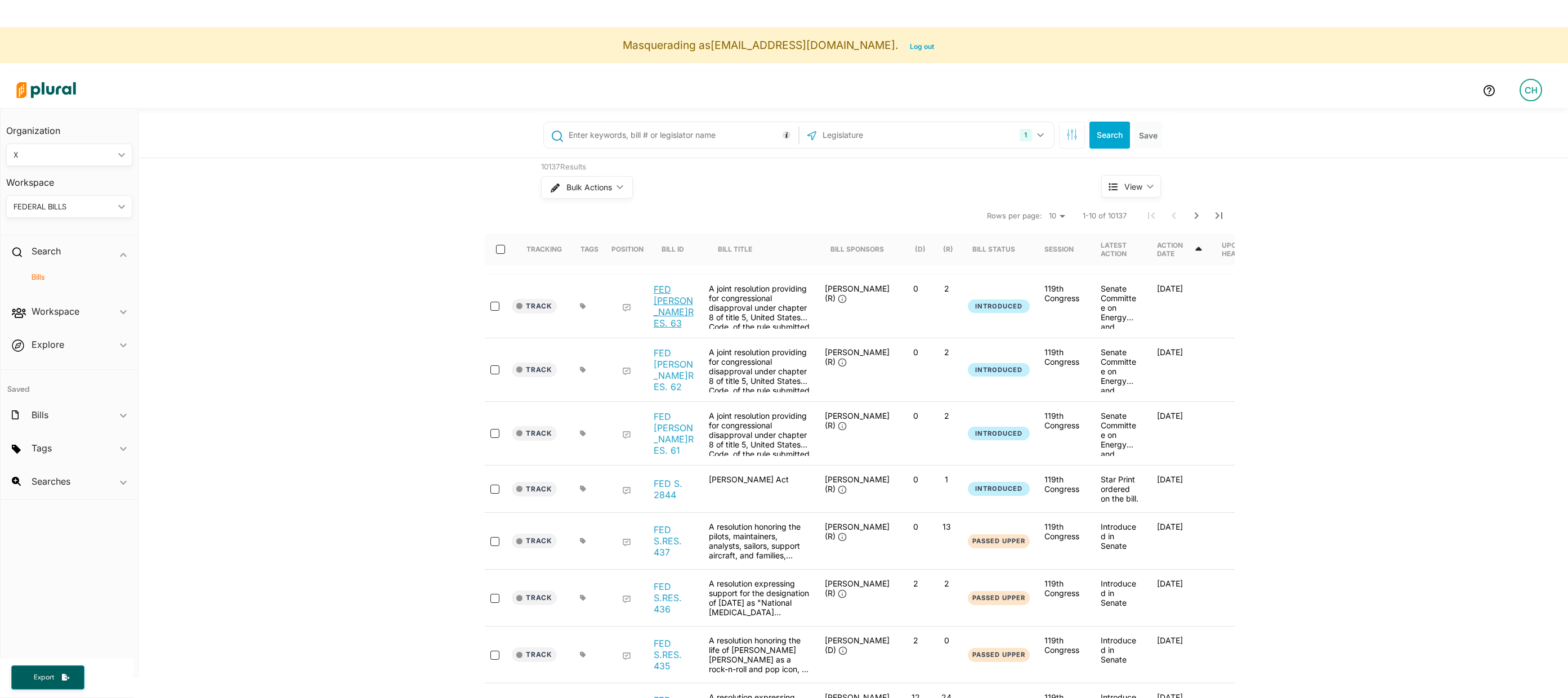
click at [673, 304] on link "FED [PERSON_NAME]RES. 63" at bounding box center [675, 306] width 43 height 45
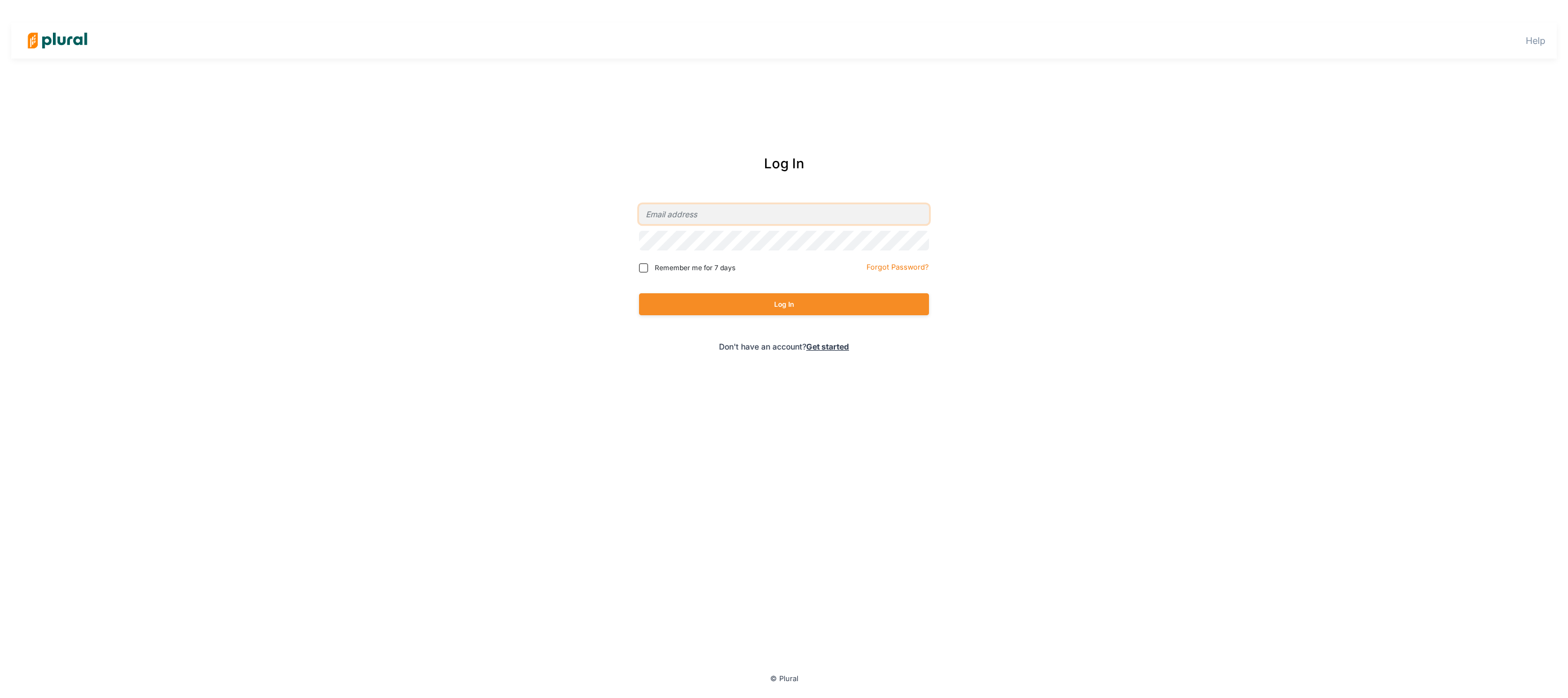
click at [697, 216] on input "email" at bounding box center [784, 214] width 290 height 19
type input "[PERSON_NAME][EMAIL_ADDRESS][DOMAIN_NAME]"
click at [682, 254] on div "Remember me for 7 days Forgot Password?" at bounding box center [784, 268] width 290 height 28
click at [639, 293] on button "Log In" at bounding box center [784, 304] width 290 height 22
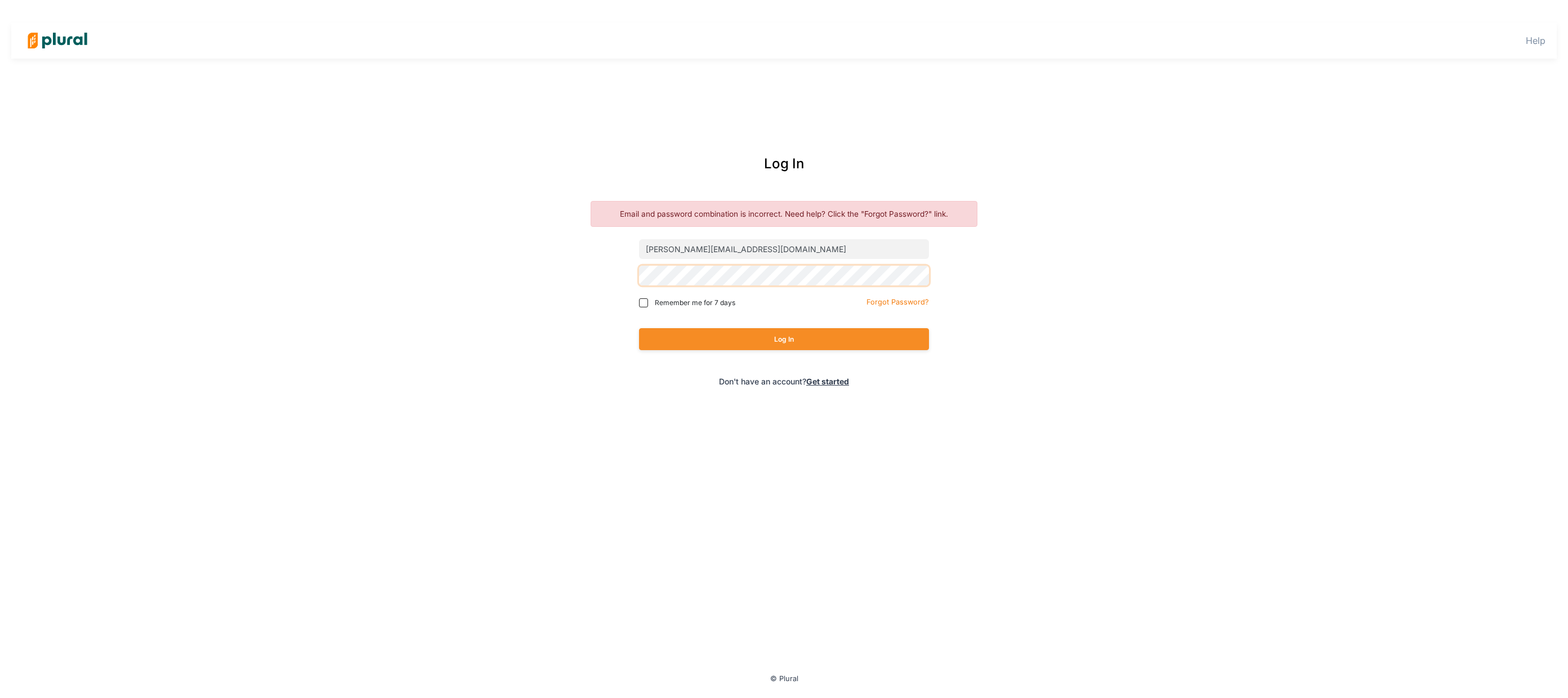
click at [639, 328] on button "Log In" at bounding box center [784, 339] width 290 height 22
